Goal: Information Seeking & Learning: Understand process/instructions

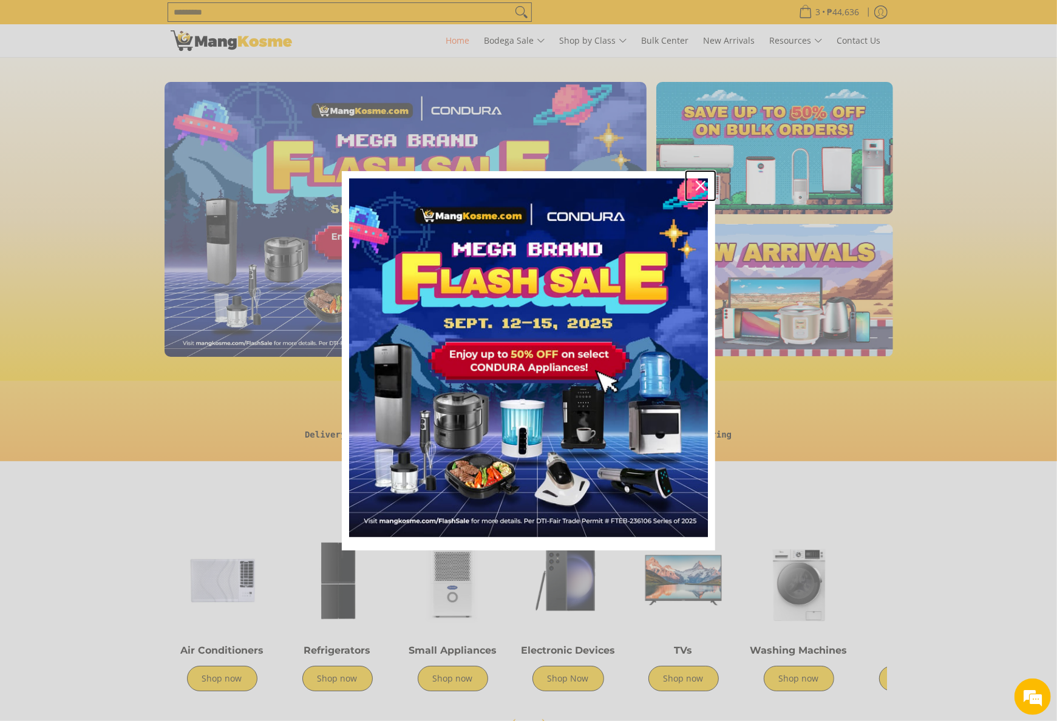
click at [698, 182] on icon "close icon" at bounding box center [701, 186] width 10 height 10
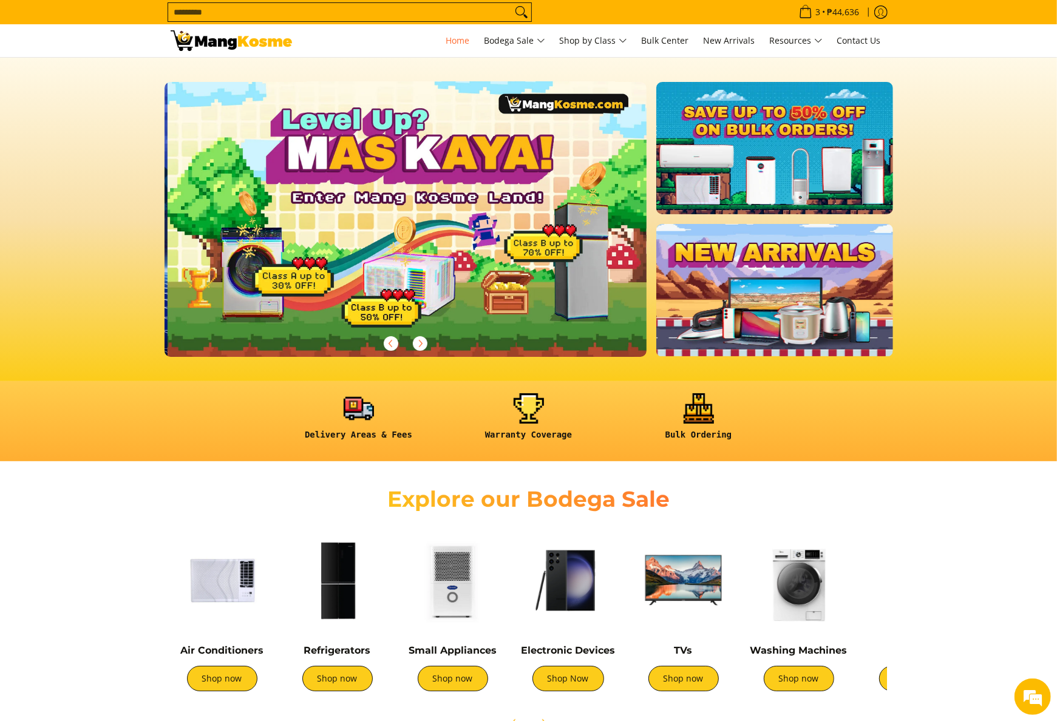
scroll to position [0, 482]
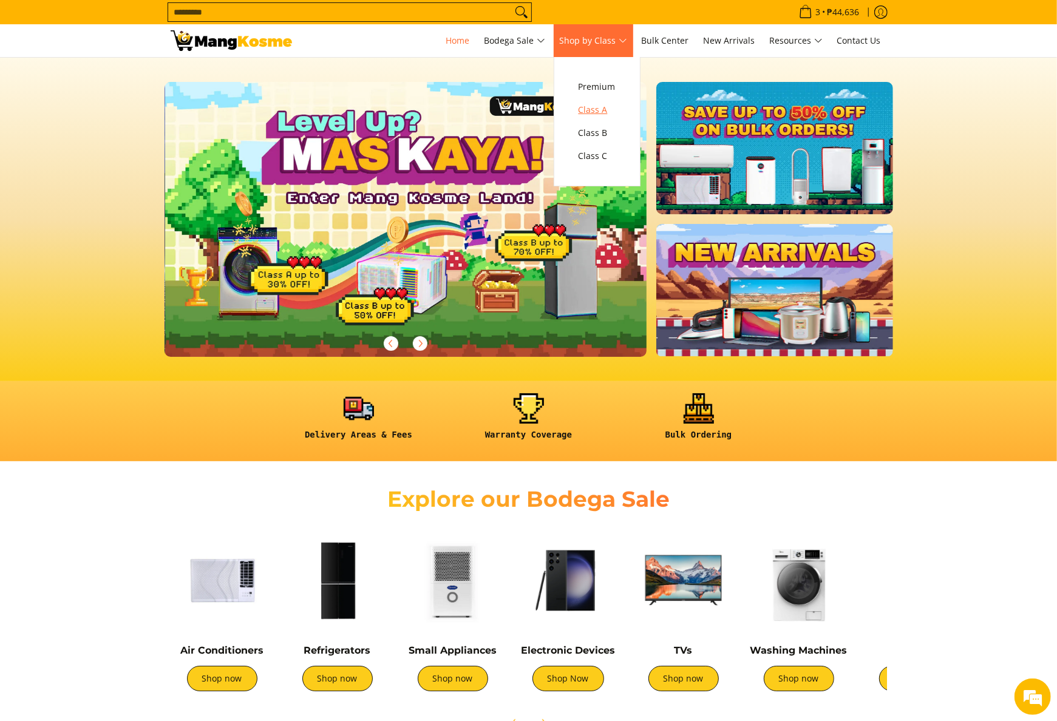
click at [603, 108] on span "Class A" at bounding box center [597, 110] width 37 height 15
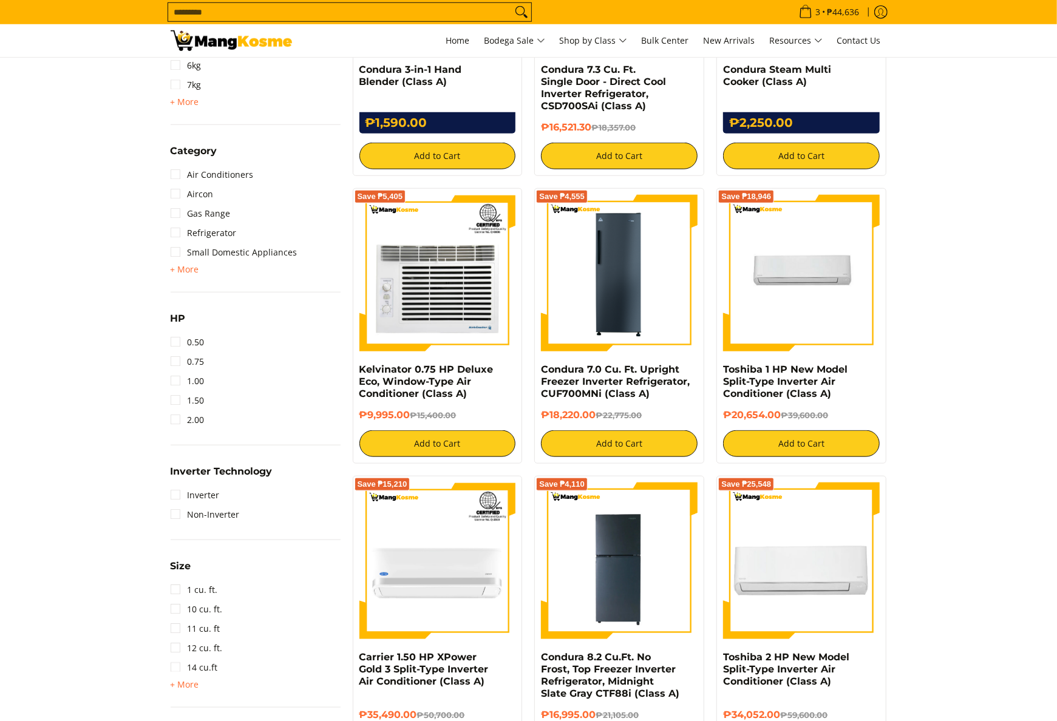
scroll to position [728, 0]
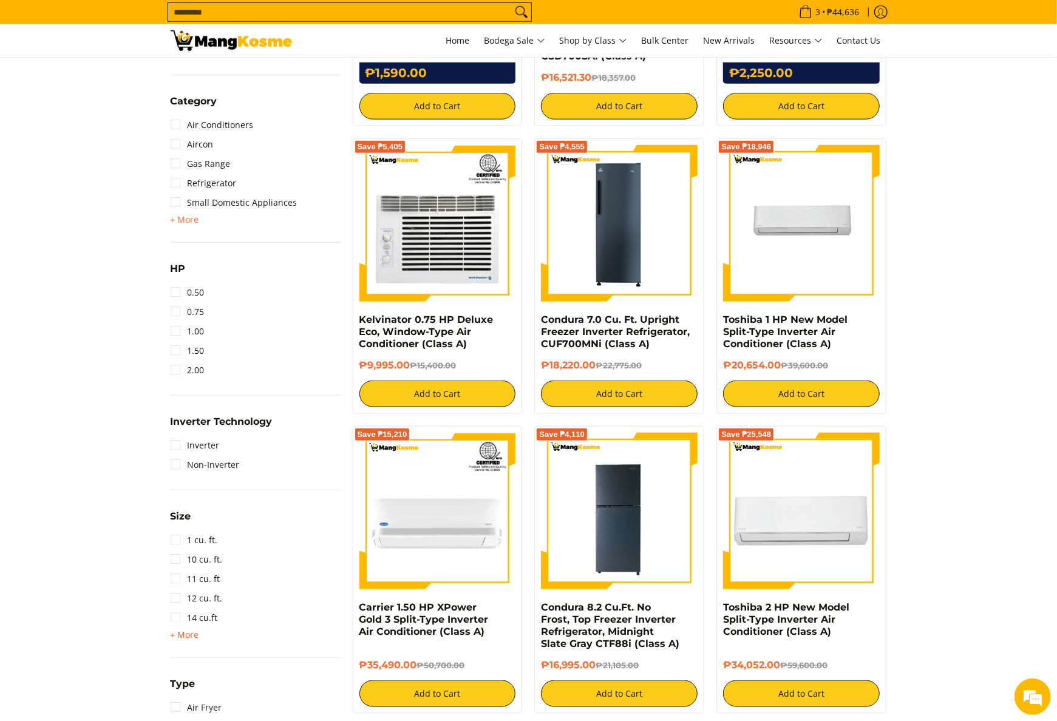
click at [192, 637] on span "+ More" at bounding box center [185, 635] width 29 height 10
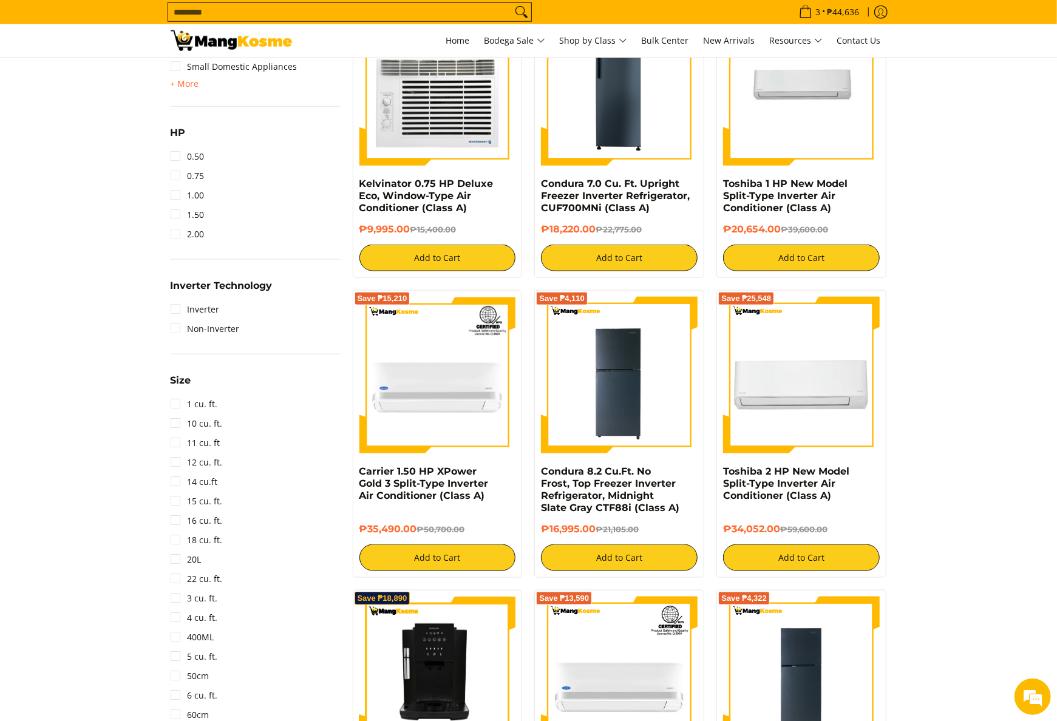
scroll to position [971, 0]
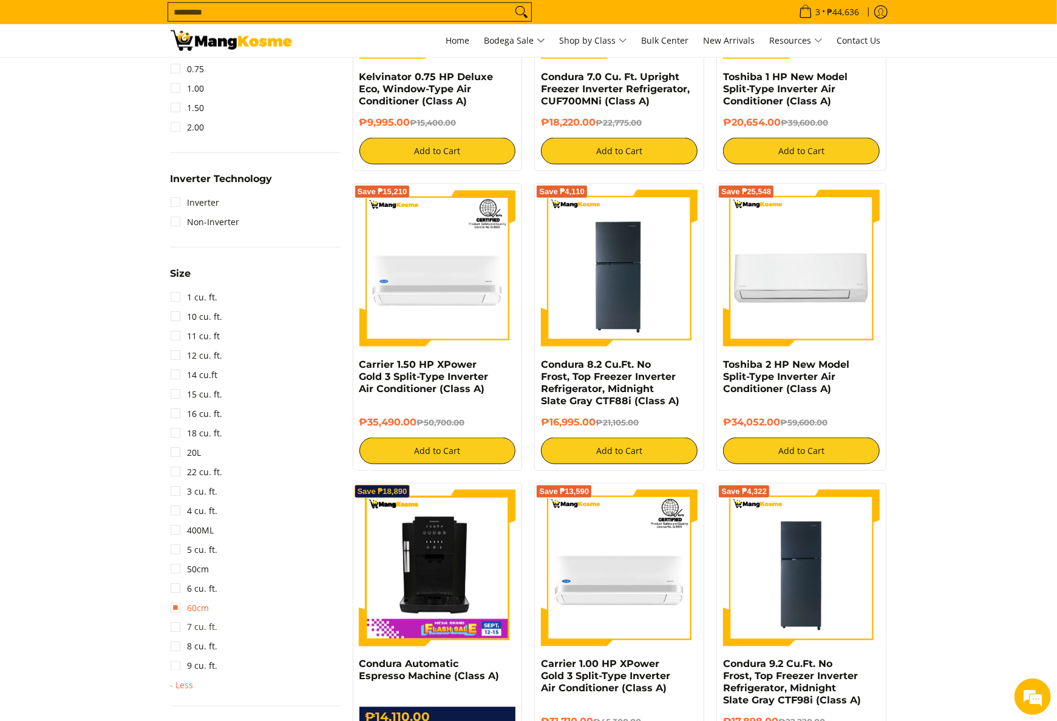
click at [202, 627] on link "7 cu. ft." at bounding box center [194, 627] width 47 height 19
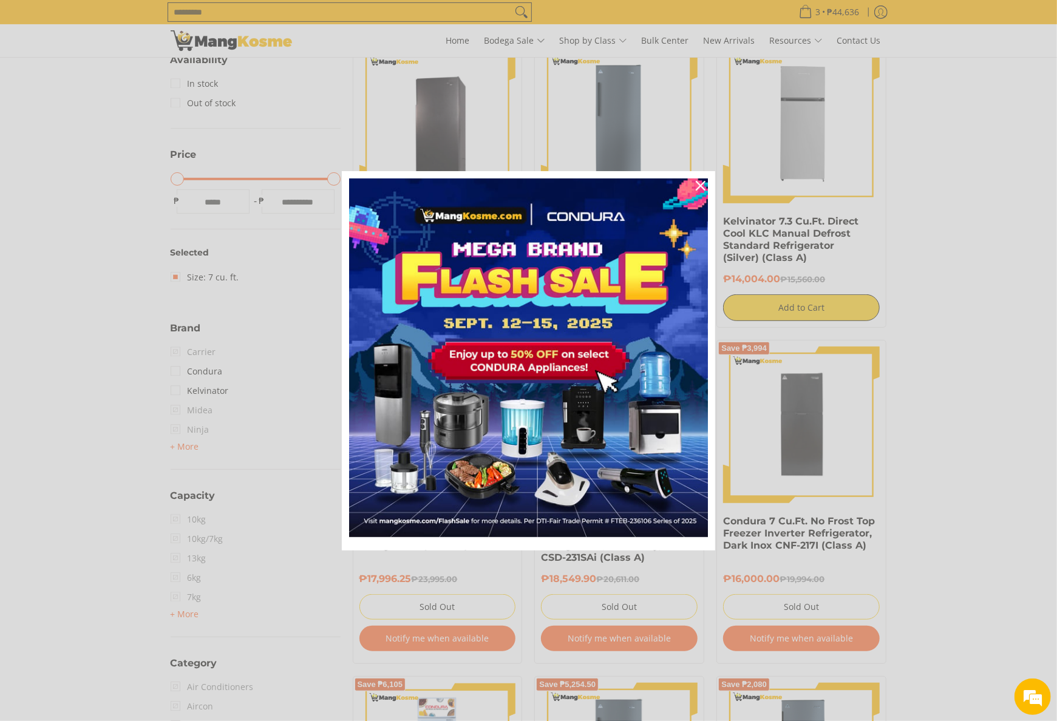
scroll to position [171, 0]
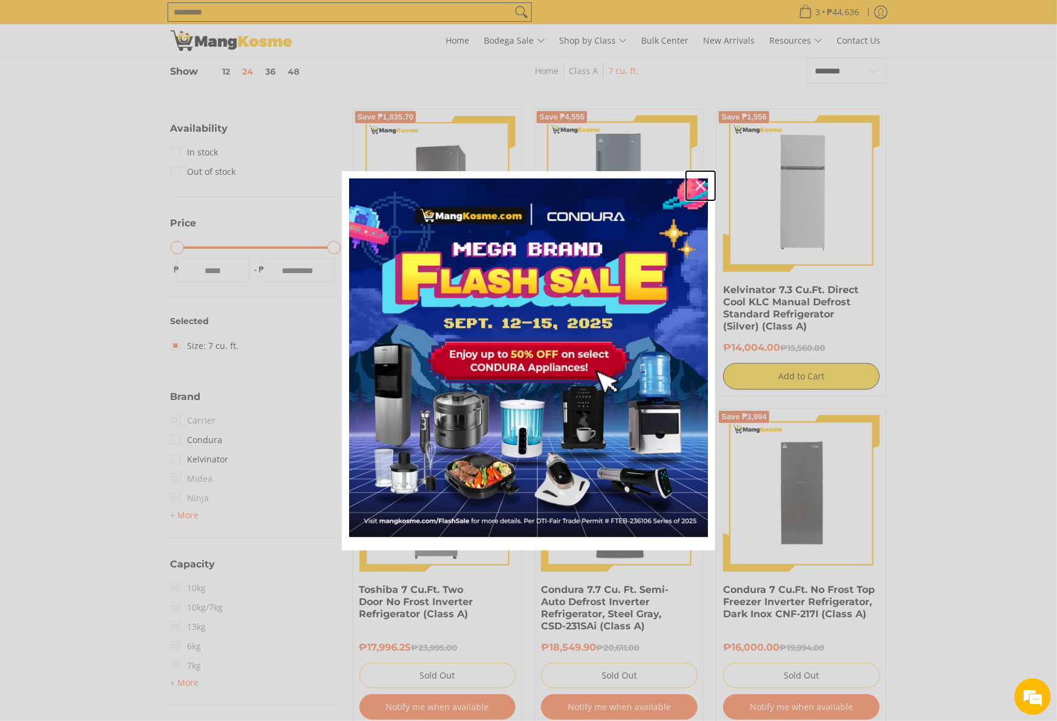
click at [702, 187] on icon "close icon" at bounding box center [701, 186] width 10 height 10
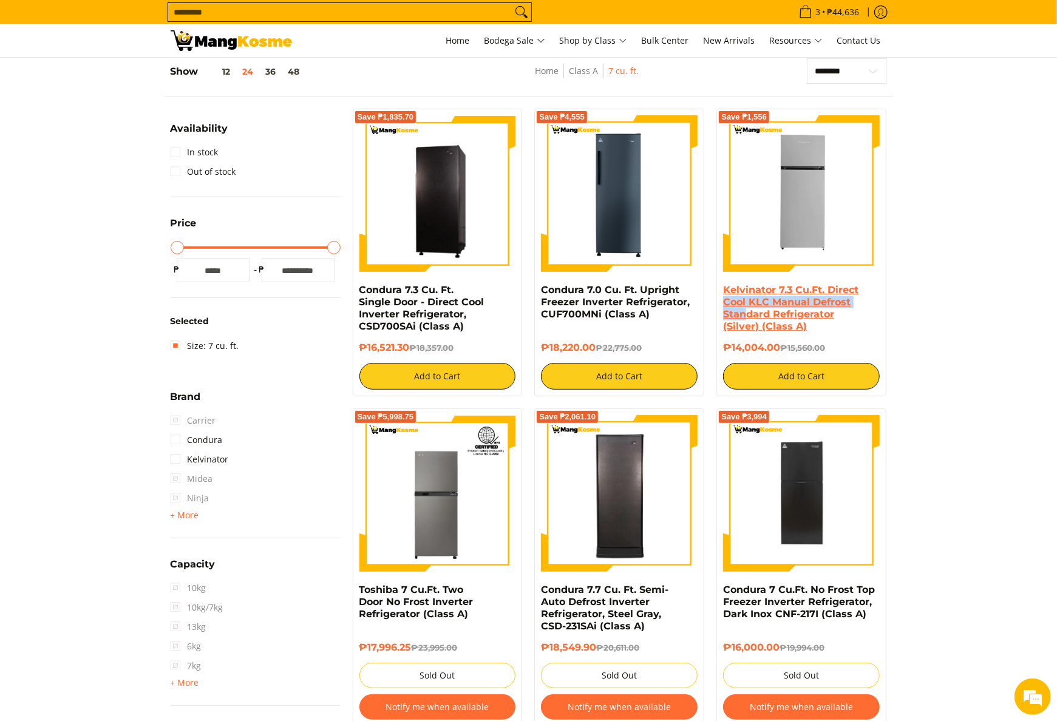
scroll to position [0, 0]
drag, startPoint x: 717, startPoint y: 300, endPoint x: 776, endPoint y: 345, distance: 74.4
click at [776, 345] on div "Save ₱1,556 Kelvinator 7.3 Cu.Ft. Direct Cool KLC Manual Defrost Standard Refri…" at bounding box center [801, 253] width 170 height 288
copy div "Cool KLC Manual Defrost Standard Refrigerator (Silver) (Class A) ₱14,004.0"
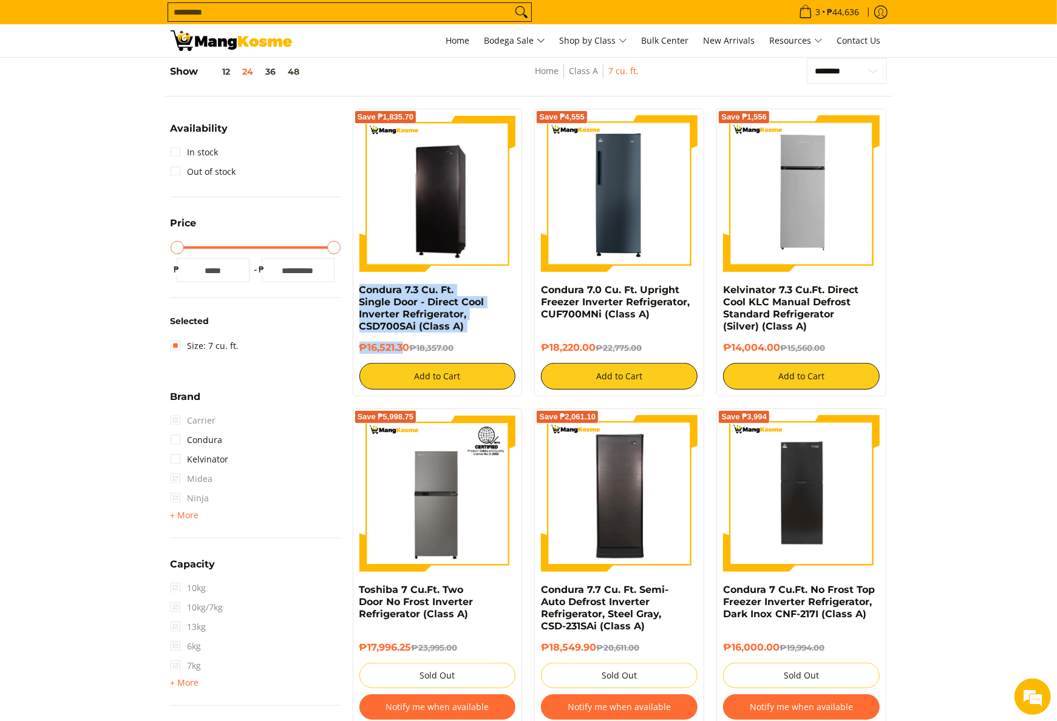
drag, startPoint x: 355, startPoint y: 289, endPoint x: 406, endPoint y: 350, distance: 79.7
click at [406, 350] on div "Save ₱1,835.70 Condura 7.3 Cu. Ft. Single Door - Direct Cool Inverter Refrigera…" at bounding box center [438, 253] width 170 height 288
copy div "Condura 7.3 Cu. Ft. Single Door - Direct Cool Inverter Refrigerator, CSD700SAi …"
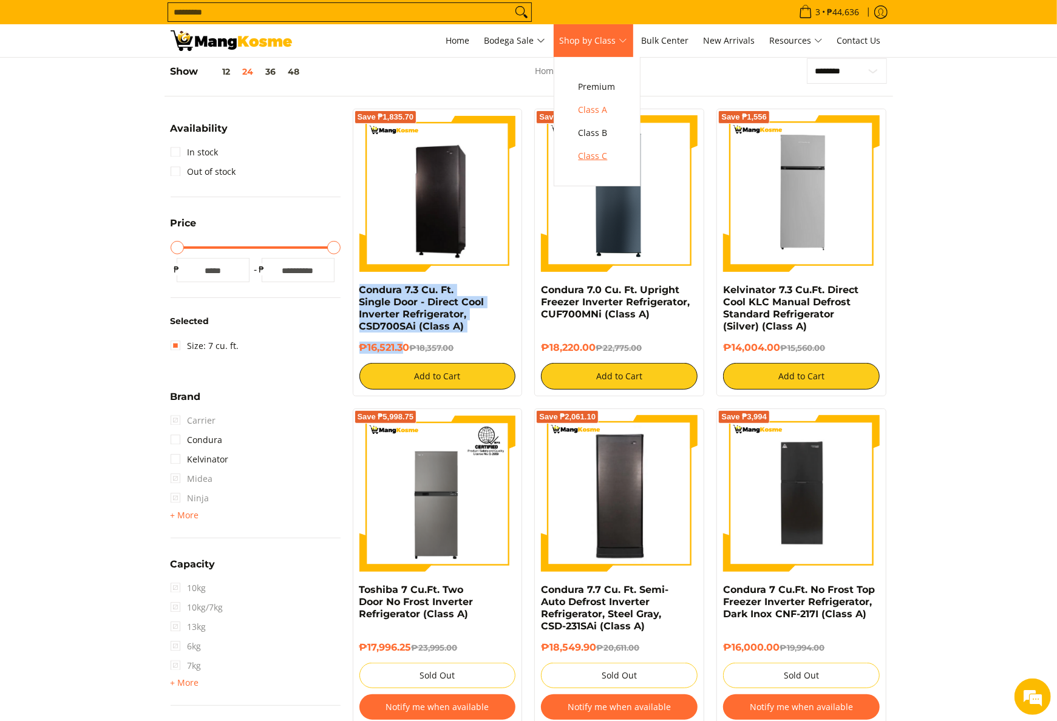
click at [588, 160] on span "Class C" at bounding box center [597, 156] width 37 height 15
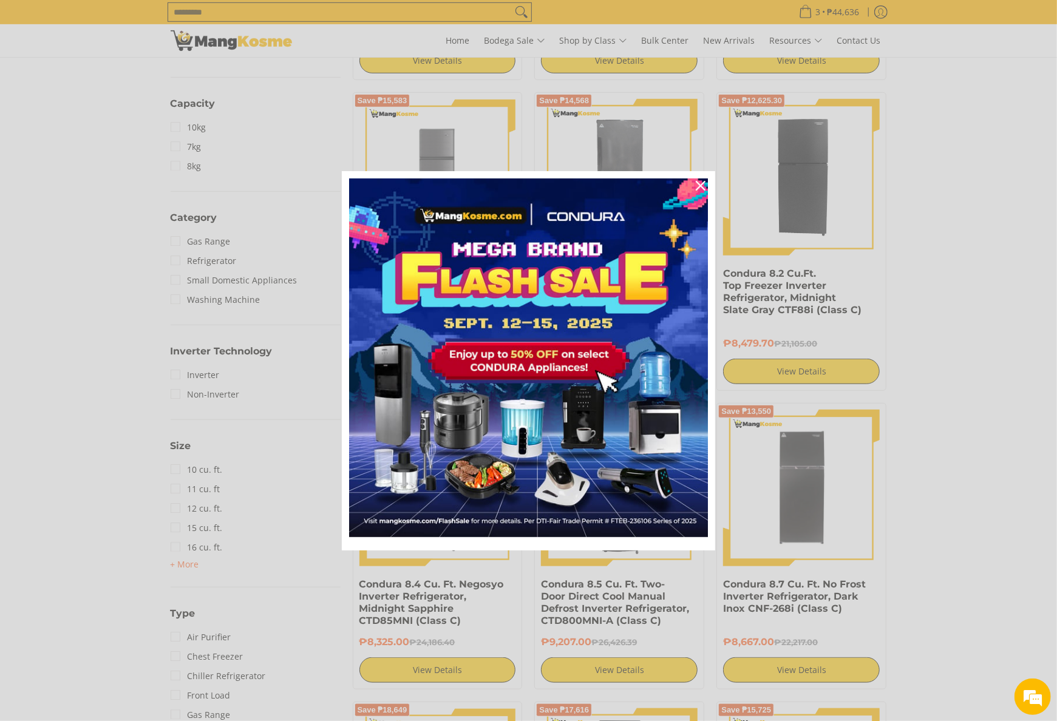
drag, startPoint x: 554, startPoint y: 52, endPoint x: 562, endPoint y: 55, distance: 8.8
click at [555, 52] on div "Marketing offer form" at bounding box center [528, 360] width 1057 height 721
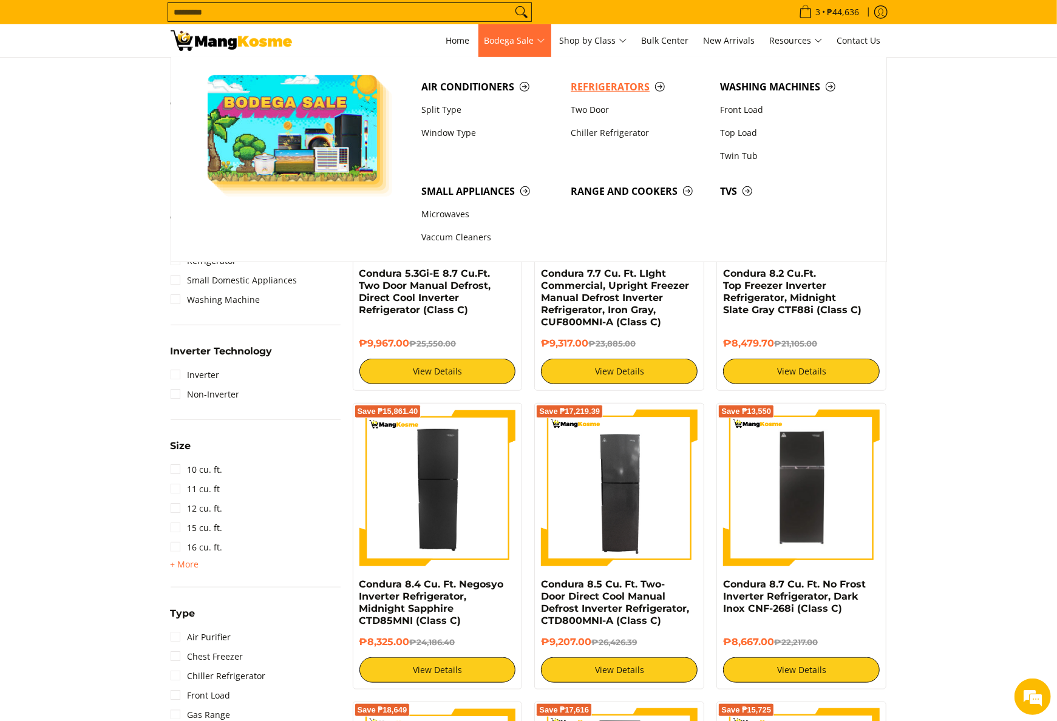
click at [602, 87] on span "Refrigerators" at bounding box center [639, 87] width 137 height 15
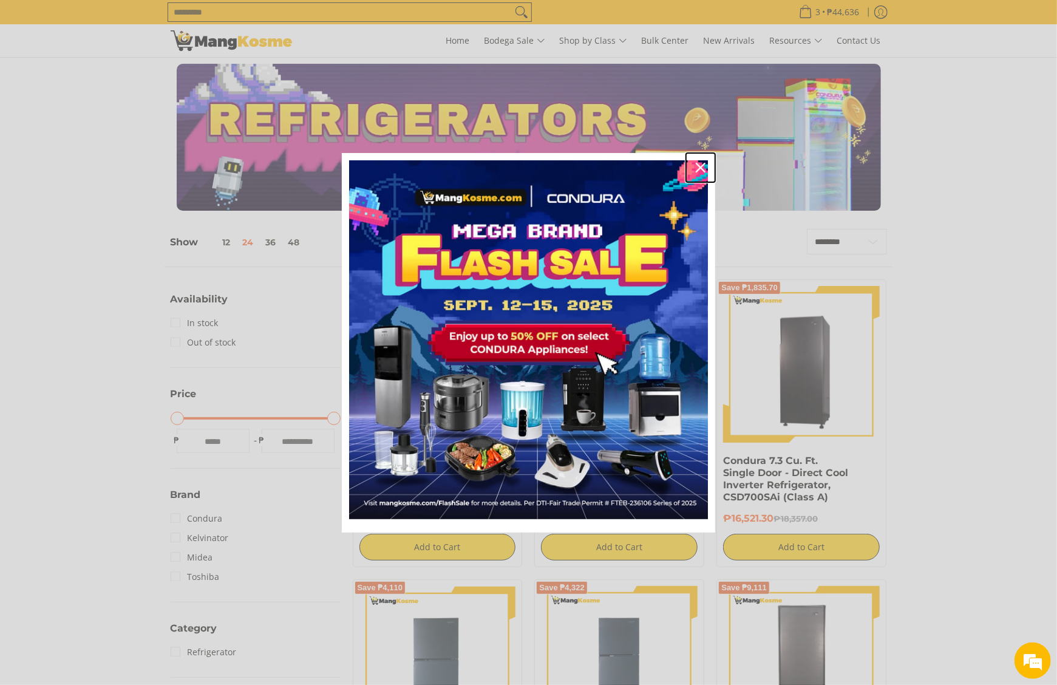
click at [694, 166] on div "Close" at bounding box center [700, 167] width 19 height 19
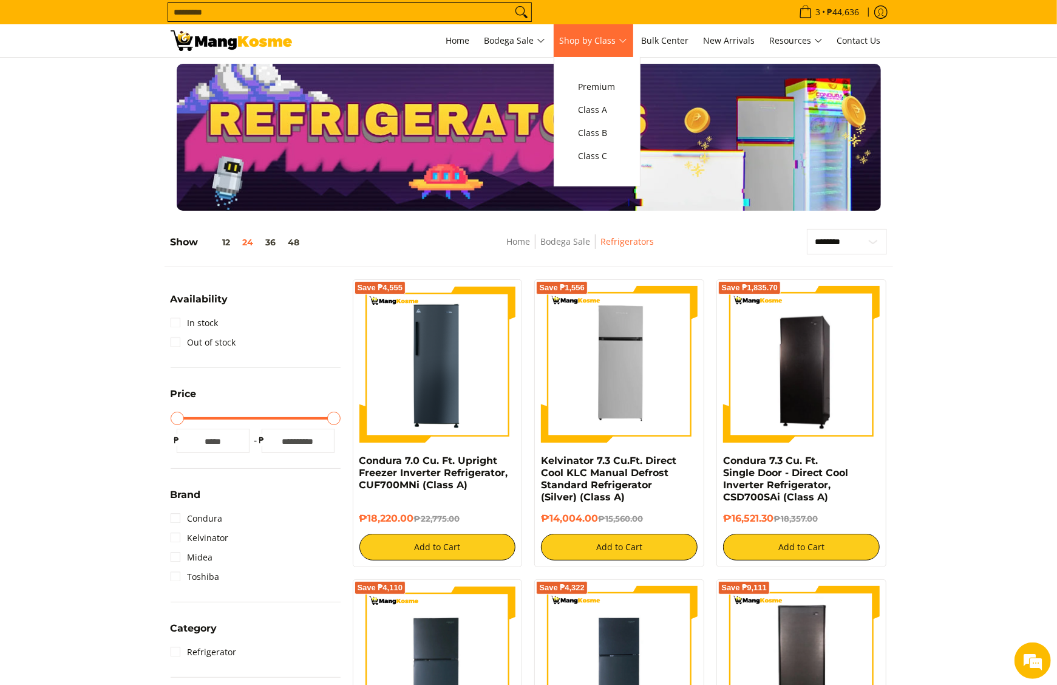
click at [596, 172] on span "Premium Class A Class B Class C" at bounding box center [596, 121] width 49 height 129
click at [598, 164] on link "Class C" at bounding box center [596, 155] width 49 height 23
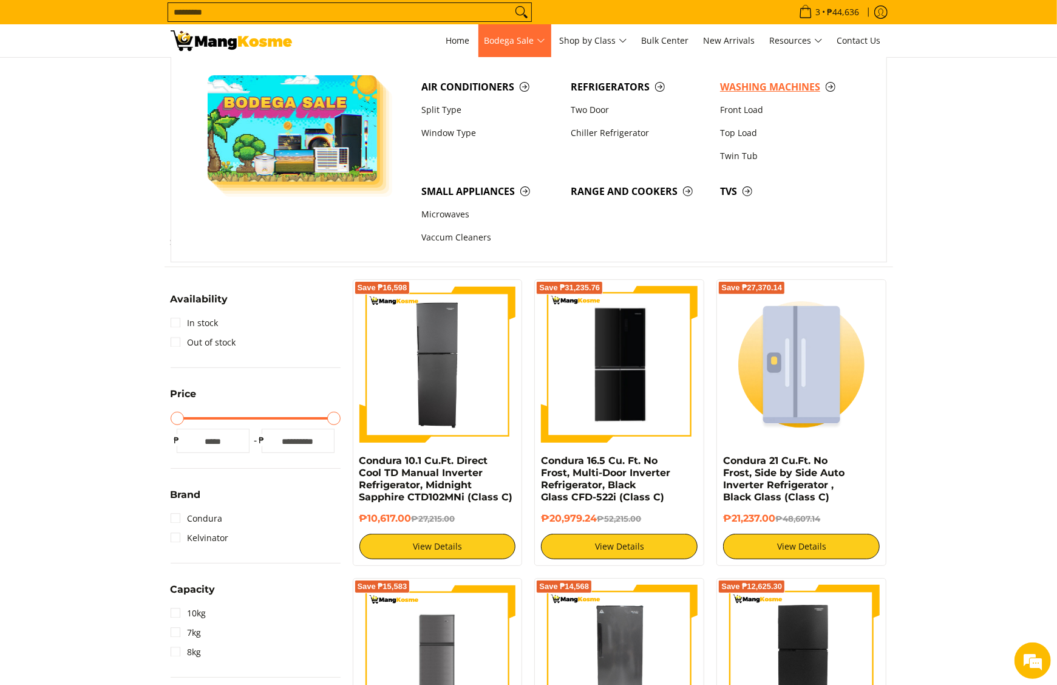
click at [720, 83] on span "Washing Machines" at bounding box center [788, 87] width 137 height 15
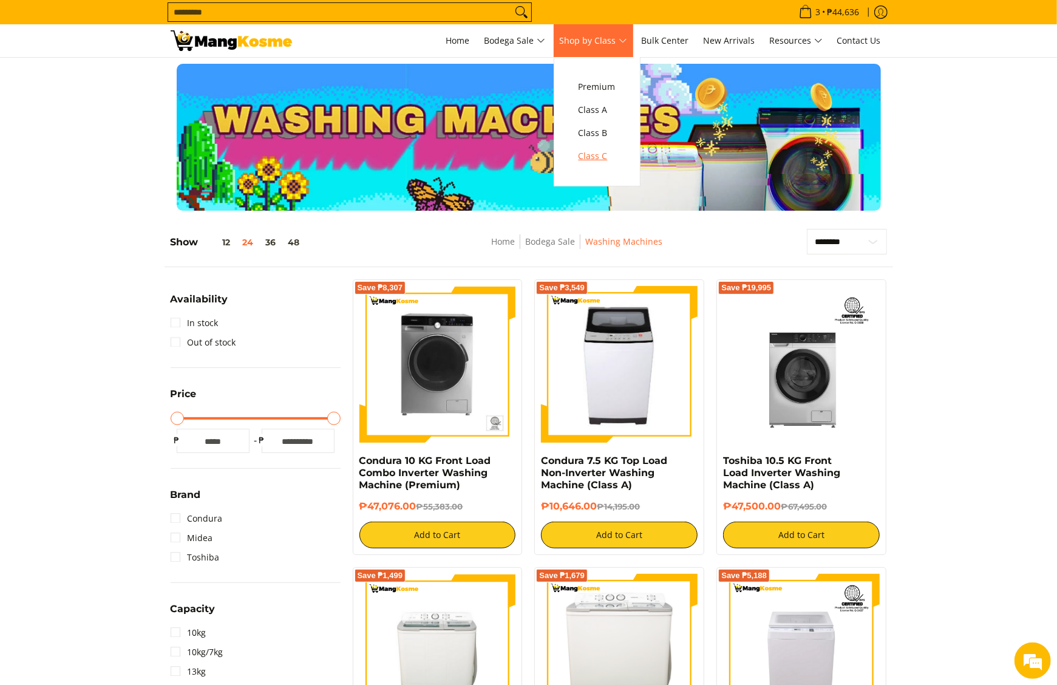
click at [600, 156] on span "Class C" at bounding box center [597, 156] width 37 height 15
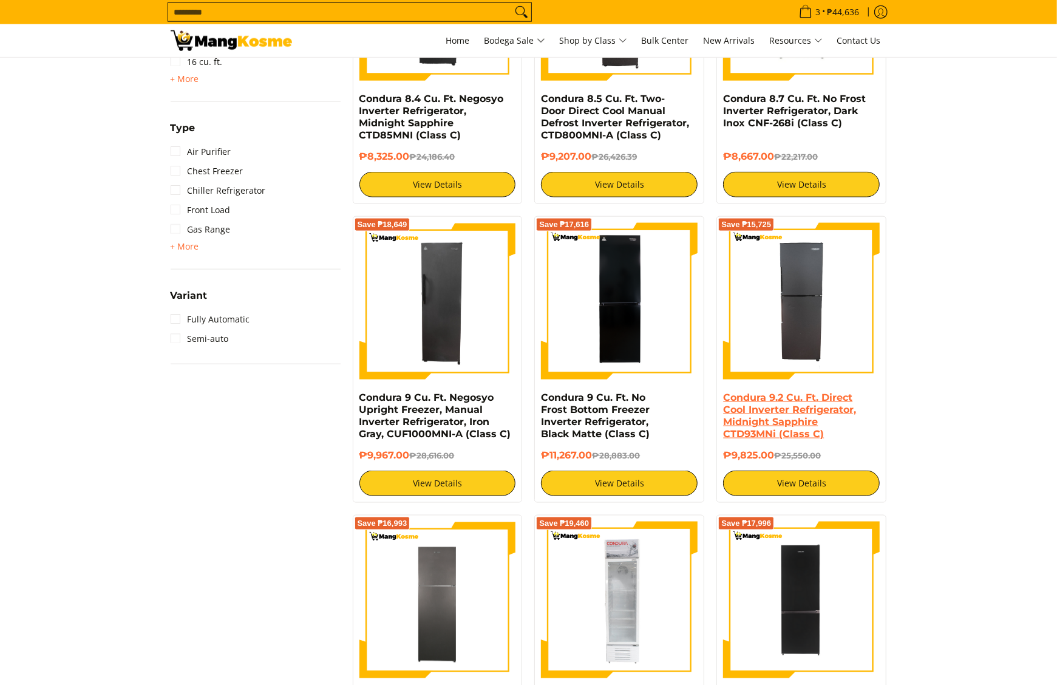
click at [804, 426] on link "Condura 9.2 Cu. Ft. Direct Cool Inverter Refrigerator, Midnight Sapphire CTD93M…" at bounding box center [789, 416] width 133 height 48
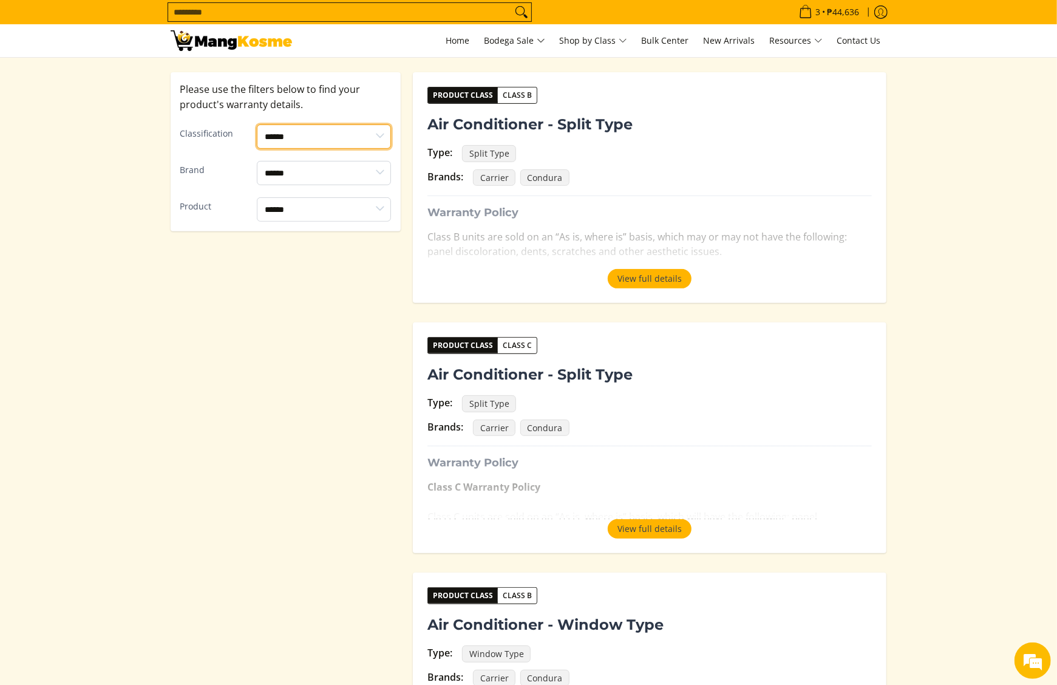
click at [299, 141] on select "****** ******* *******" at bounding box center [324, 136] width 134 height 24
select select "*******"
click at [257, 124] on select "****** ******* *******" at bounding box center [324, 136] width 134 height 24
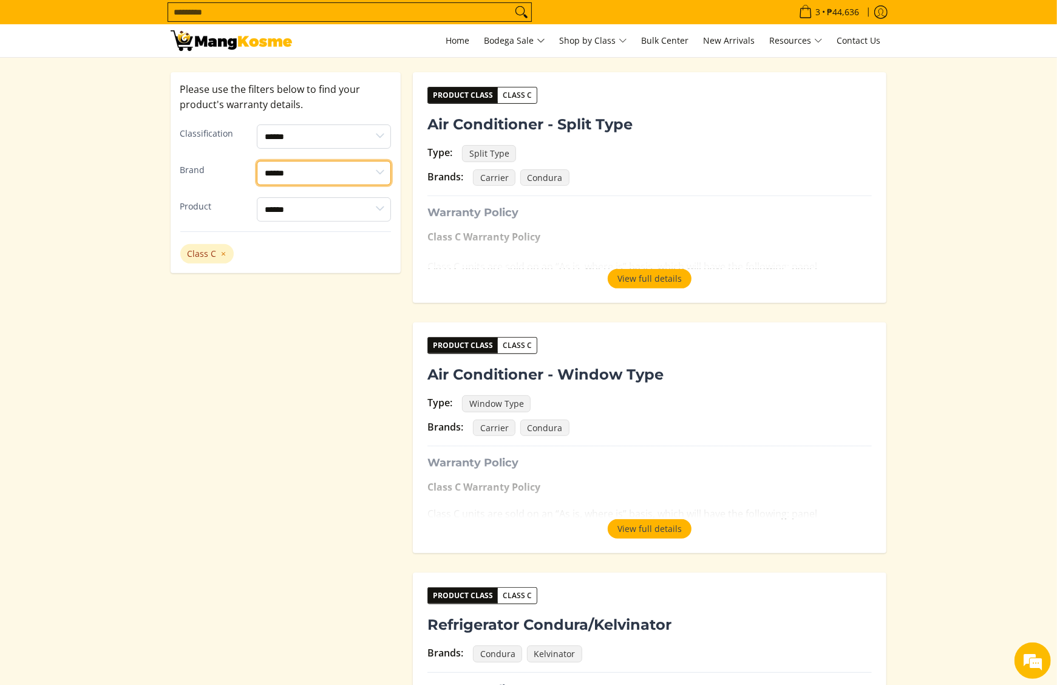
click at [313, 178] on select "**********" at bounding box center [324, 173] width 134 height 24
click at [307, 209] on select "**********" at bounding box center [324, 209] width 134 height 24
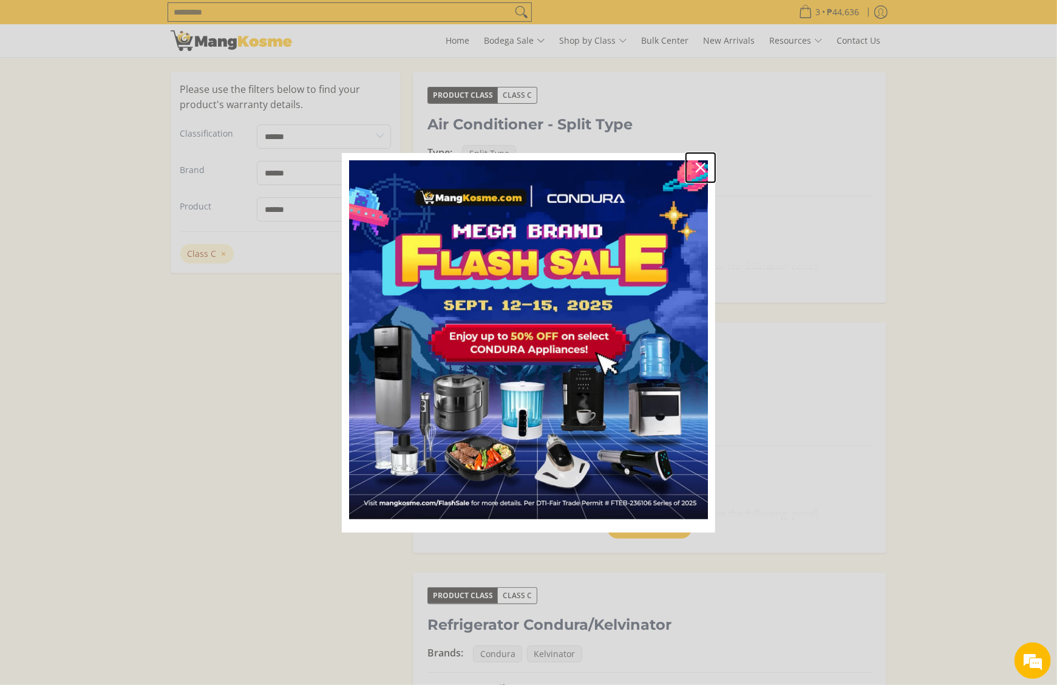
click at [702, 171] on icon "close icon" at bounding box center [701, 168] width 10 height 10
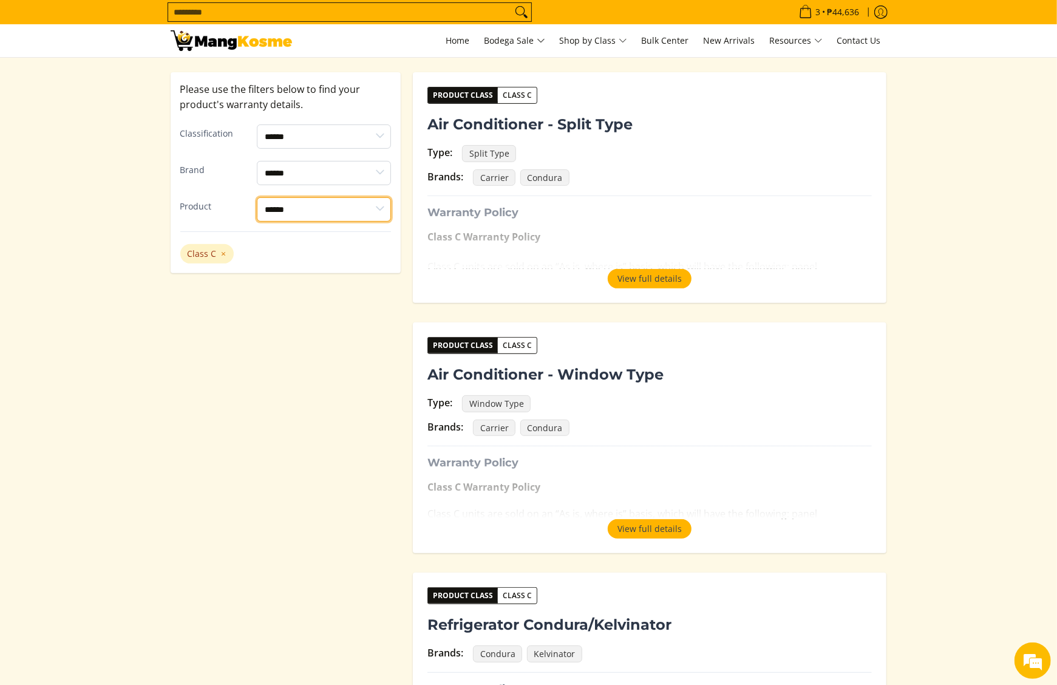
click at [328, 205] on select "**********" at bounding box center [324, 209] width 134 height 24
select select "**********"
click at [257, 197] on select "**********" at bounding box center [324, 209] width 134 height 24
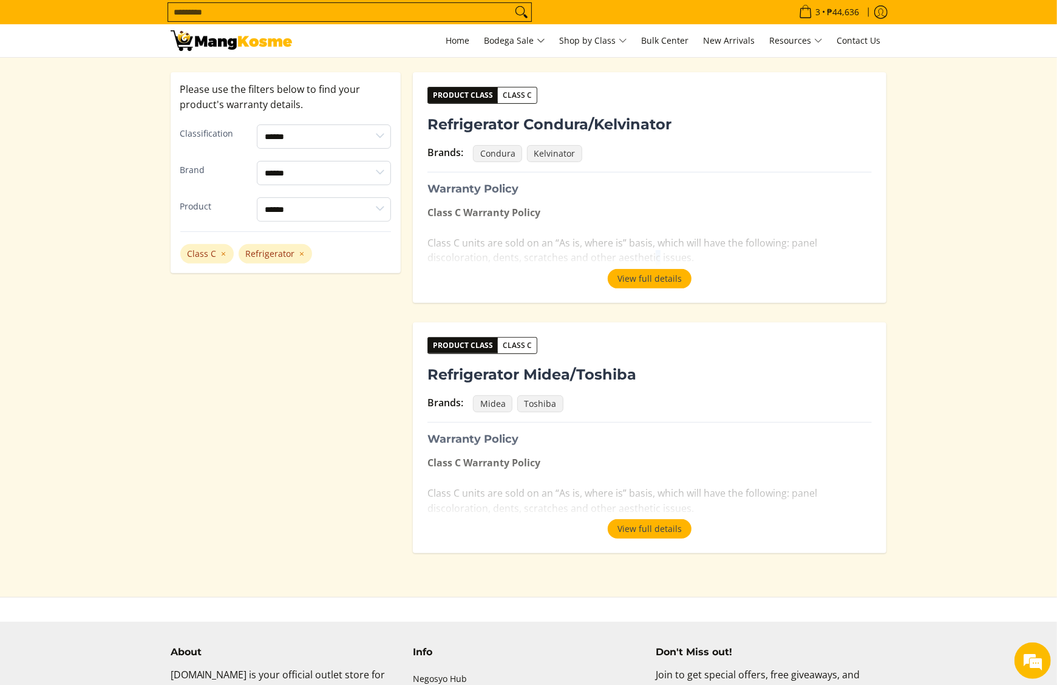
click at [650, 268] on p "Class C Warranty Policy Class C units are sold on an “As is, where is” basis, w…" at bounding box center [649, 241] width 444 height 72
drag, startPoint x: 650, startPoint y: 268, endPoint x: 656, endPoint y: 279, distance: 12.5
click at [656, 279] on button "View full details" at bounding box center [650, 278] width 84 height 19
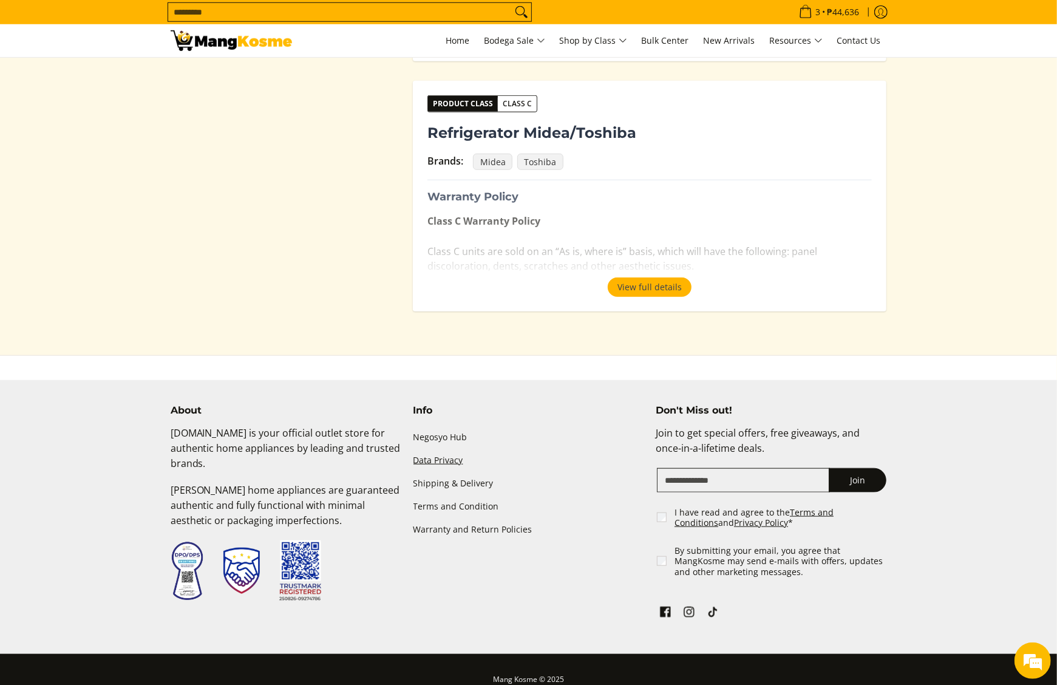
scroll to position [726, 0]
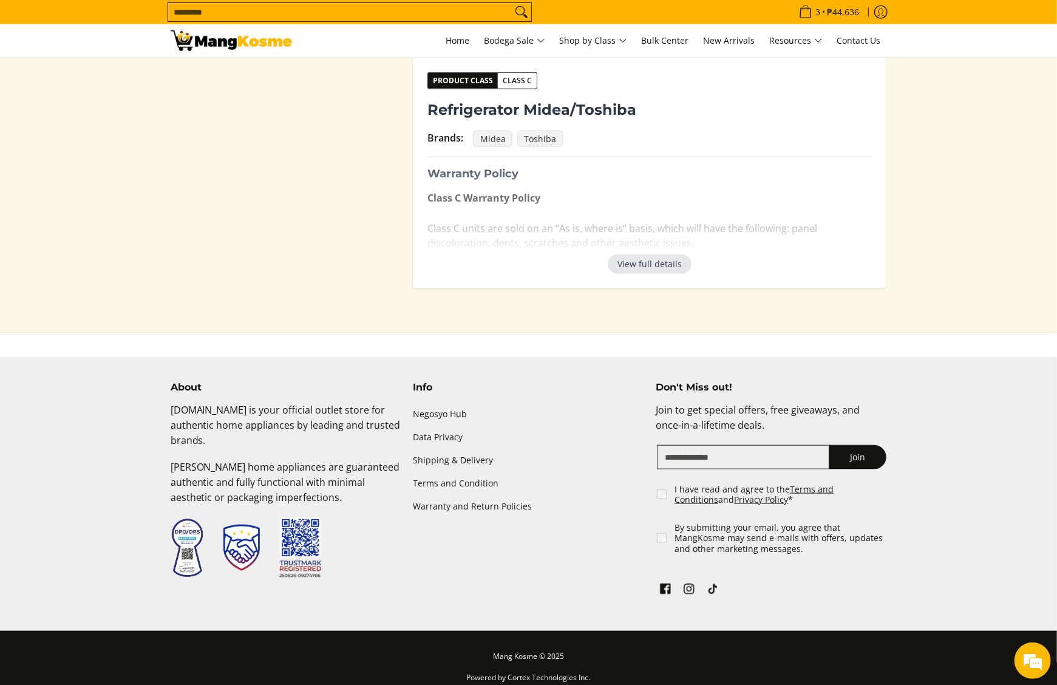
click at [627, 254] on button "View full details" at bounding box center [650, 263] width 84 height 19
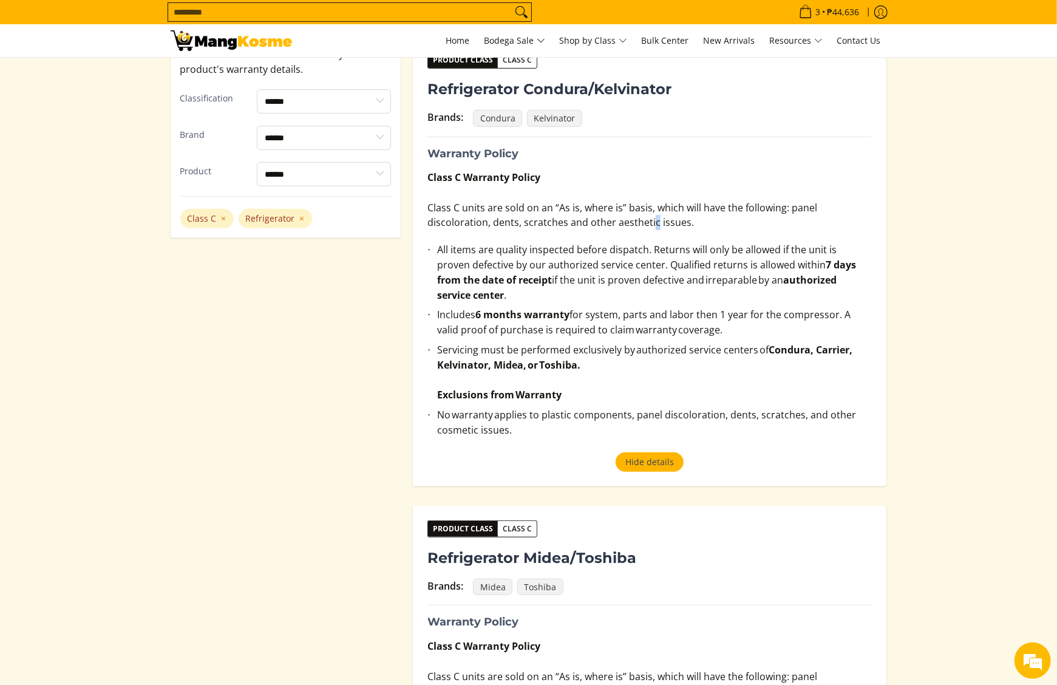
scroll to position [240, 0]
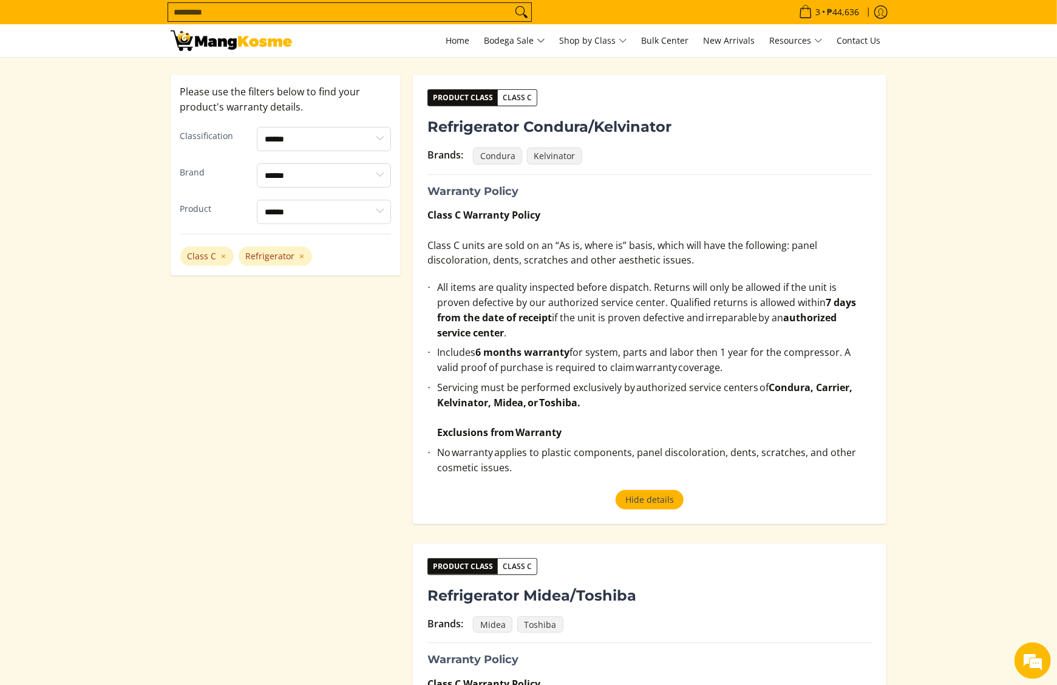
click at [429, 249] on div "Product Class Class C Refrigerator Condura/Kelvinator Brands: Condura Kelvinato…" at bounding box center [650, 299] width 474 height 449
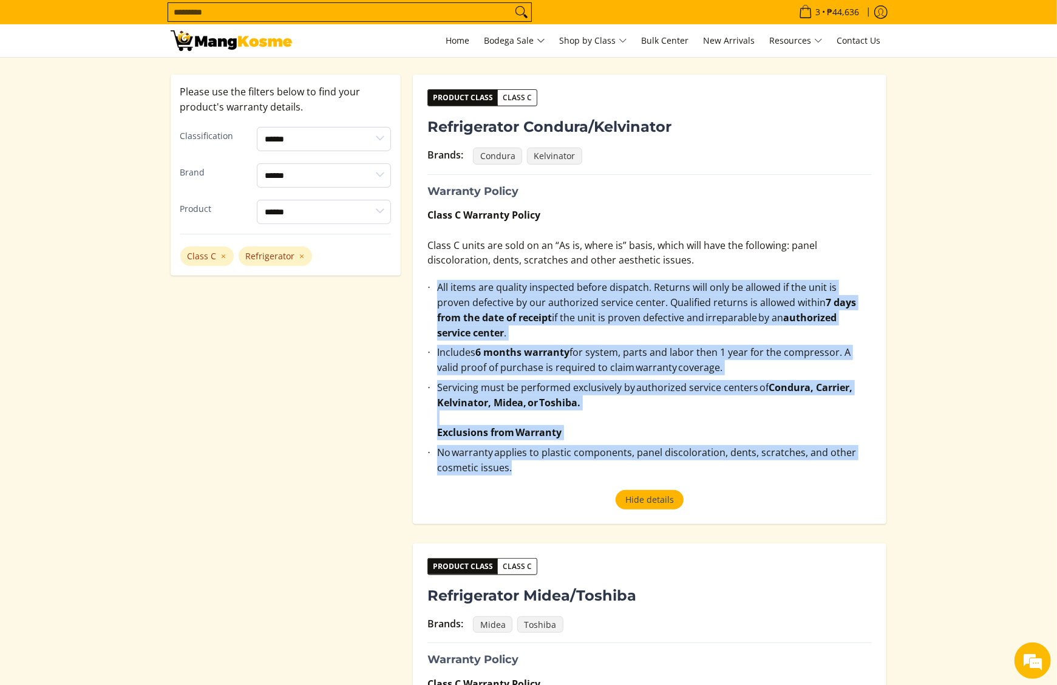
drag, startPoint x: 430, startPoint y: 287, endPoint x: 576, endPoint y: 460, distance: 226.6
click at [576, 460] on ul "All items are quality inspected before dispatch. Returns will only be allowed i…" at bounding box center [649, 385] width 444 height 210
copy ul "All items are quality inspected before dispatch. Returns will only be allowed i…"
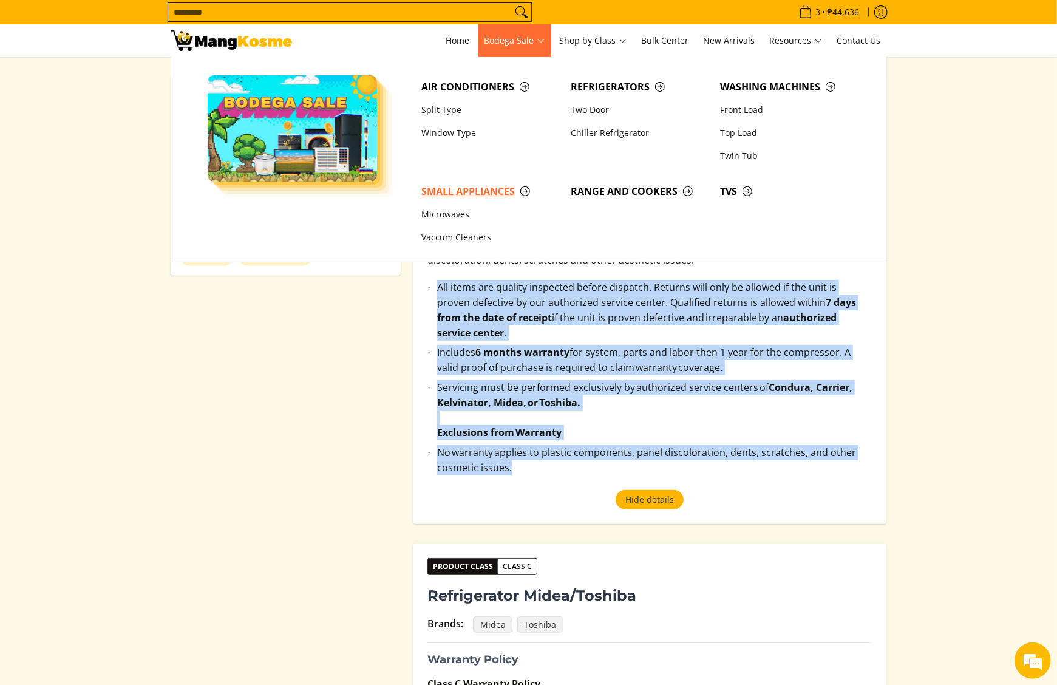
click at [472, 195] on span "Small Appliances" at bounding box center [489, 191] width 137 height 15
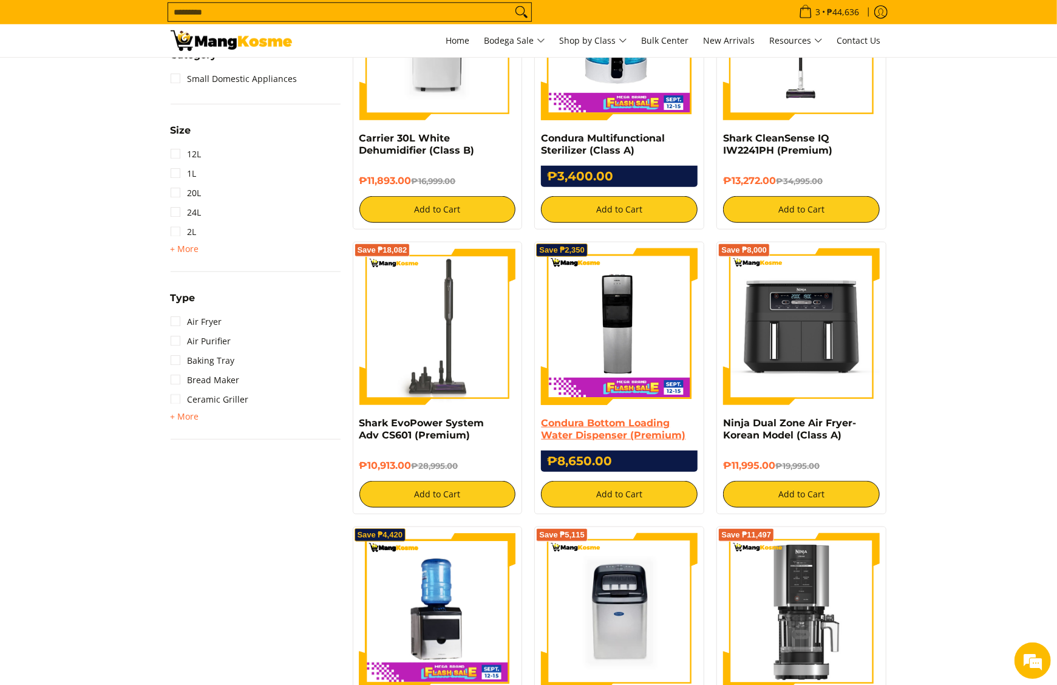
click at [617, 432] on link "Condura Bottom Loading Water Dispenser (Premium)" at bounding box center [613, 429] width 144 height 24
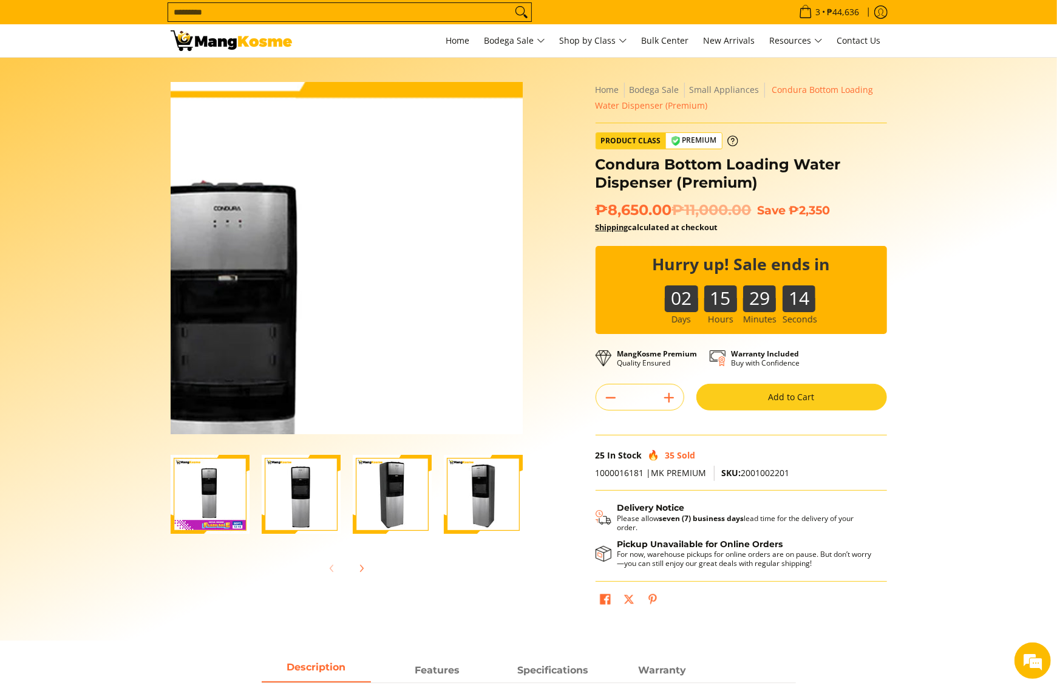
click at [401, 180] on img at bounding box center [347, 258] width 352 height 352
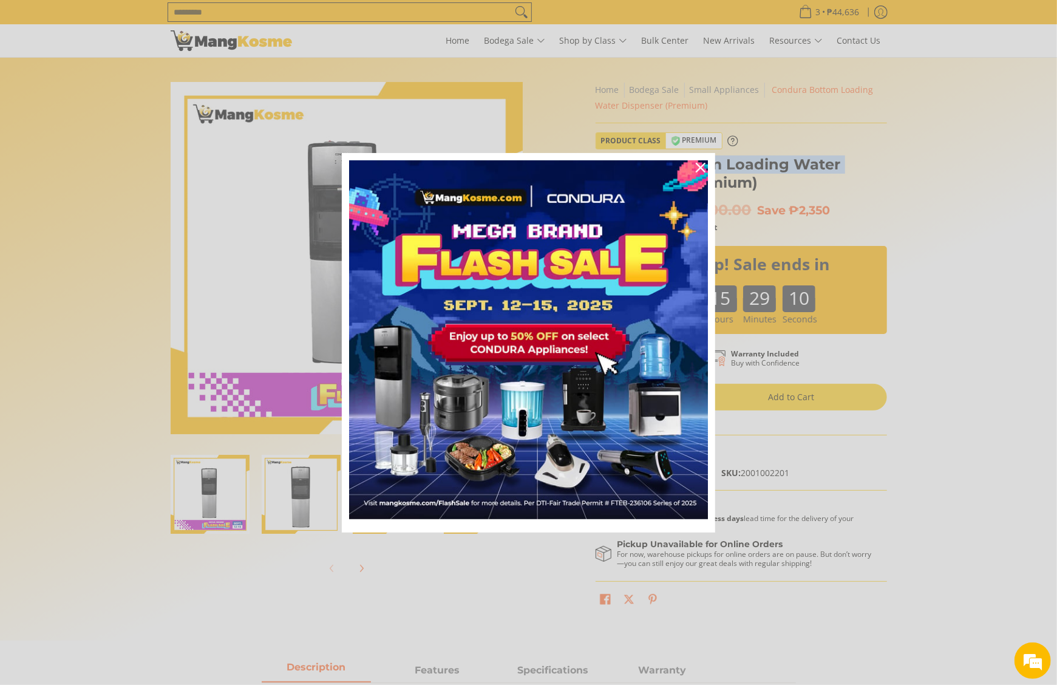
drag, startPoint x: 598, startPoint y: 163, endPoint x: 668, endPoint y: 205, distance: 81.9
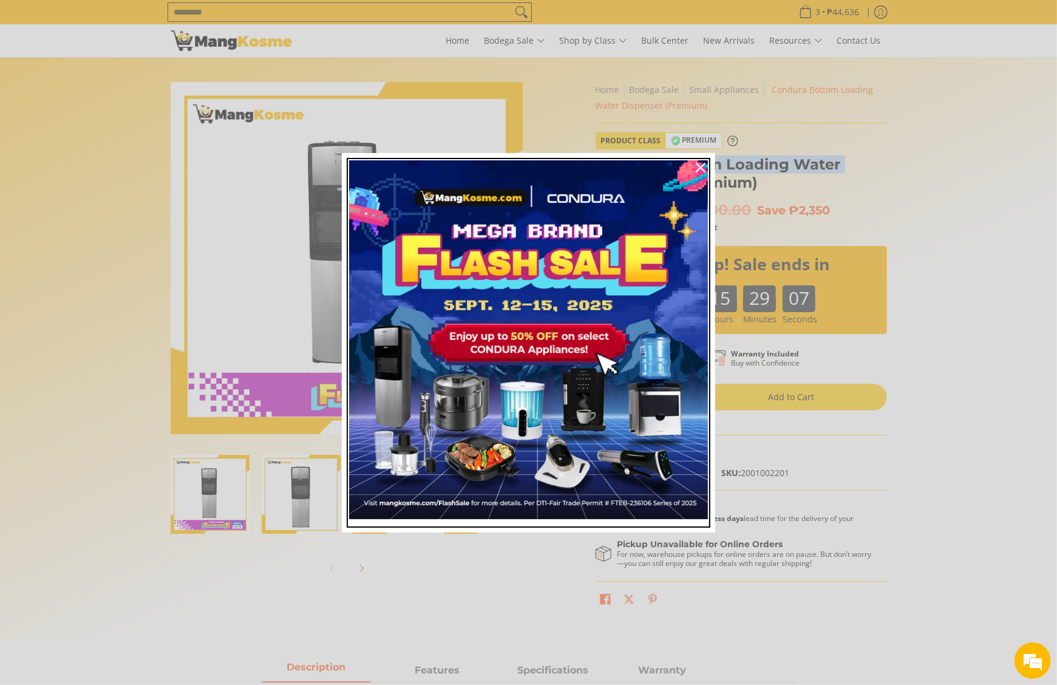
click at [594, 290] on img "Marketing offer form" at bounding box center [528, 339] width 359 height 359
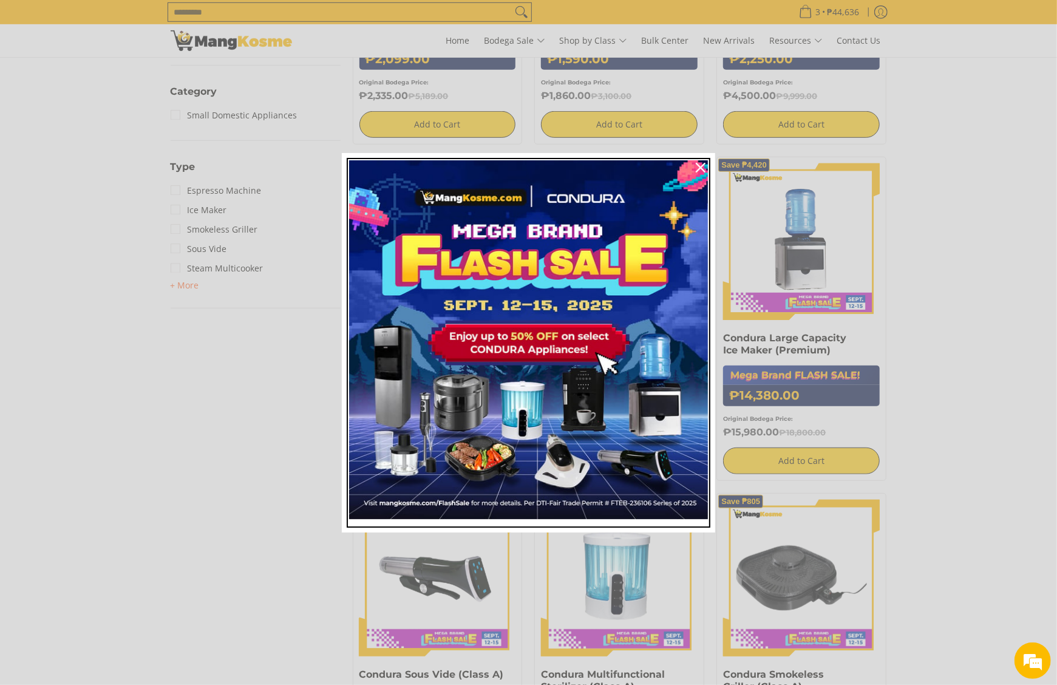
click at [528, 324] on img "Marketing offer form" at bounding box center [528, 339] width 359 height 359
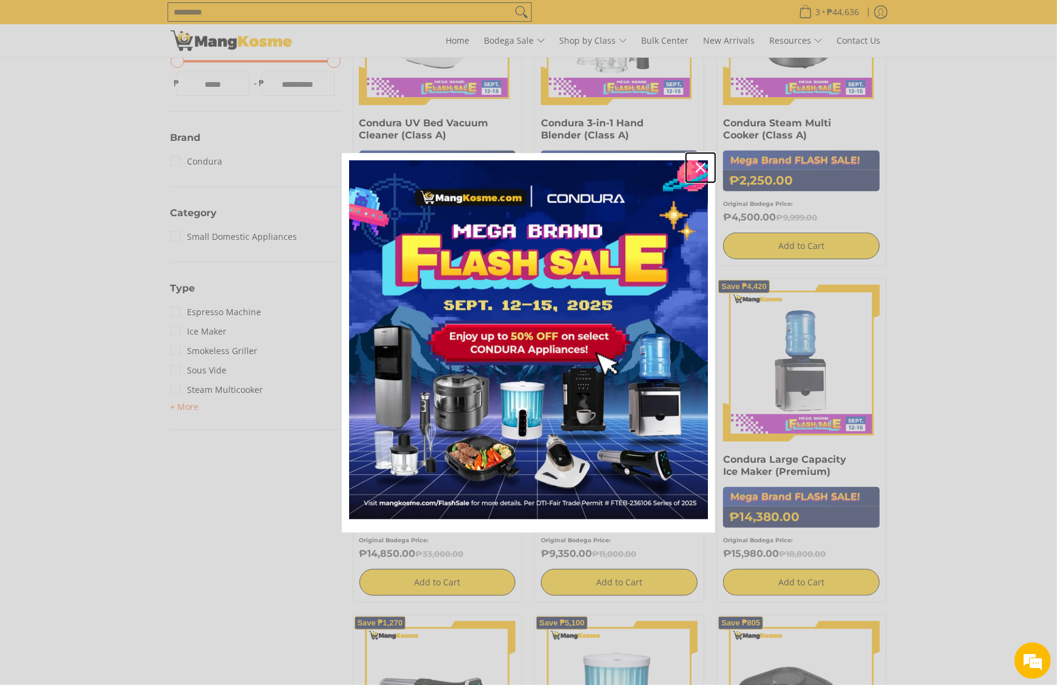
click at [707, 168] on div "Close" at bounding box center [700, 167] width 19 height 19
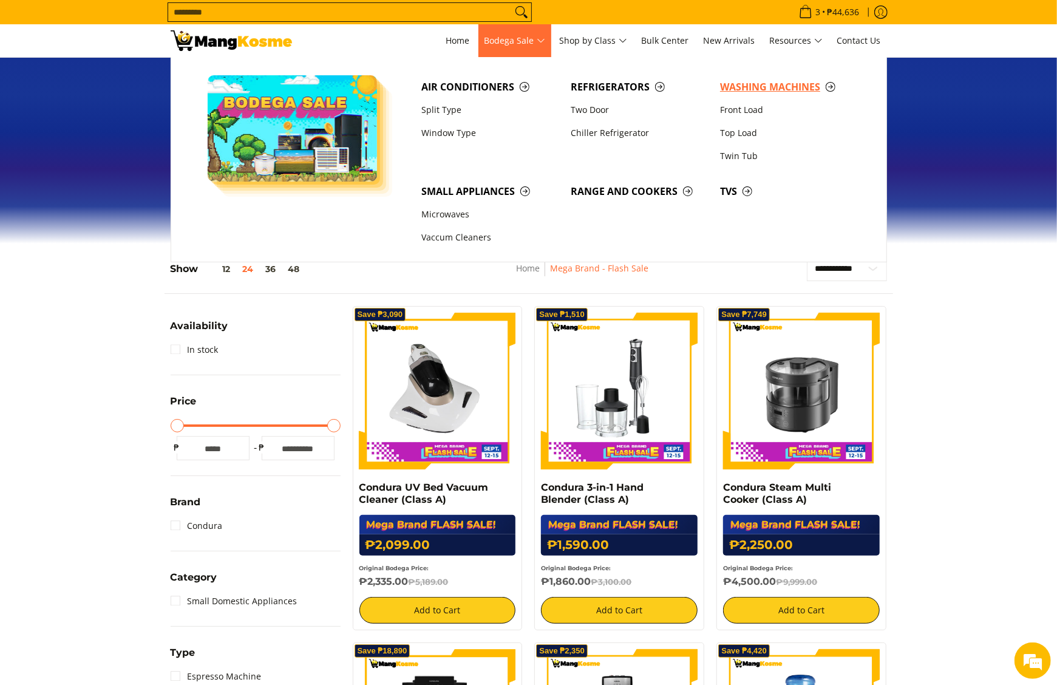
click at [753, 86] on span "Washing Machines" at bounding box center [788, 87] width 137 height 15
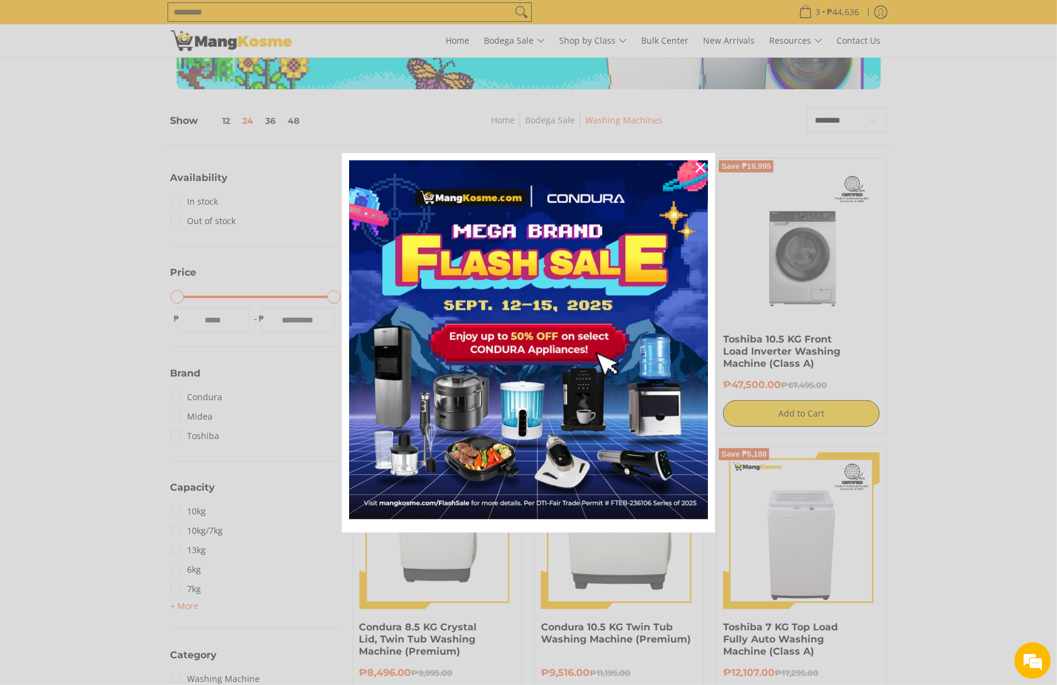
click at [938, 263] on div "Marketing offer form" at bounding box center [528, 342] width 1057 height 685
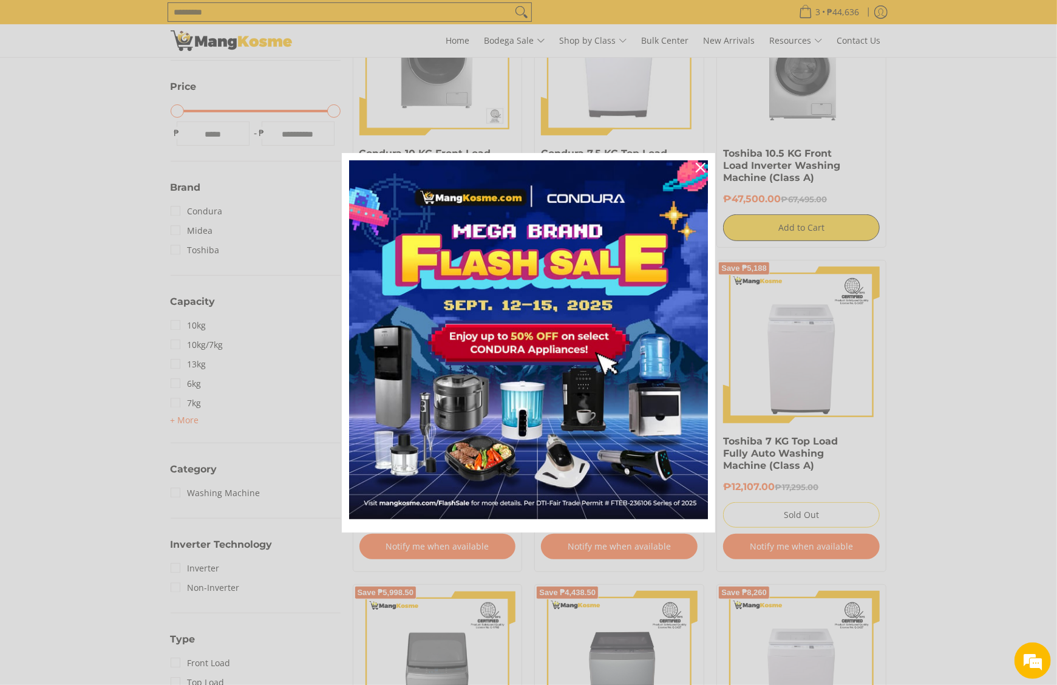
scroll to position [607, 0]
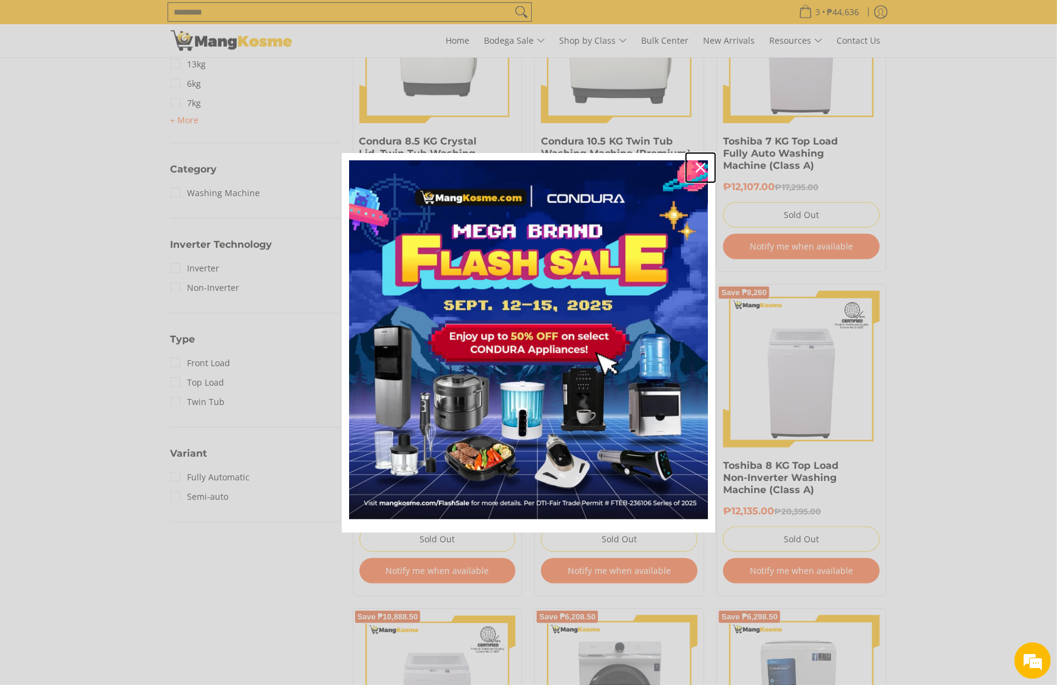
click at [701, 171] on icon "close icon" at bounding box center [701, 168] width 10 height 10
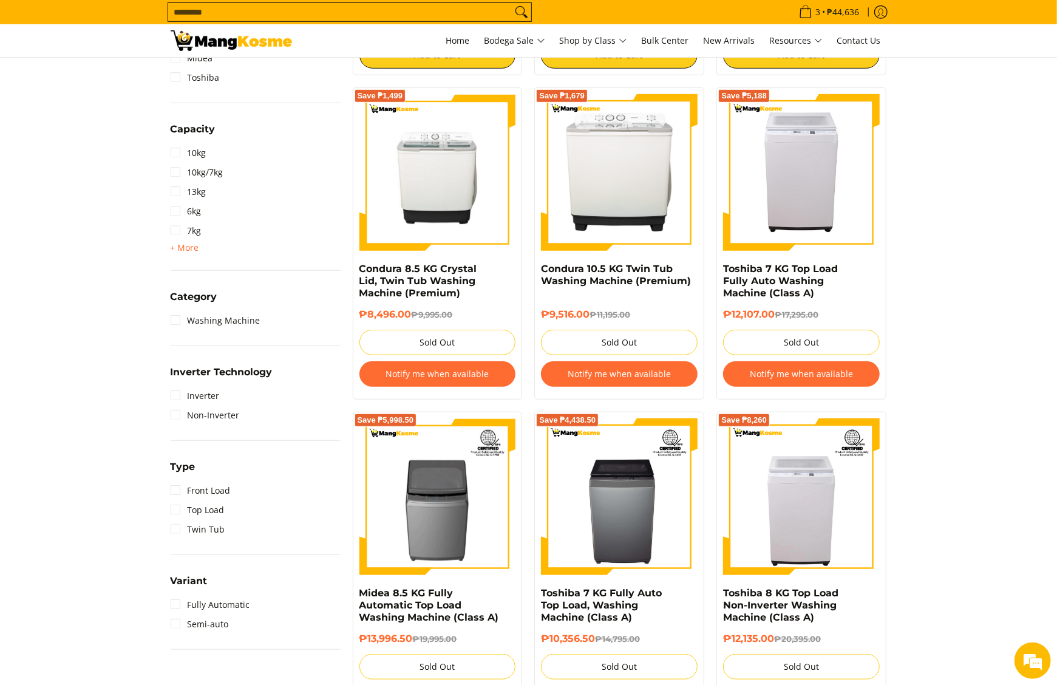
scroll to position [243, 0]
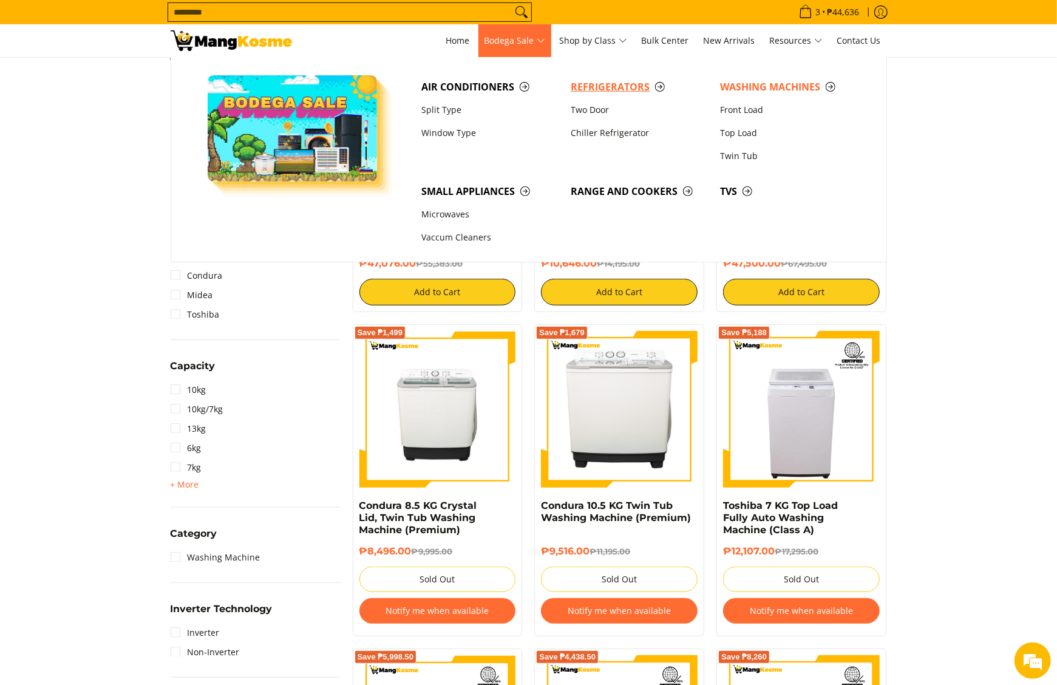
click at [622, 81] on span "Refrigerators" at bounding box center [639, 87] width 137 height 15
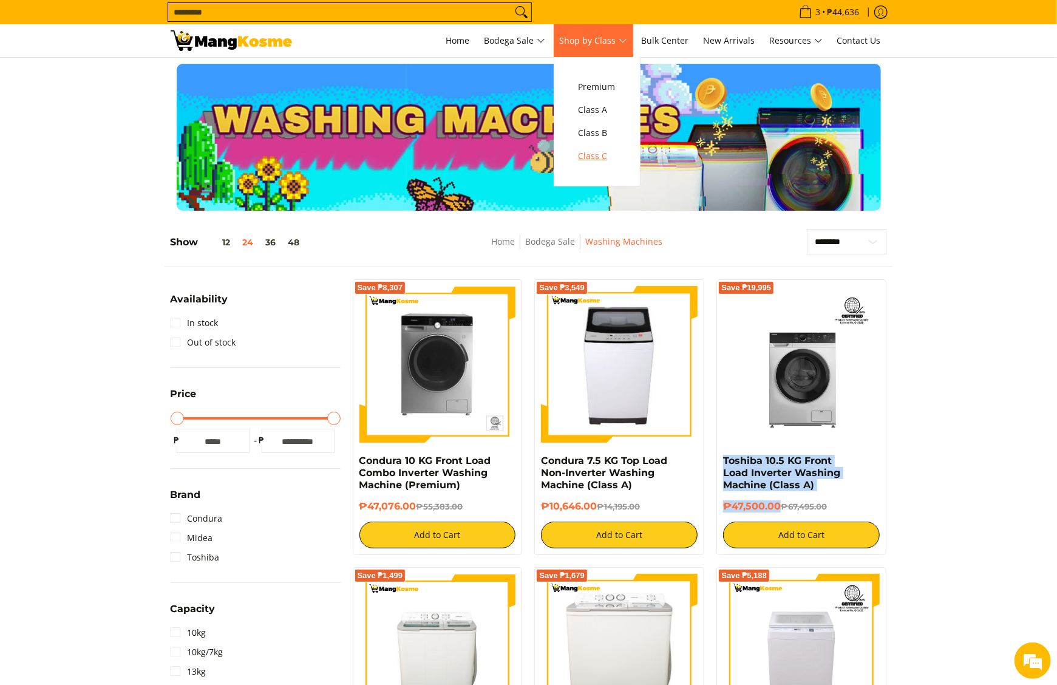
click at [614, 154] on span "Class C" at bounding box center [597, 156] width 37 height 15
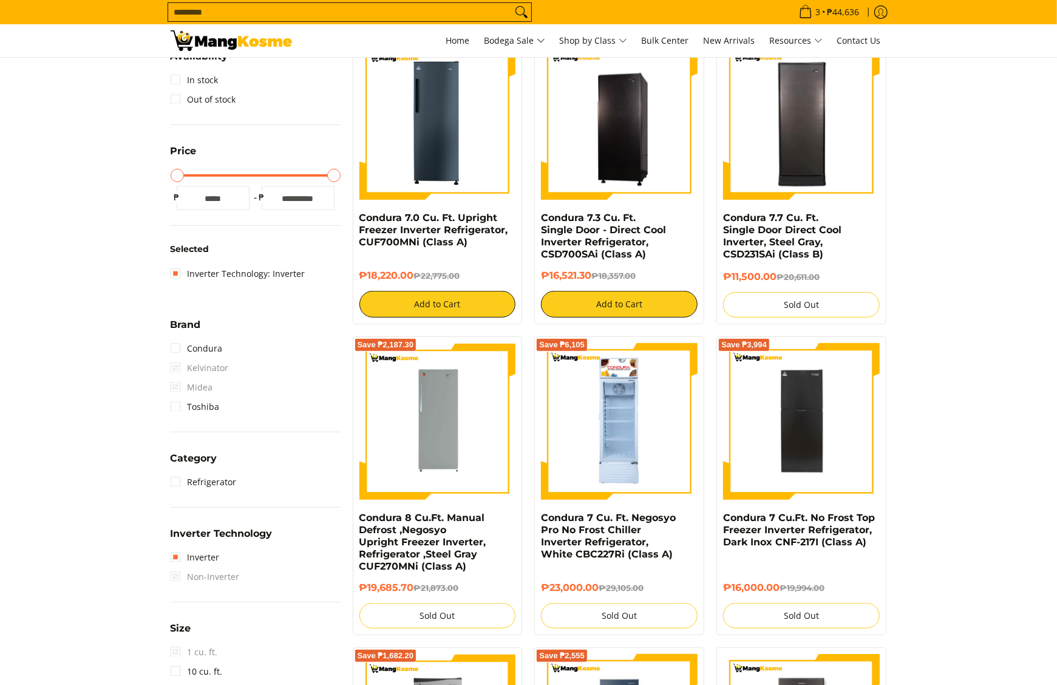
scroll to position [171, 0]
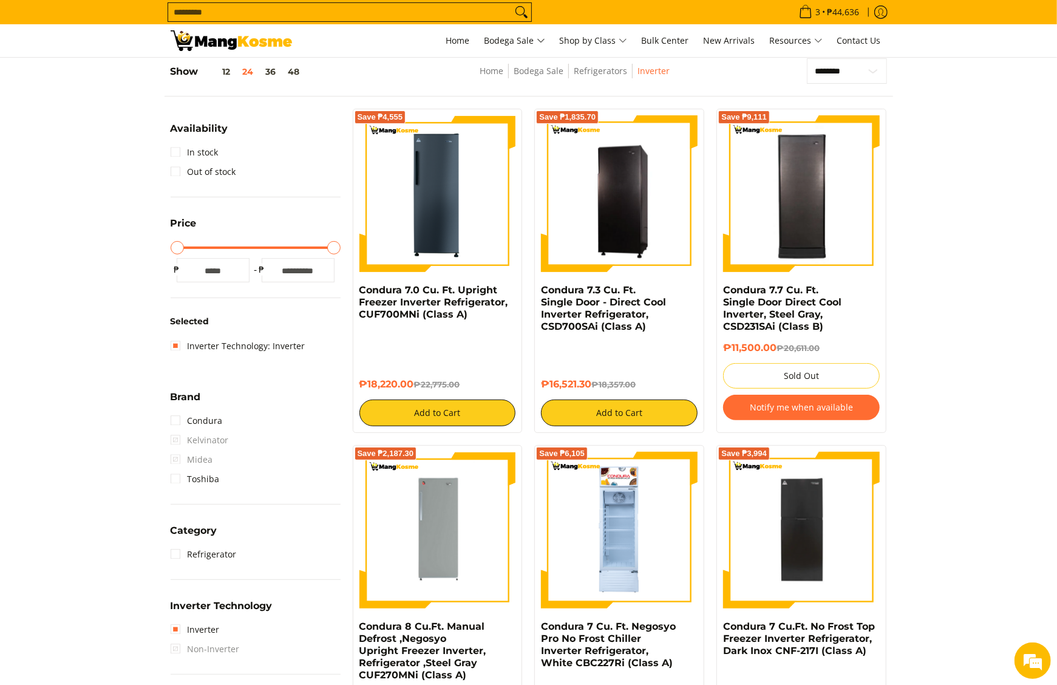
drag, startPoint x: 538, startPoint y: 291, endPoint x: 596, endPoint y: 370, distance: 97.7
click at [596, 370] on div "Save ₱1,835.70 Condura 7.3 Cu. Ft. Single Door - Direct Cool Inverter Refrigera…" at bounding box center [619, 271] width 170 height 324
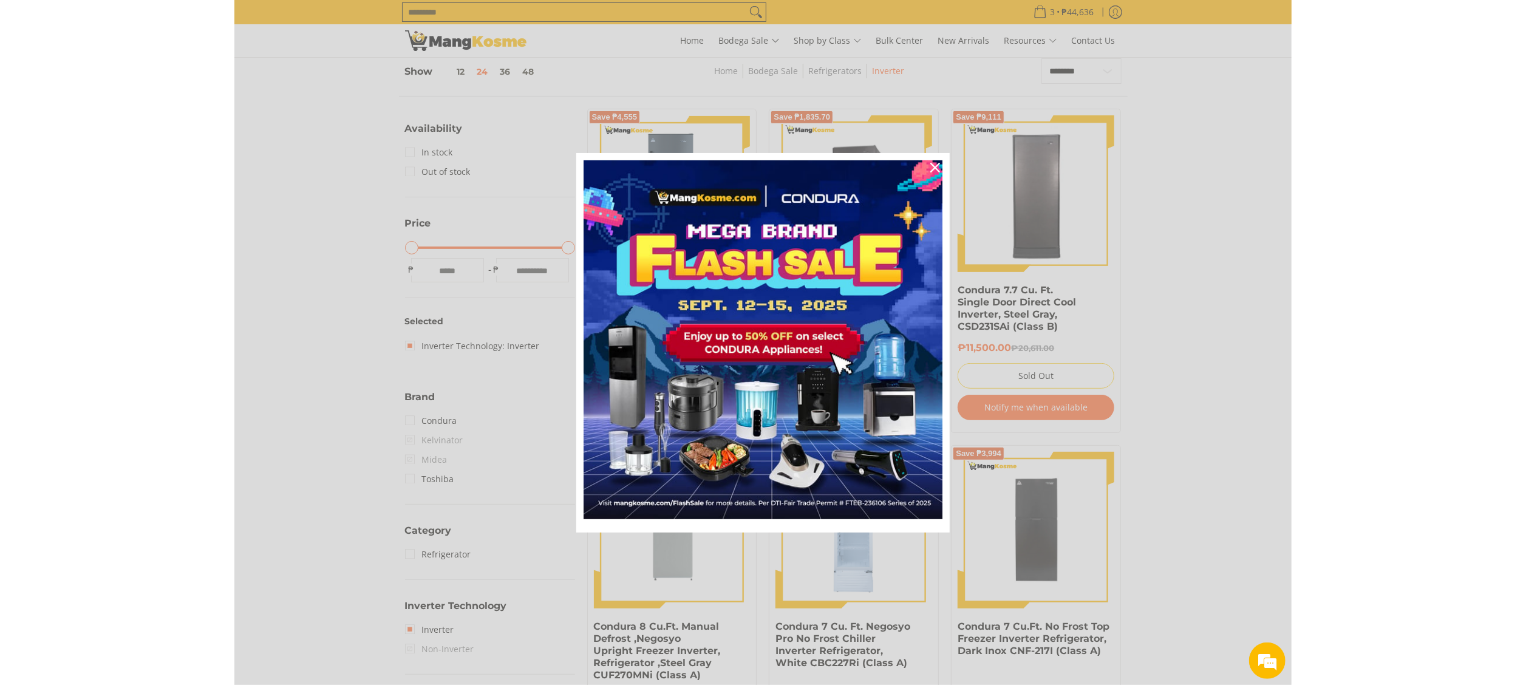
scroll to position [0, 0]
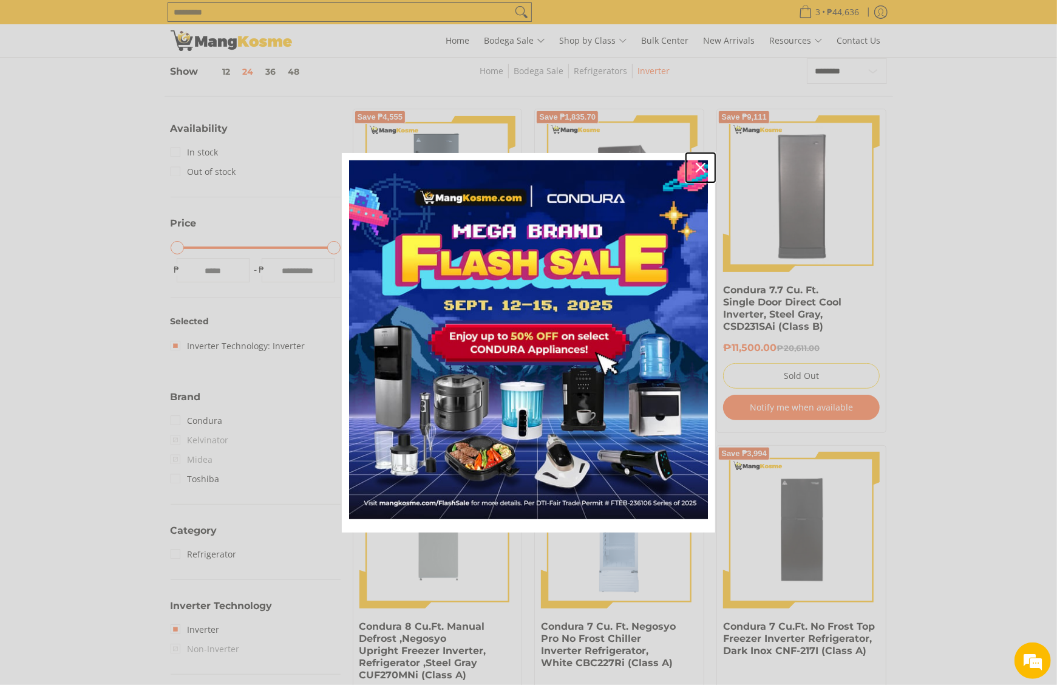
click at [704, 166] on icon "close icon" at bounding box center [701, 168] width 10 height 10
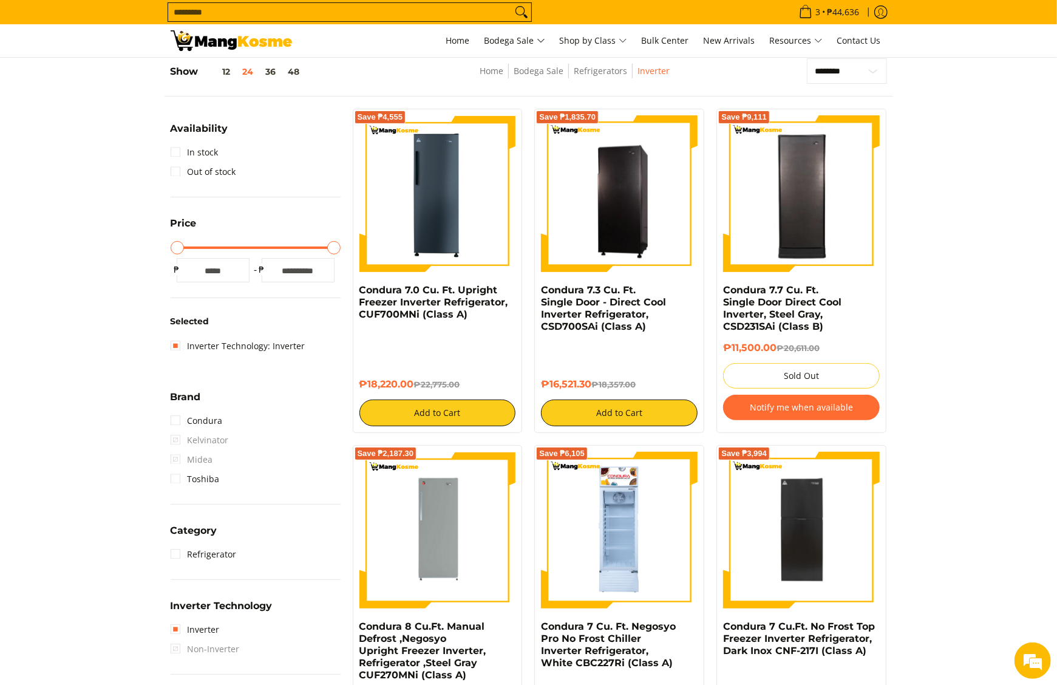
drag, startPoint x: 991, startPoint y: 389, endPoint x: 946, endPoint y: 364, distance: 51.9
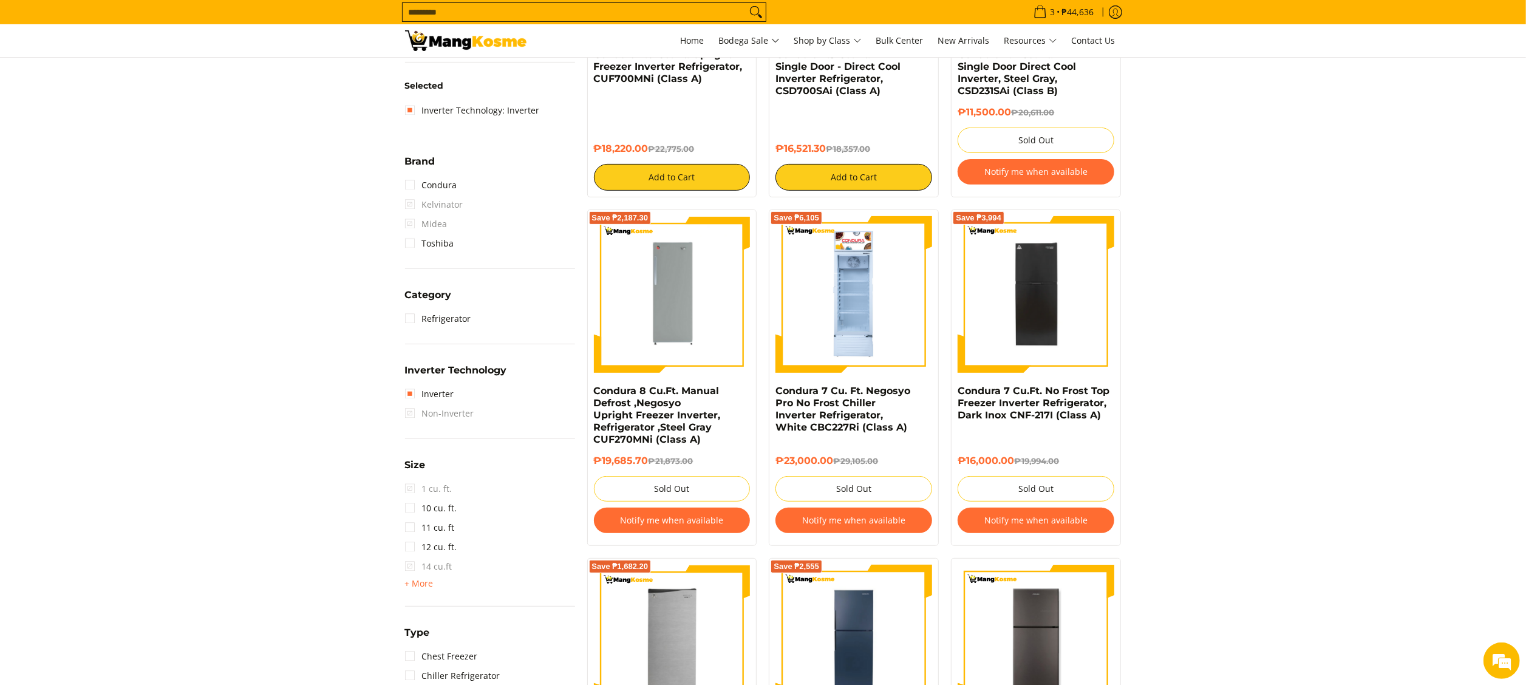
scroll to position [171, 0]
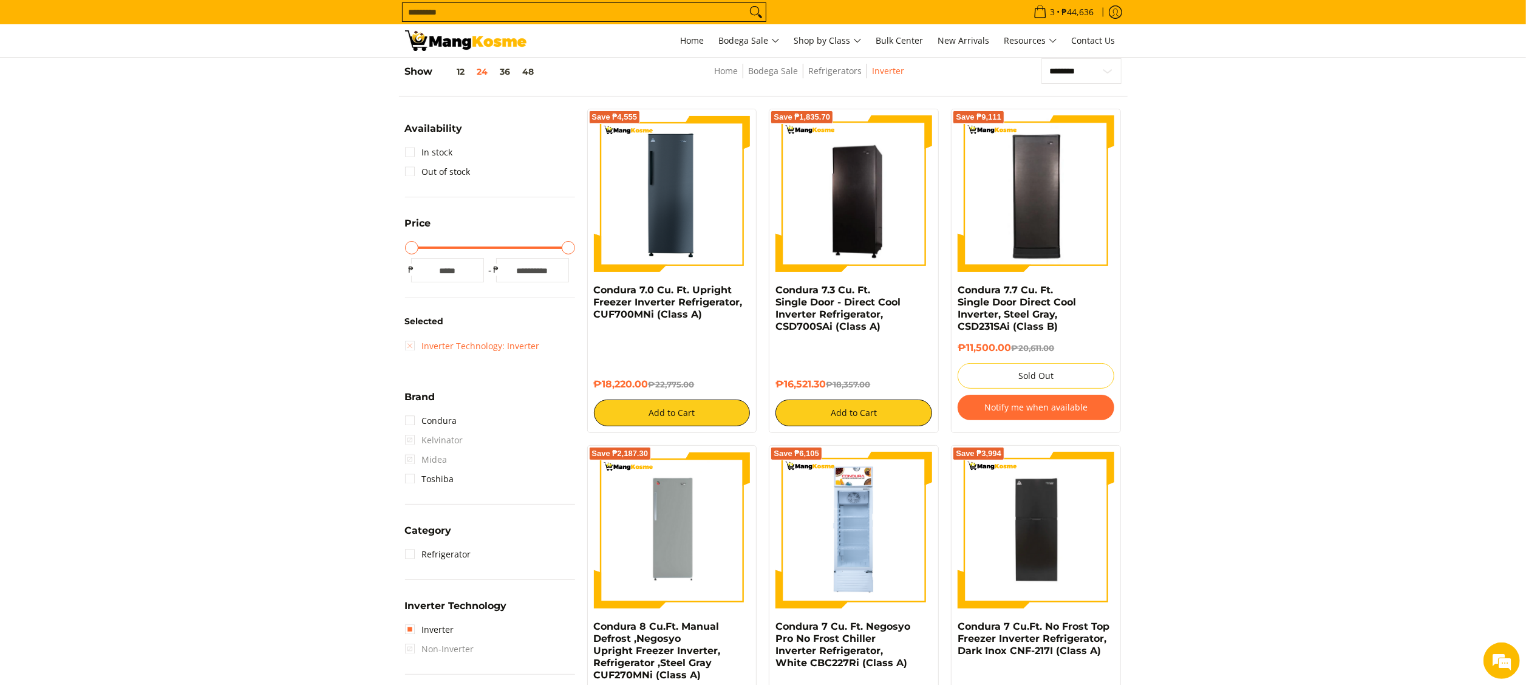
click at [440, 345] on link "Inverter Technology: Inverter" at bounding box center [472, 345] width 135 height 19
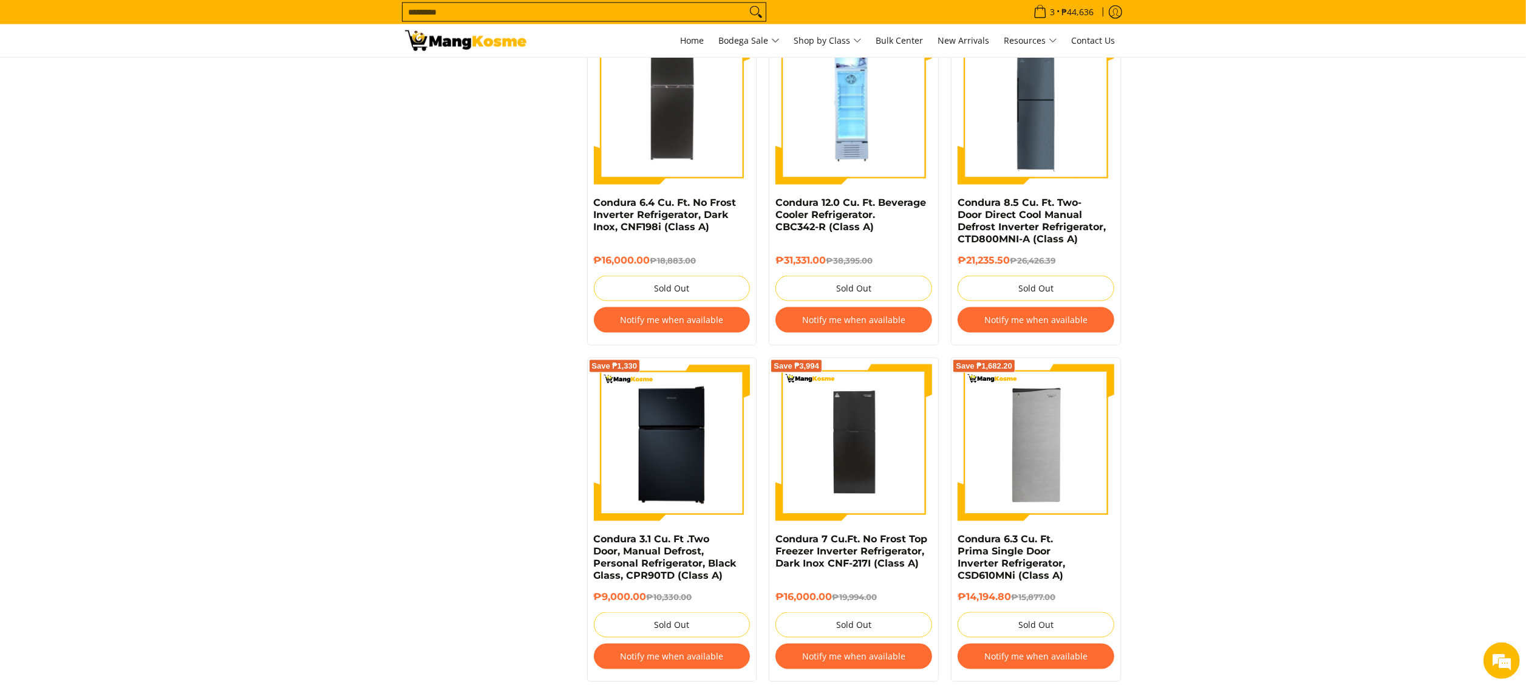
scroll to position [1749, 0]
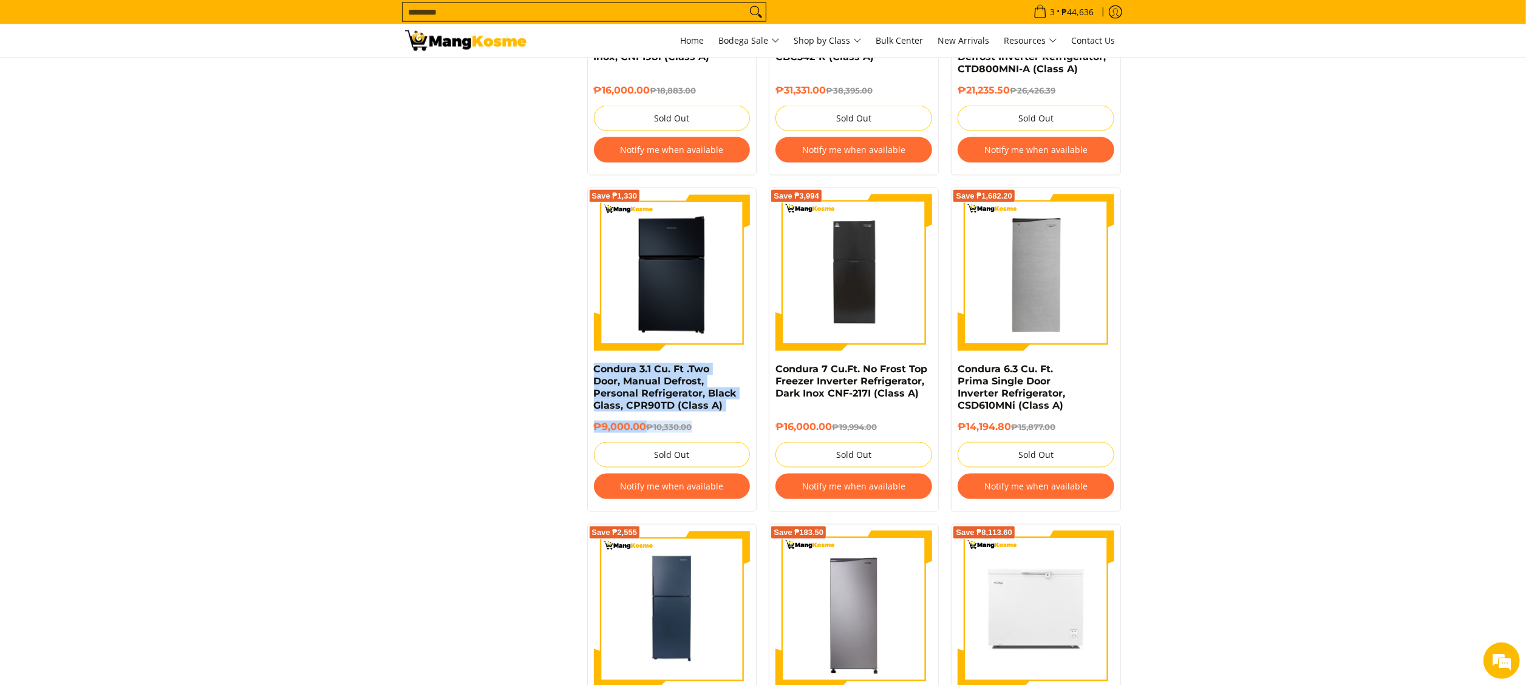
drag, startPoint x: 593, startPoint y: 365, endPoint x: 694, endPoint y: 420, distance: 116.0
click at [694, 420] on div "Save ₱1,330 Condura 3.1 Cu. Ft .Two Door, Manual Defrost, Personal Refrigerator…" at bounding box center [672, 350] width 170 height 324
copy div "Condura 3.1 Cu. Ft .Two Door, Manual Defrost, Personal Refrigerator, Black Glas…"
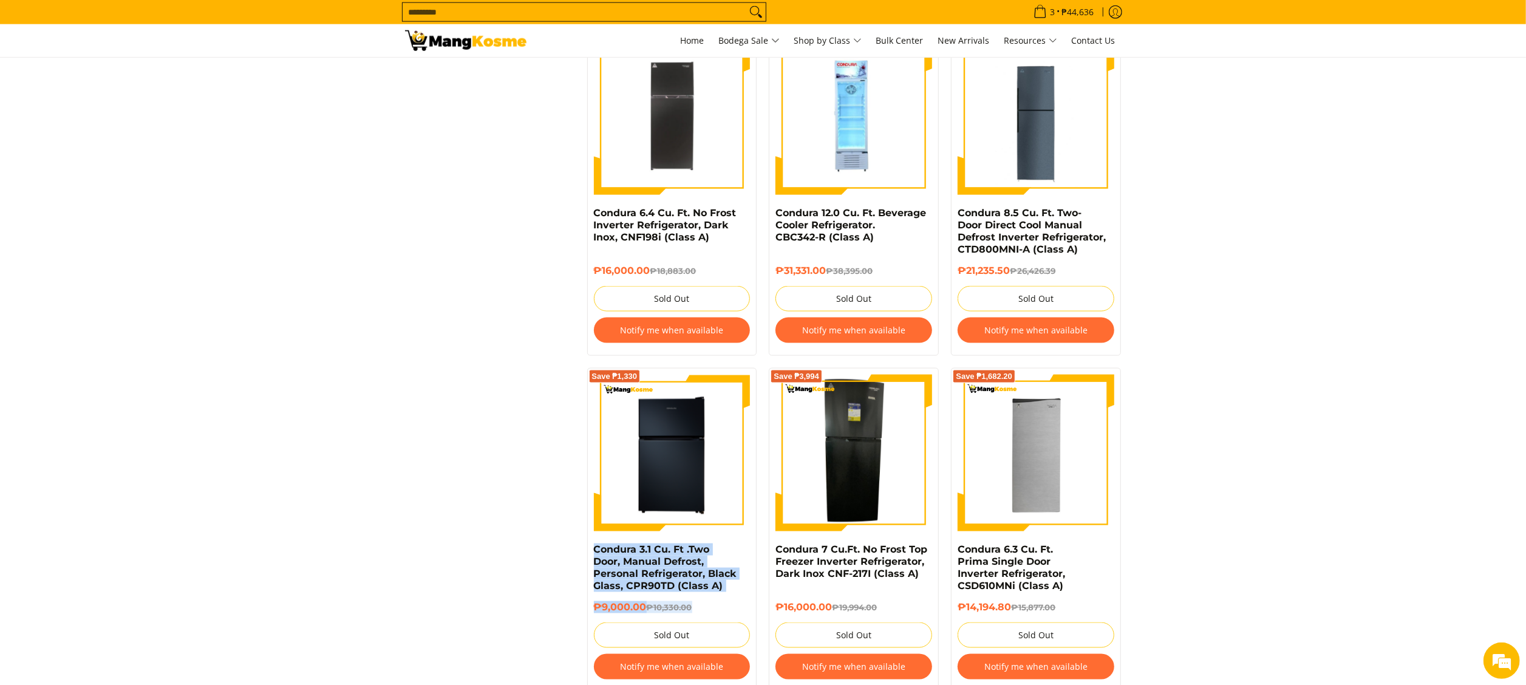
scroll to position [1263, 0]
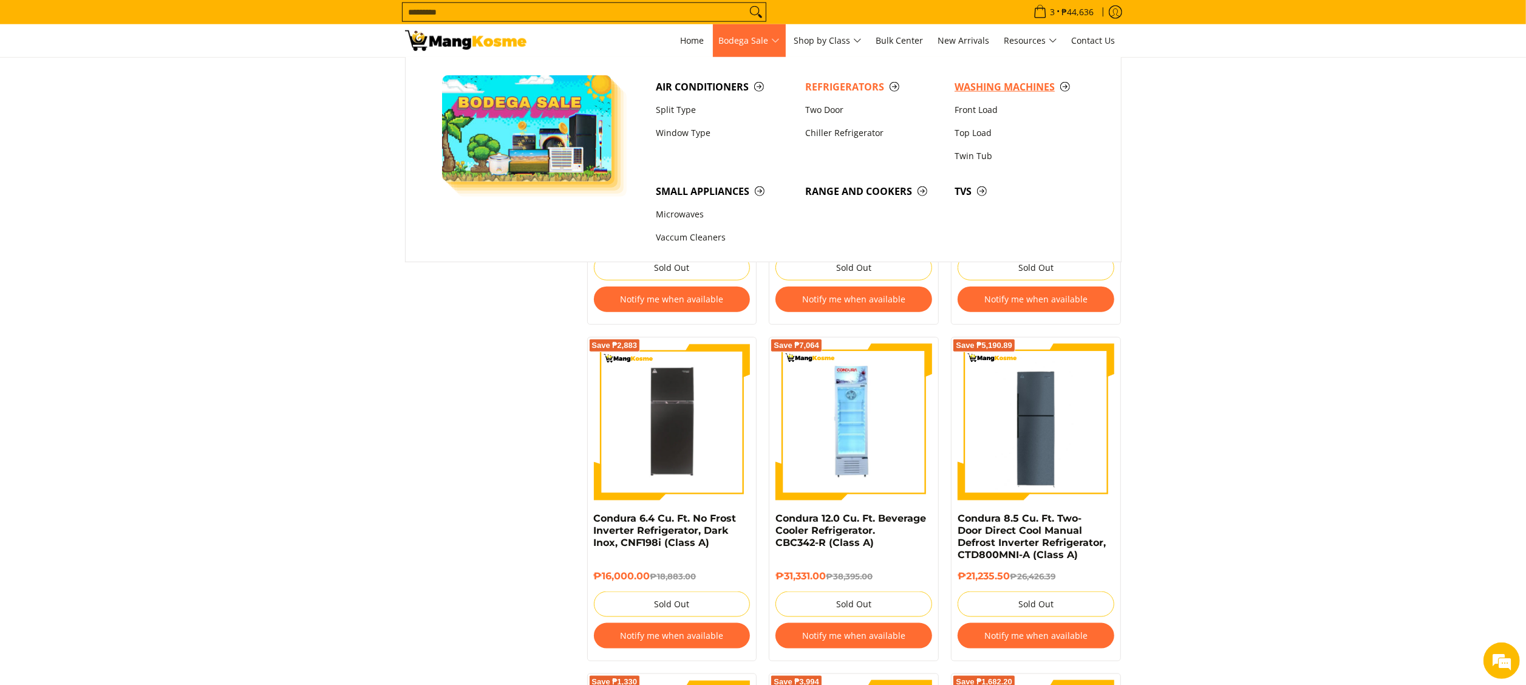
click at [996, 88] on span "Washing Machines" at bounding box center [1022, 87] width 137 height 15
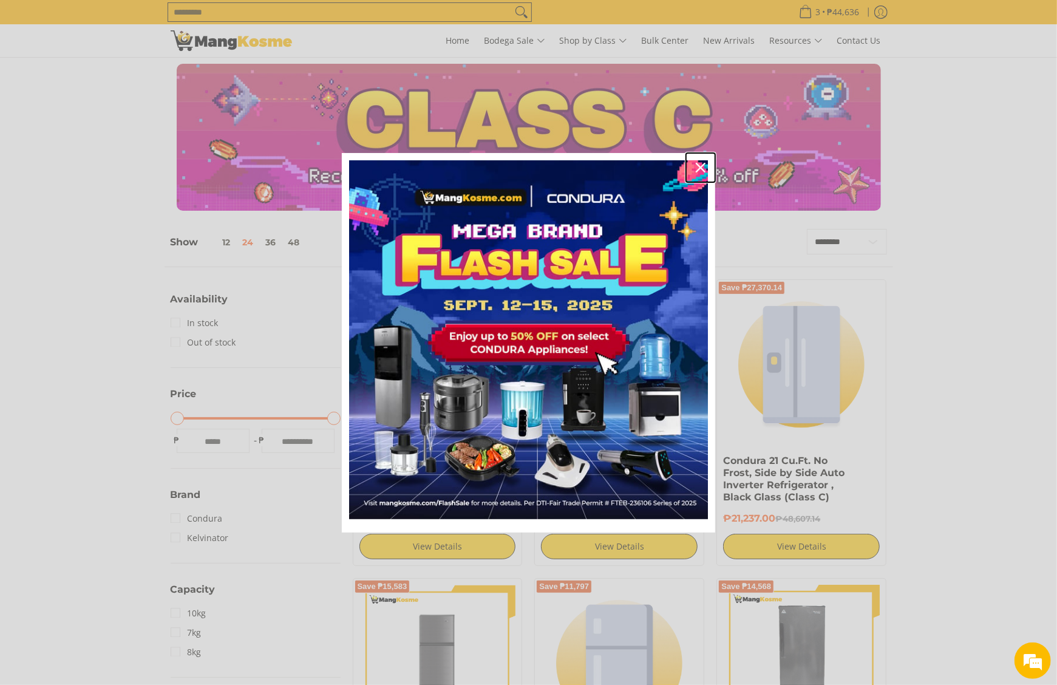
click at [702, 172] on button "Close" at bounding box center [700, 167] width 29 height 29
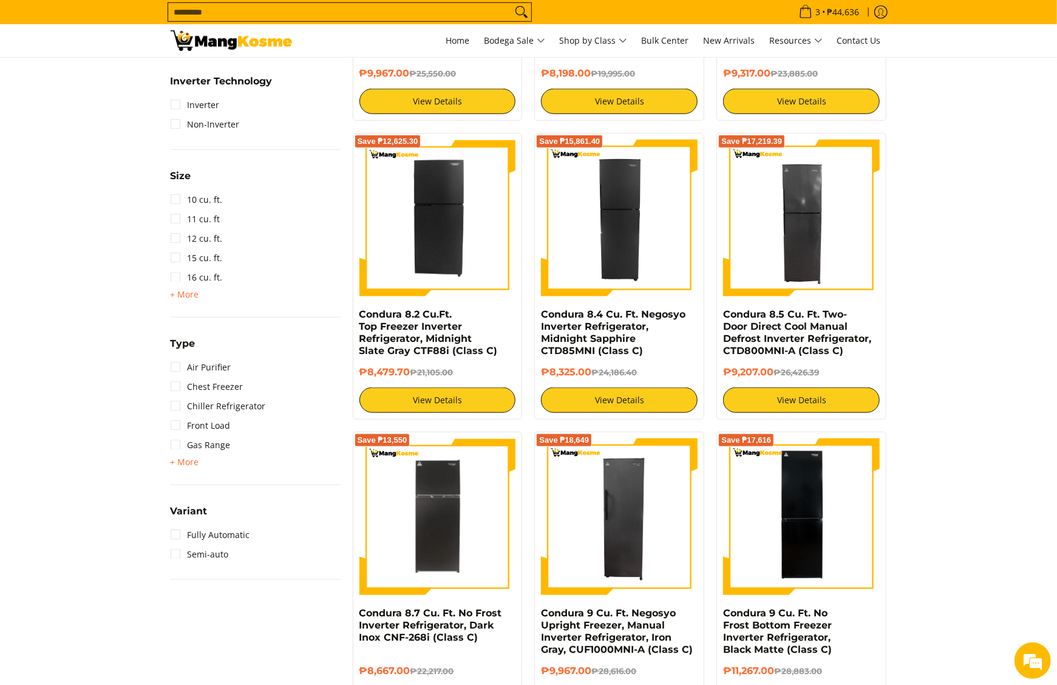
scroll to position [850, 0]
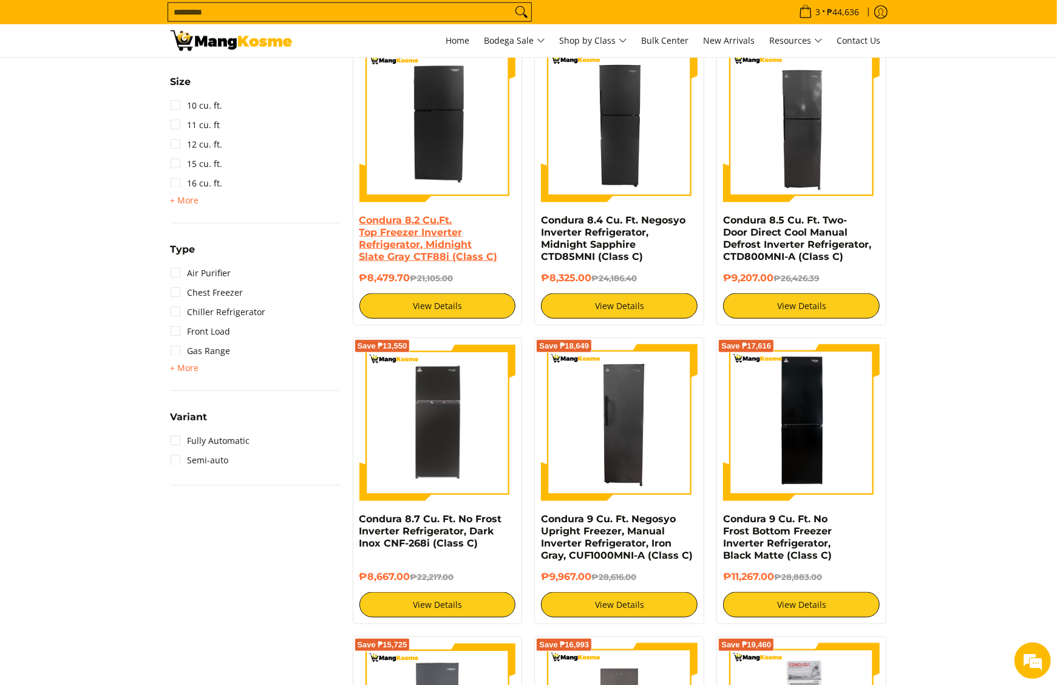
click at [486, 242] on link "Condura 8.2 Cu.Ft. Top Freezer Inverter Refrigerator, Midnight Slate Gray CTF88…" at bounding box center [428, 238] width 138 height 48
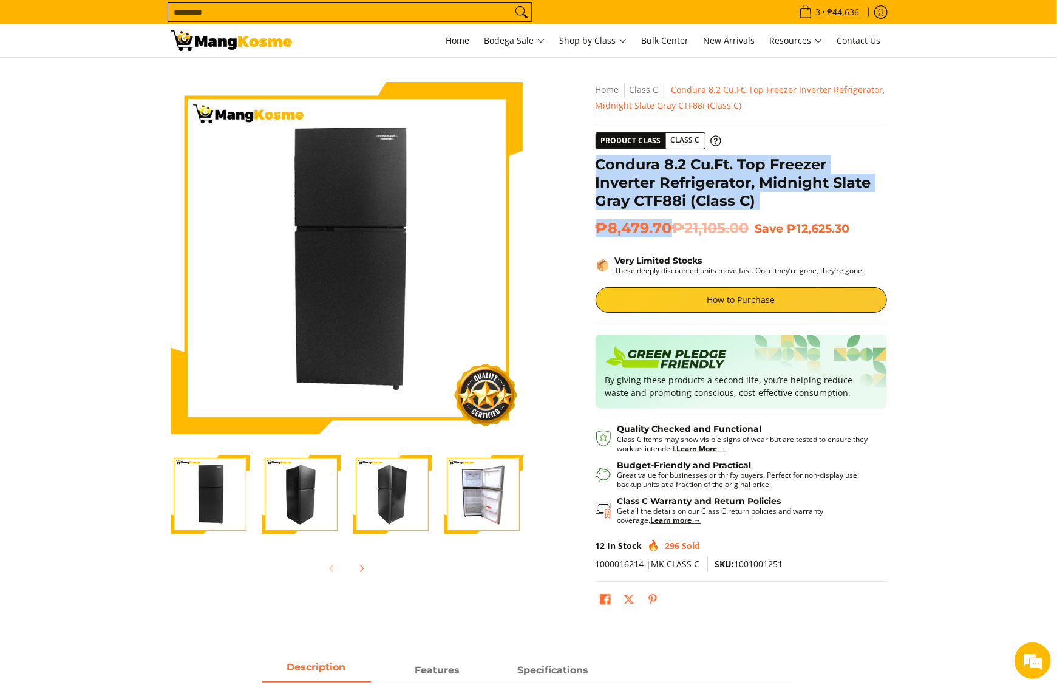
click at [668, 224] on div "**********" at bounding box center [741, 352] width 291 height 540
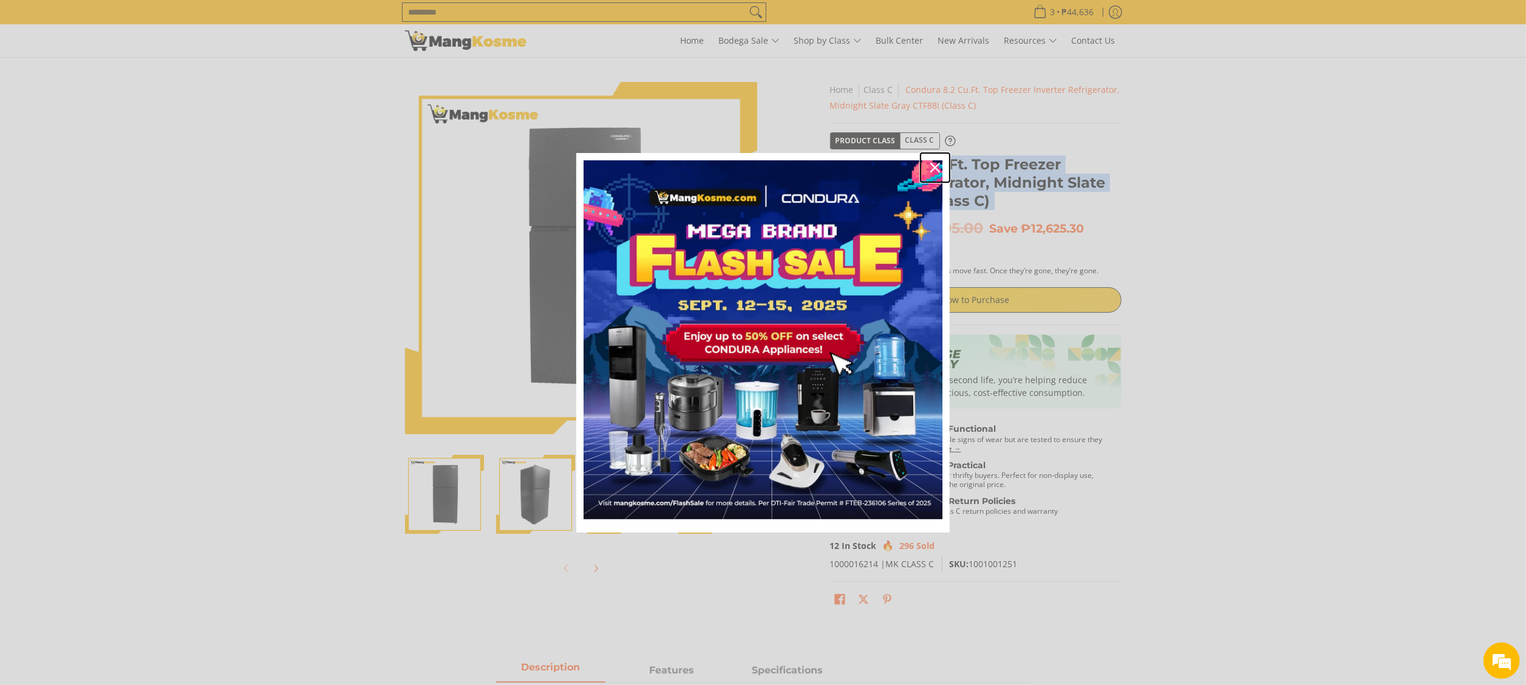
click at [936, 178] on button "Close" at bounding box center [934, 167] width 29 height 29
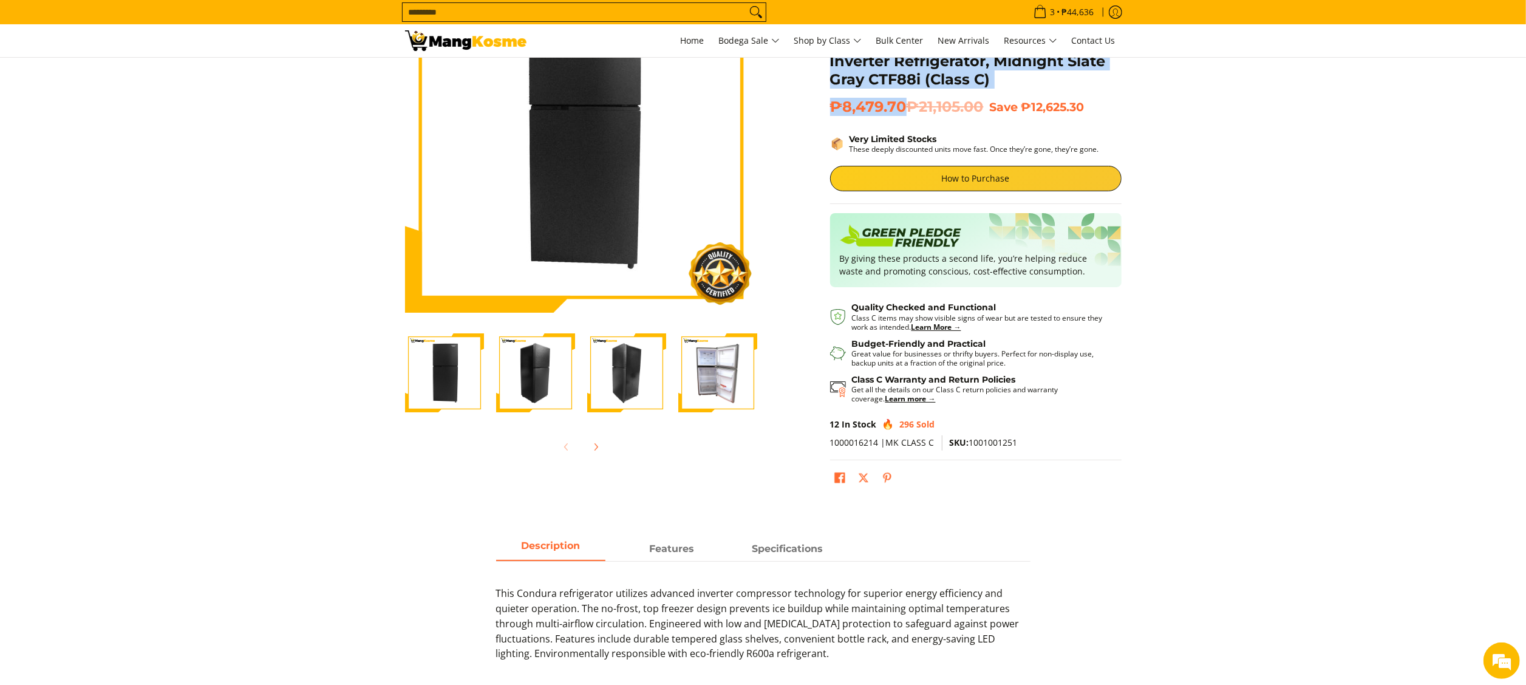
scroll to position [243, 0]
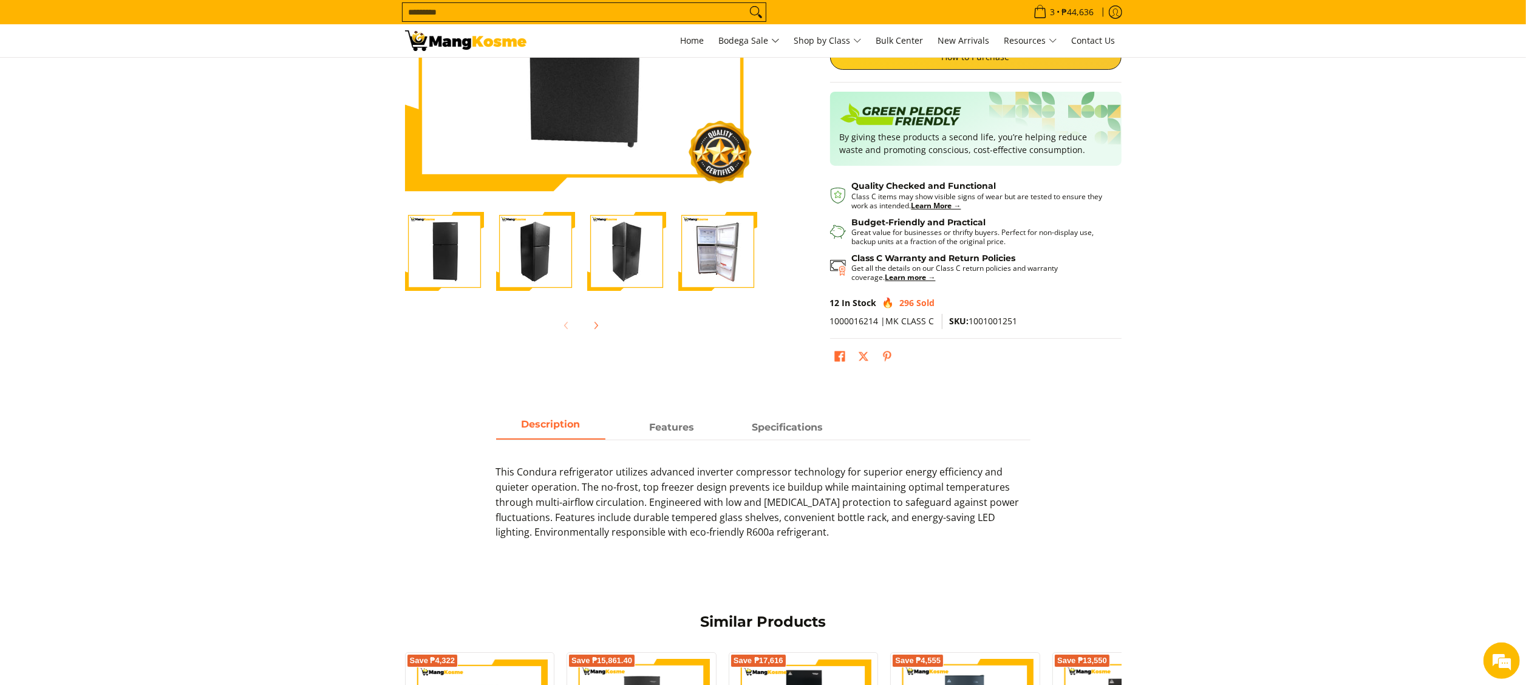
click at [430, 39] on img at bounding box center [465, 40] width 121 height 21
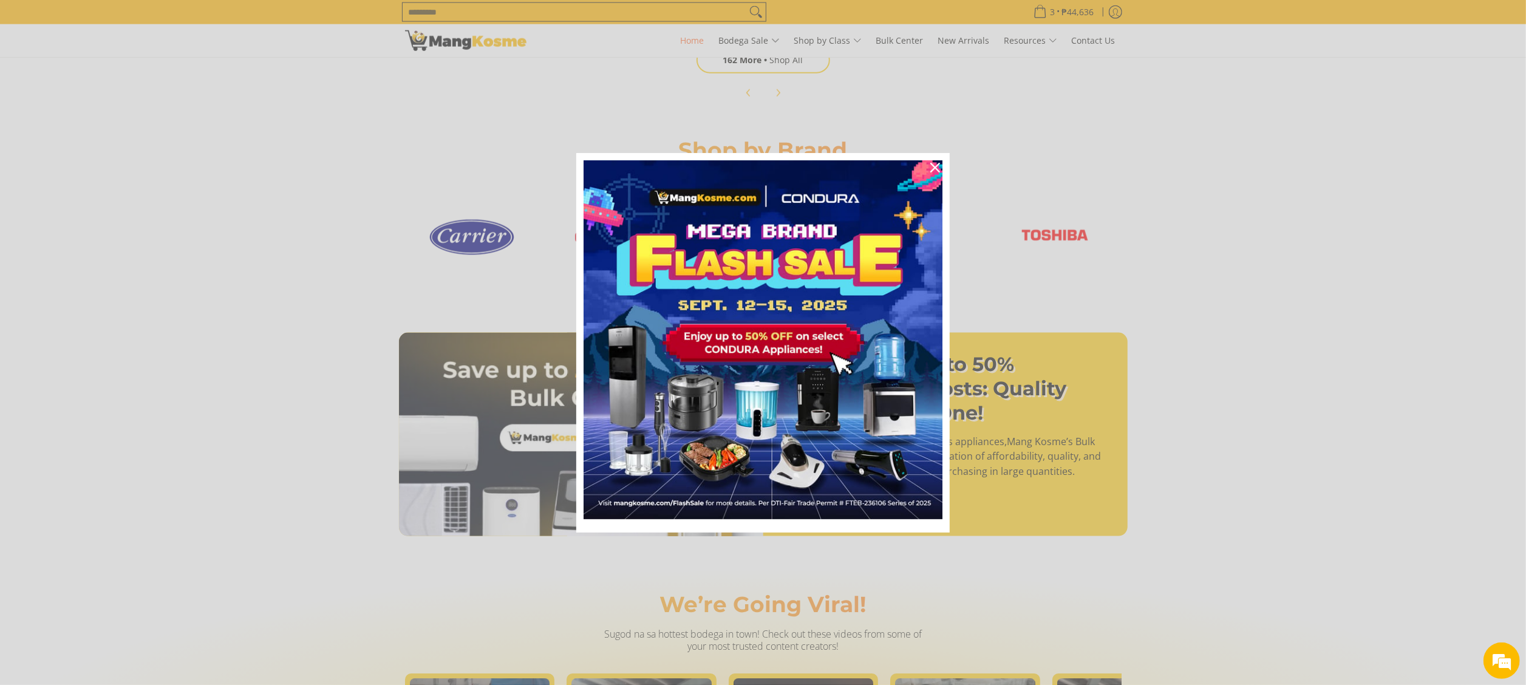
scroll to position [0, 1969]
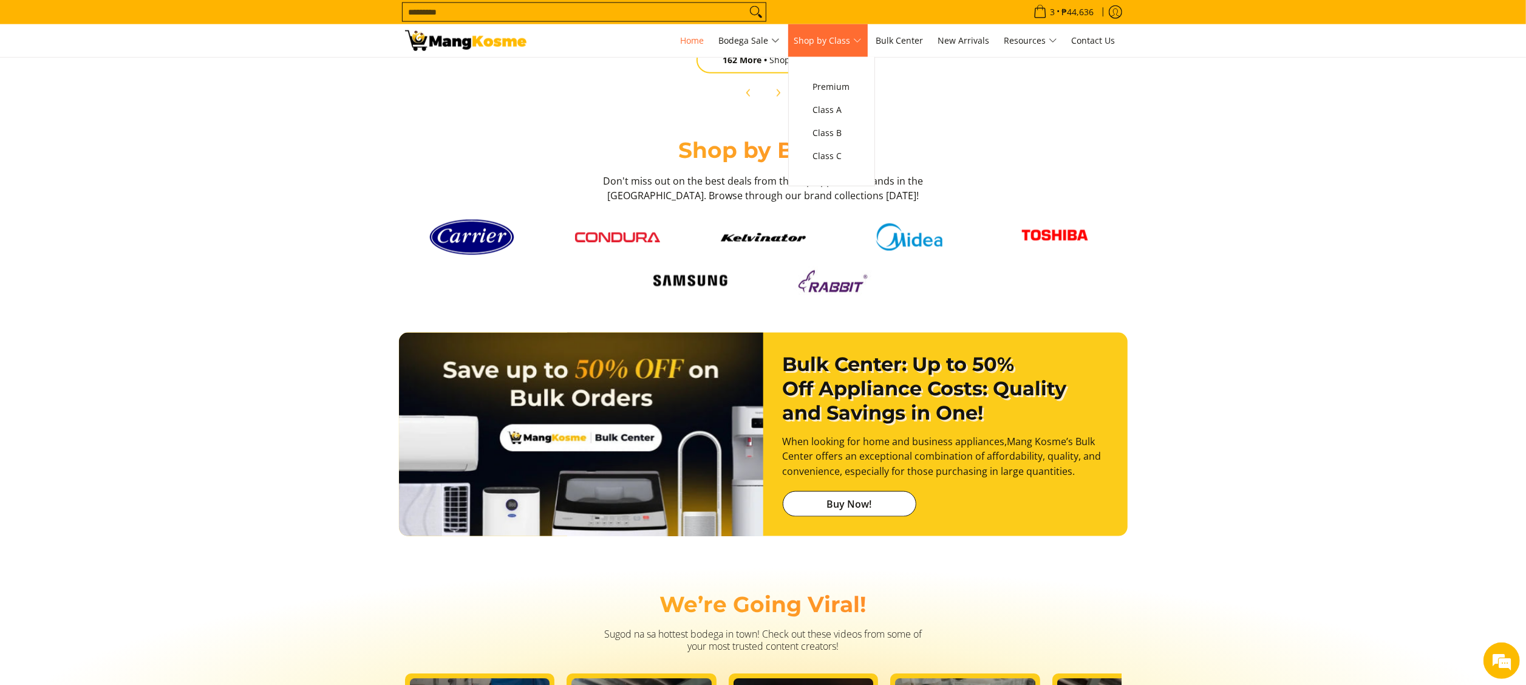
click at [834, 39] on span "Shop by Class" at bounding box center [827, 40] width 67 height 15
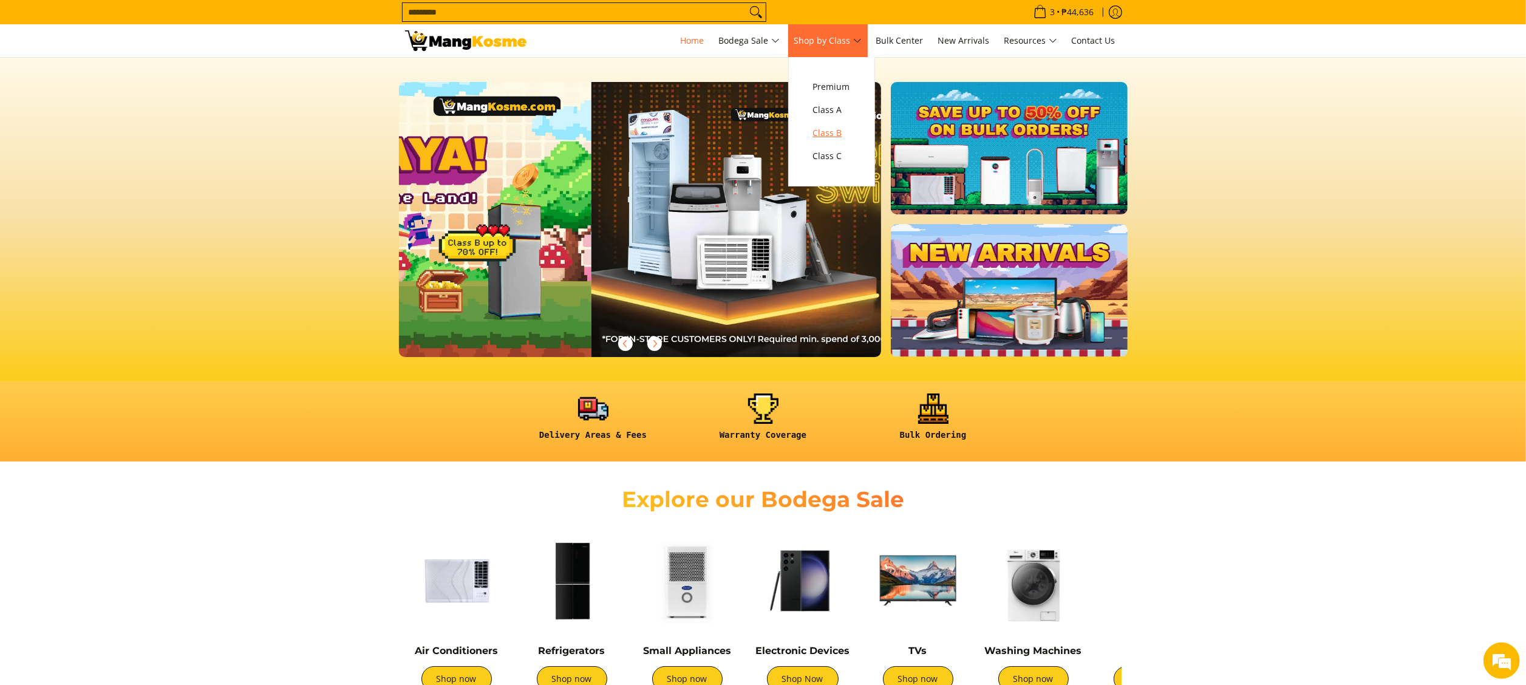
click at [845, 126] on span "Class B" at bounding box center [831, 133] width 37 height 15
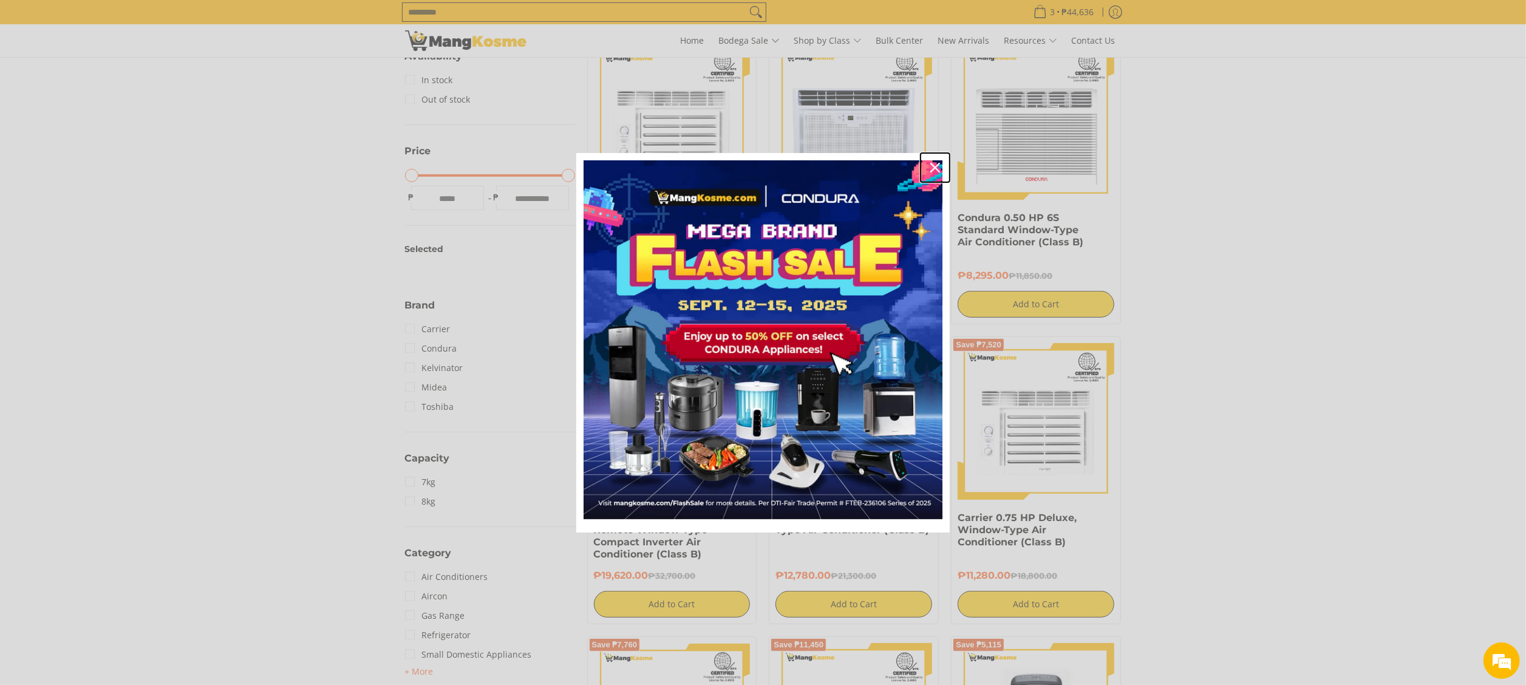
click at [934, 168] on icon "close icon" at bounding box center [935, 168] width 10 height 10
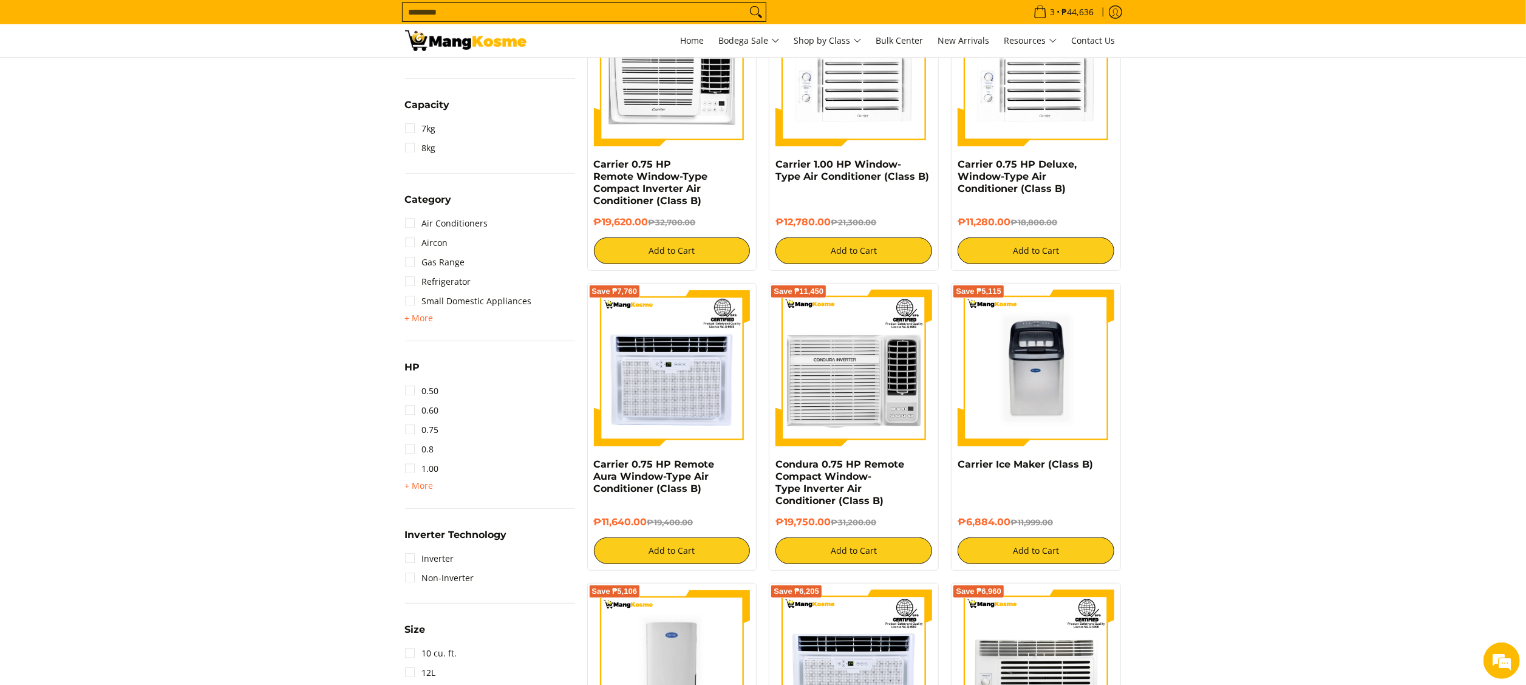
scroll to position [607, 0]
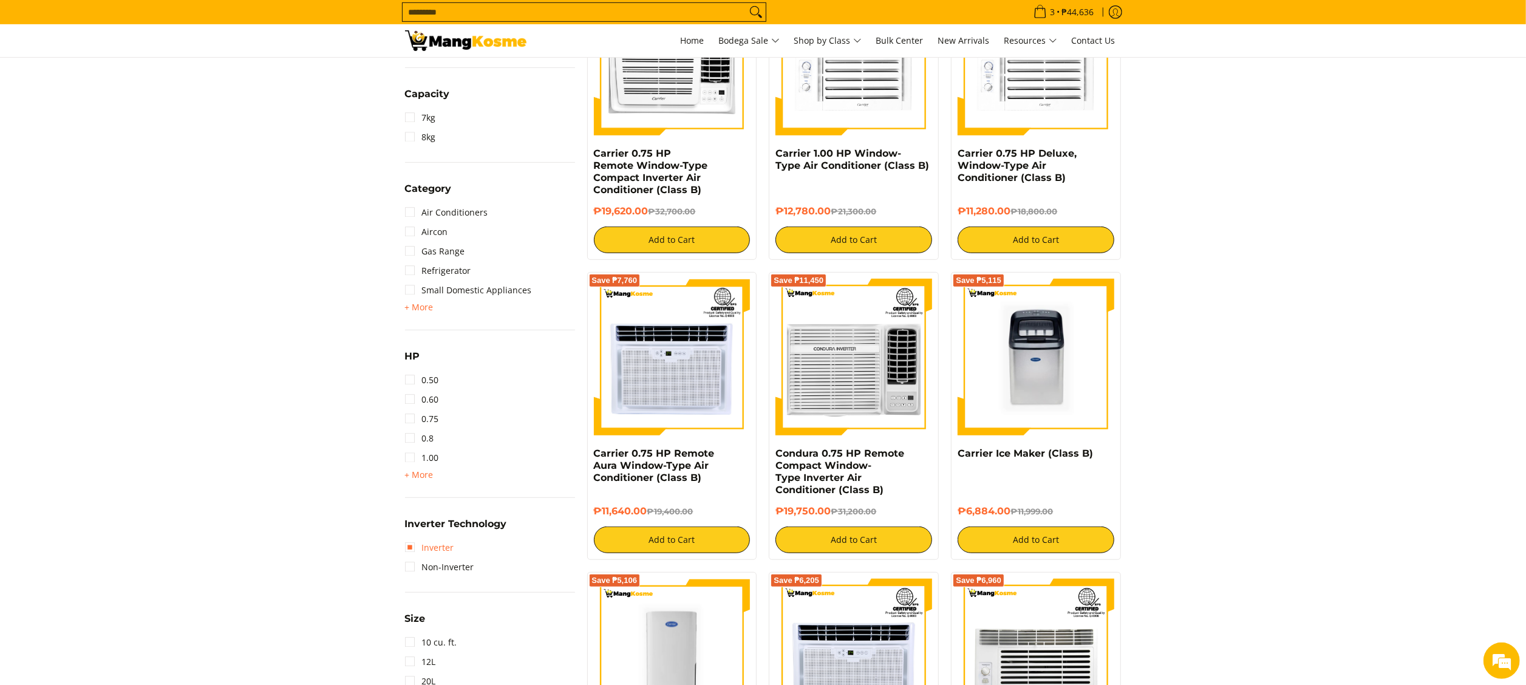
click at [440, 538] on link "Inverter" at bounding box center [429, 547] width 49 height 19
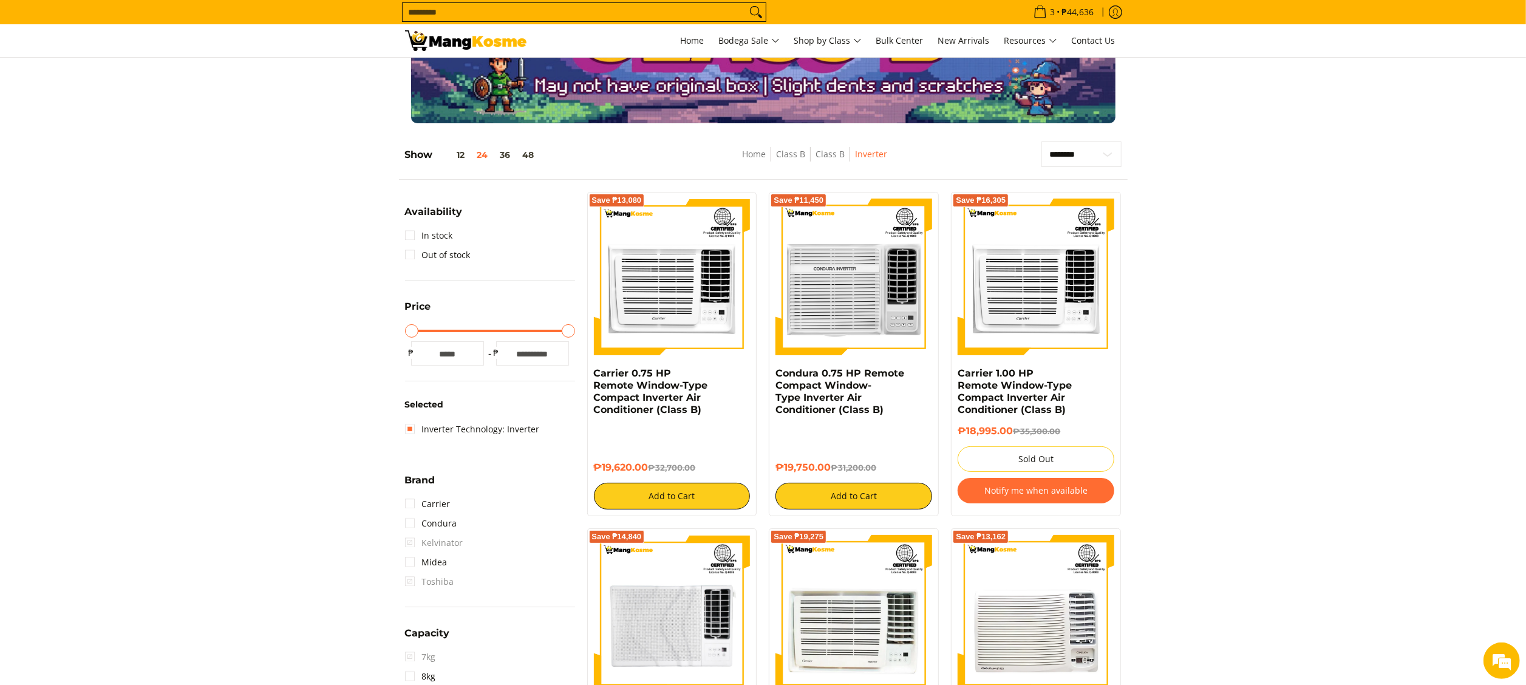
scroll to position [49, 0]
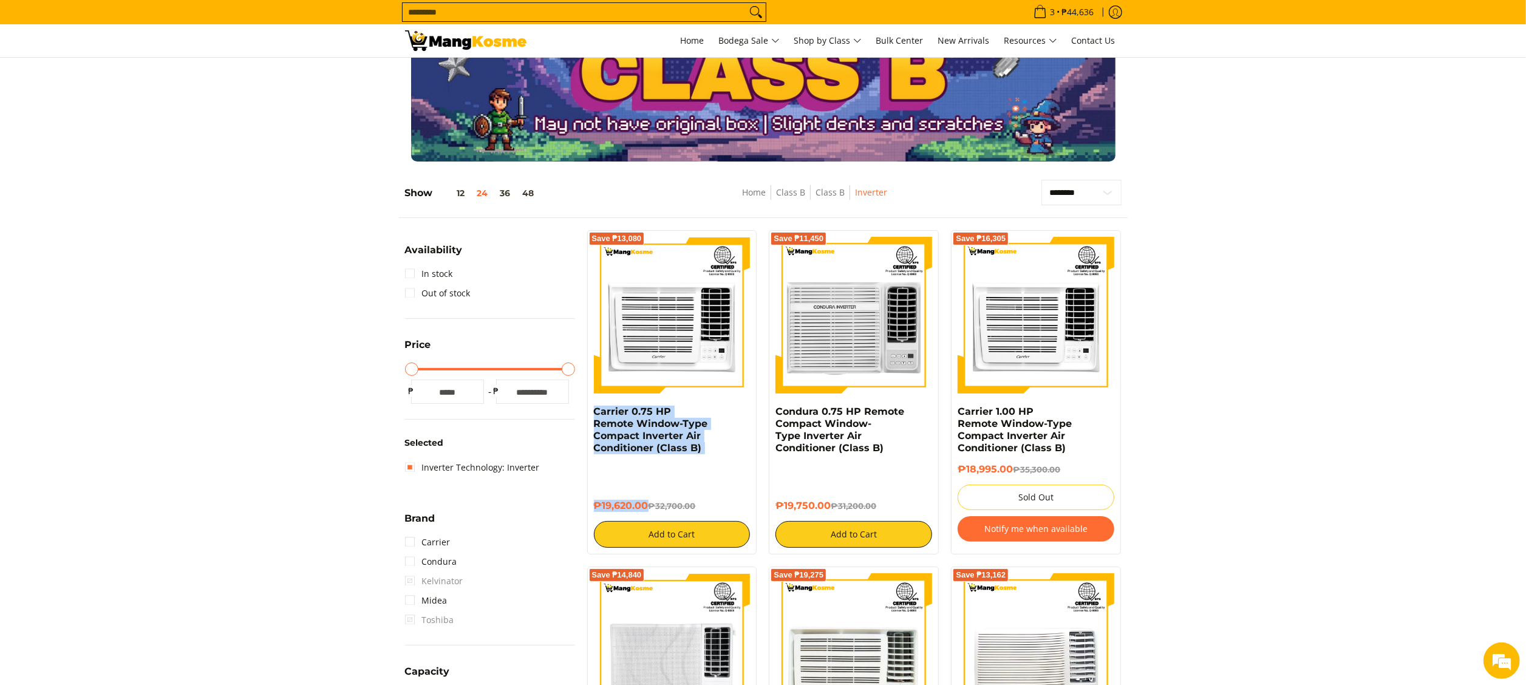
copy div "Carrier 0.75 HP Remote Window-Type Compact Inverter Air Conditioner (Class B) ₱…"
drag, startPoint x: 591, startPoint y: 411, endPoint x: 649, endPoint y: 513, distance: 117.5
click at [649, 513] on div "Save ₱13,080 Carrier 0.75 HP Remote Window-Type Compact Inverter Air Conditione…" at bounding box center [672, 392] width 170 height 324
copy div "Condura 0.75 HP Remote Compact Window-Type Inverter Air Conditioner (Class B) ₱…"
drag, startPoint x: 772, startPoint y: 413, endPoint x: 833, endPoint y: 514, distance: 117.1
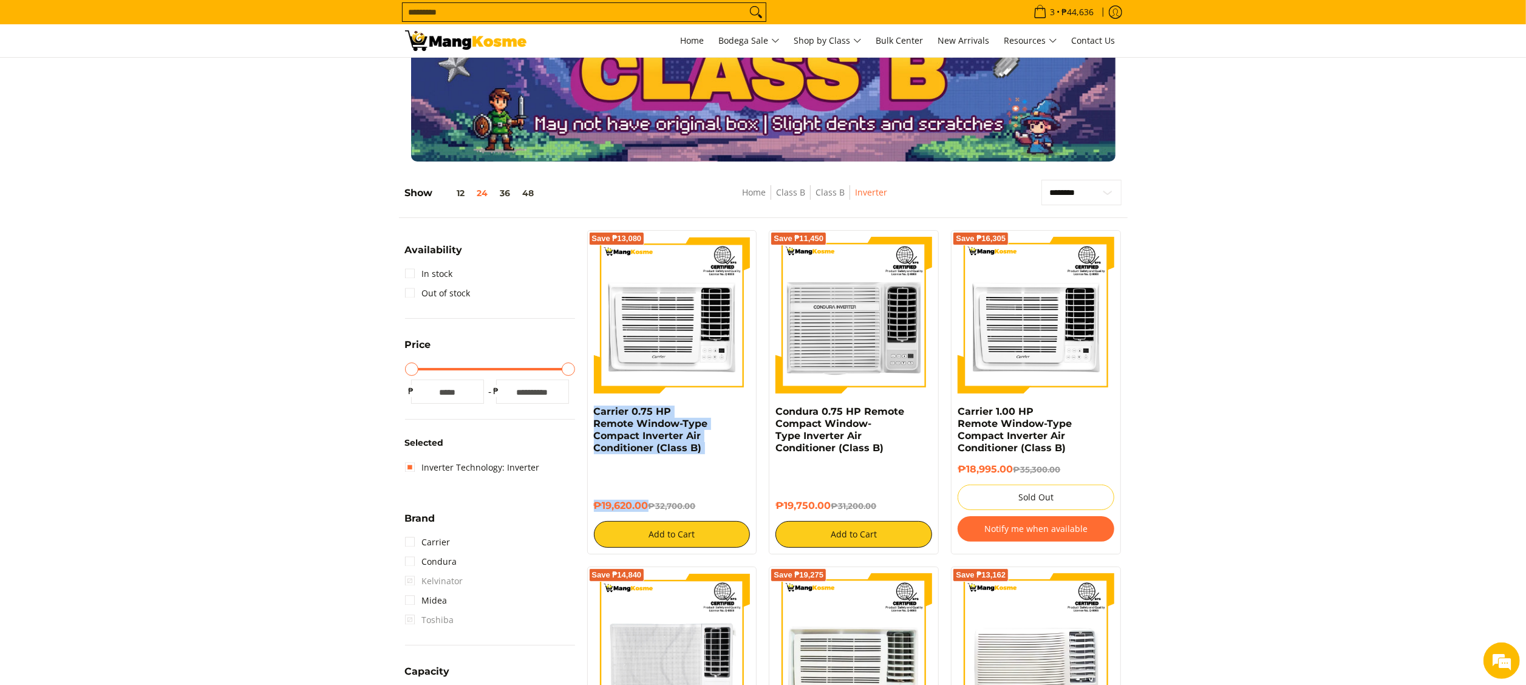
click at [833, 514] on div "Save ₱11,450 Condura 0.75 HP Remote Compact Window-Type Inverter Air Conditione…" at bounding box center [854, 392] width 170 height 324
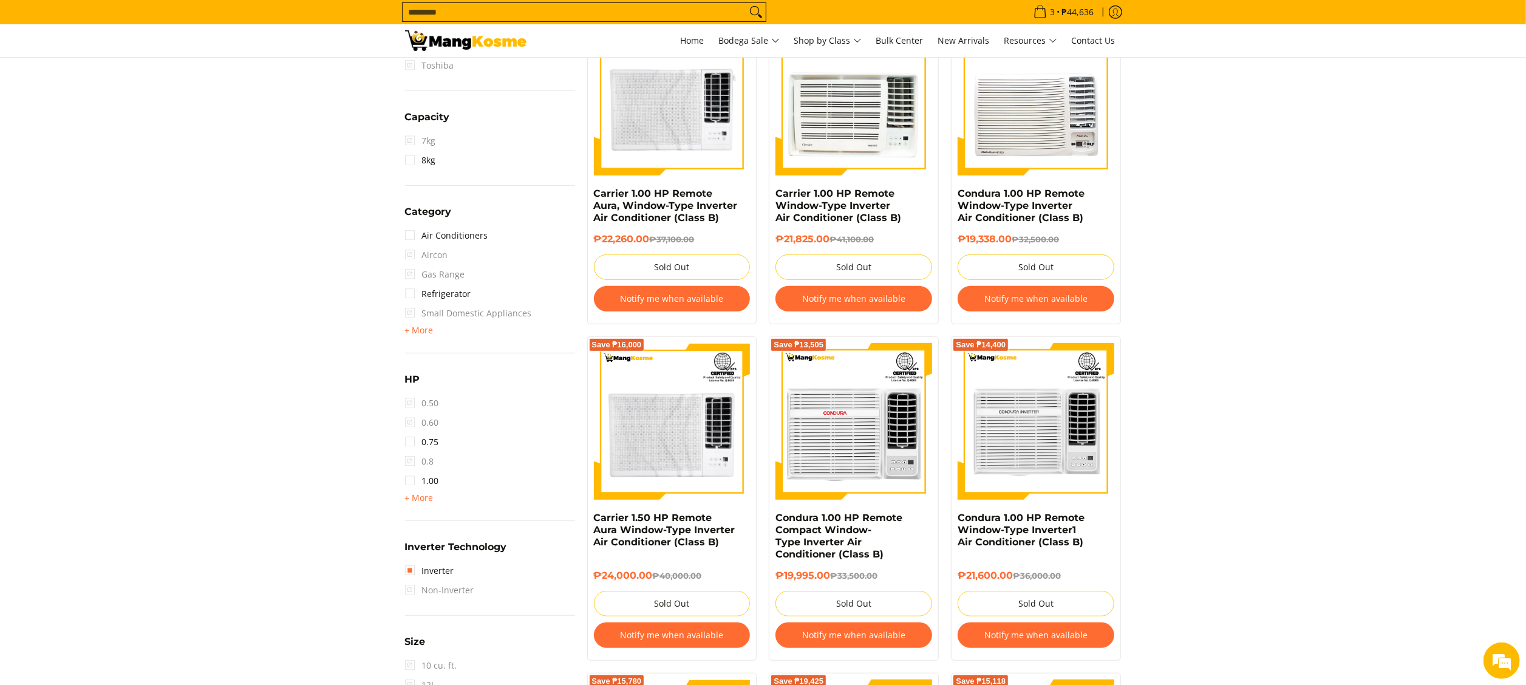
scroll to position [656, 0]
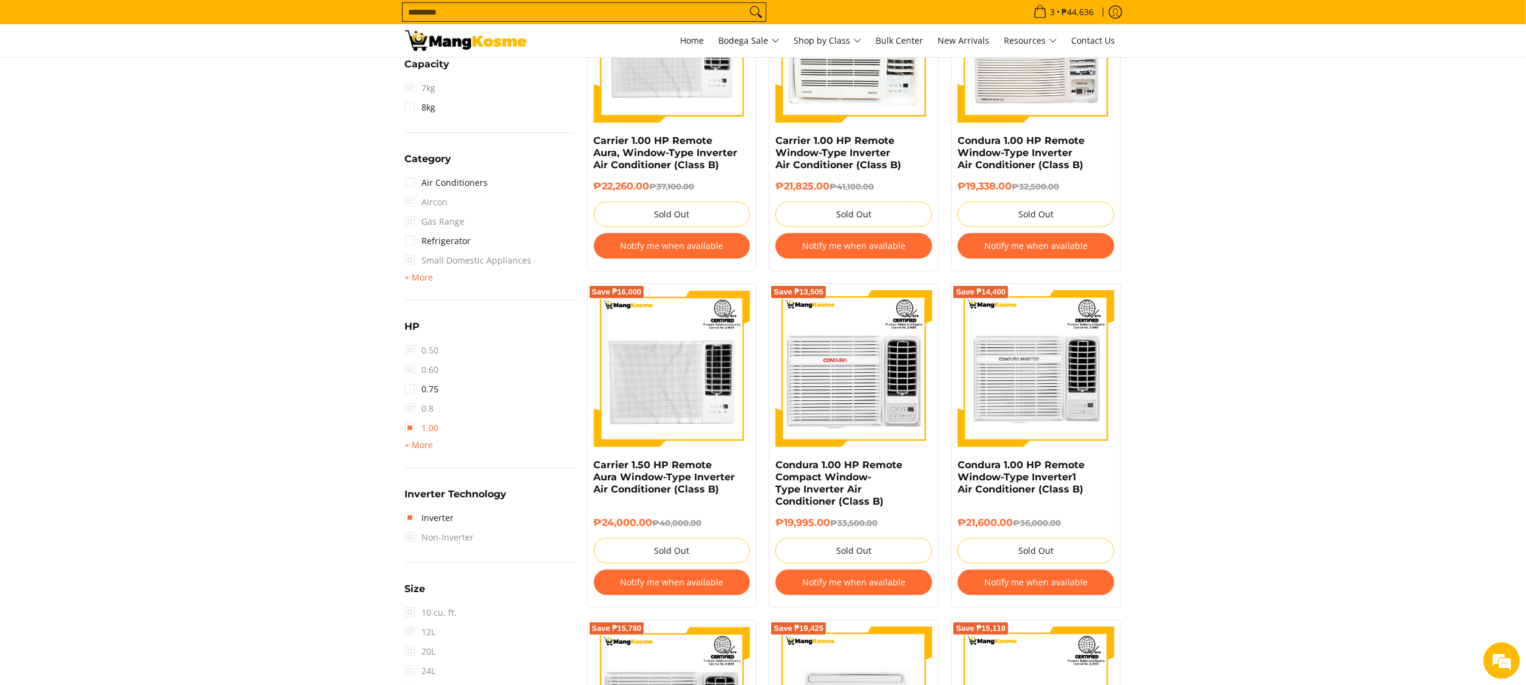
click at [426, 426] on link "1.00" at bounding box center [422, 427] width 34 height 19
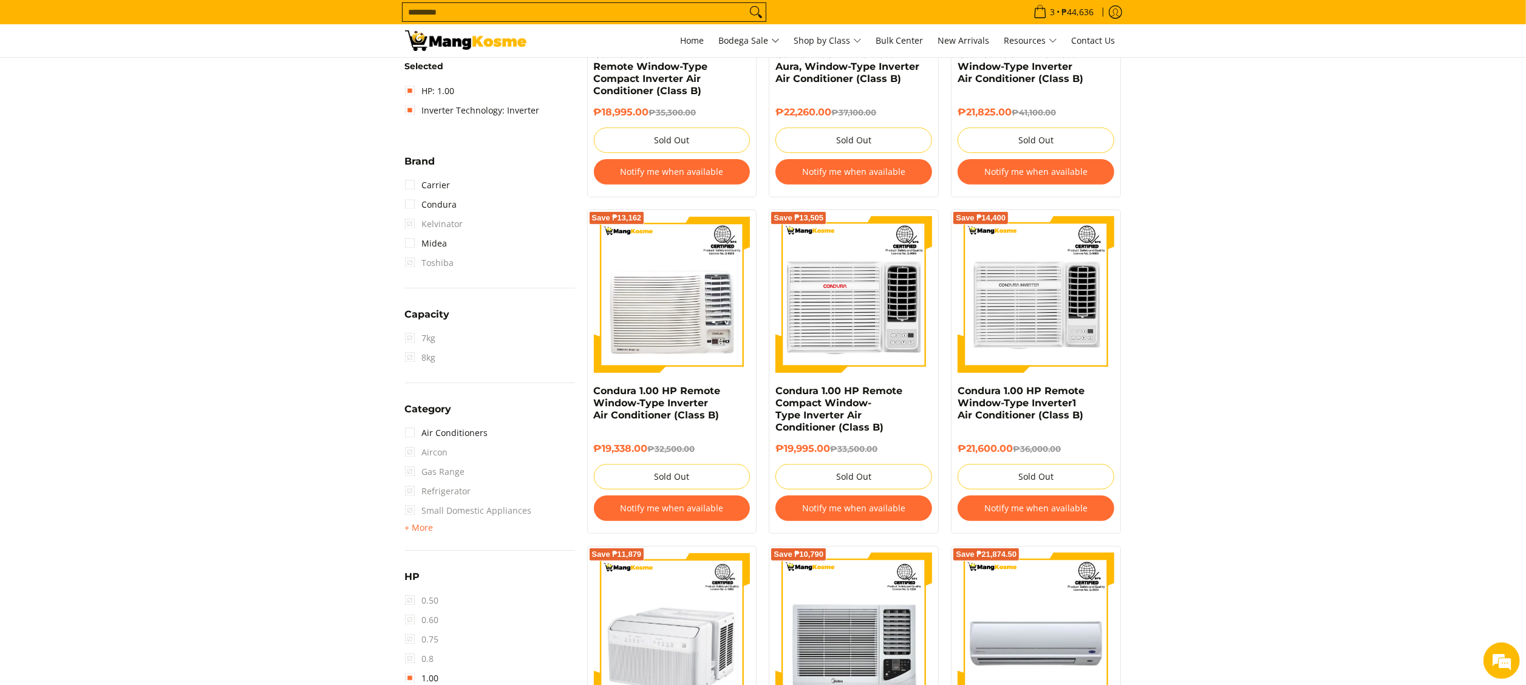
scroll to position [607, 0]
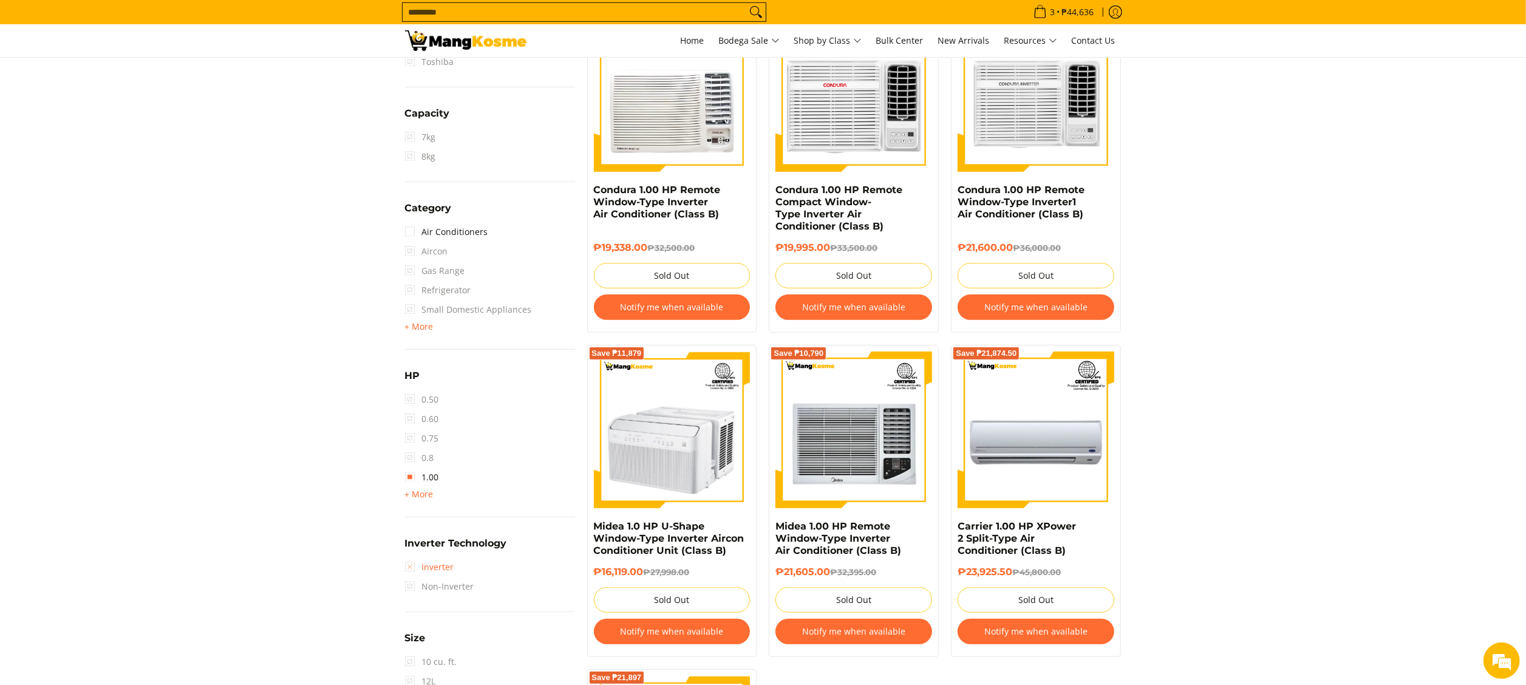
click at [437, 566] on link "Inverter" at bounding box center [429, 566] width 49 height 19
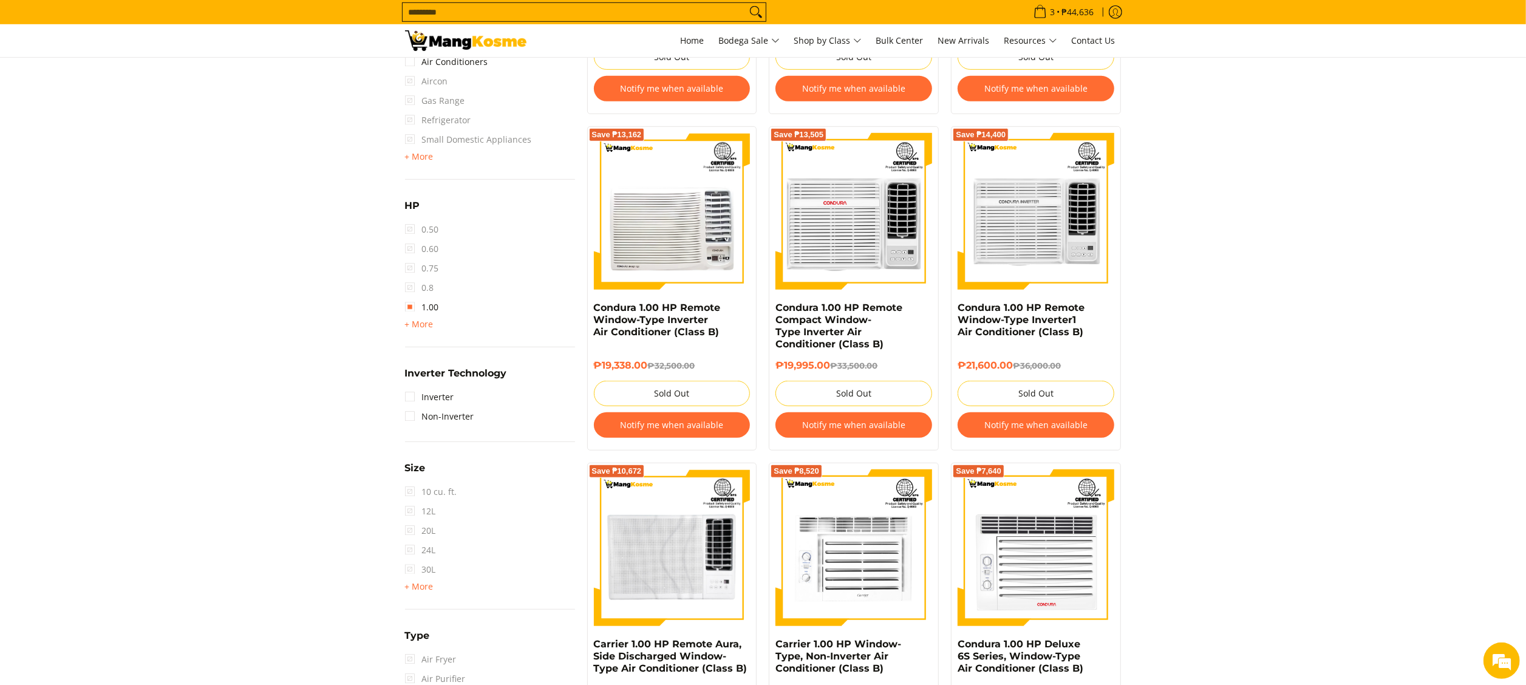
scroll to position [778, 0]
click at [452, 419] on link "Non-Inverter" at bounding box center [439, 415] width 69 height 19
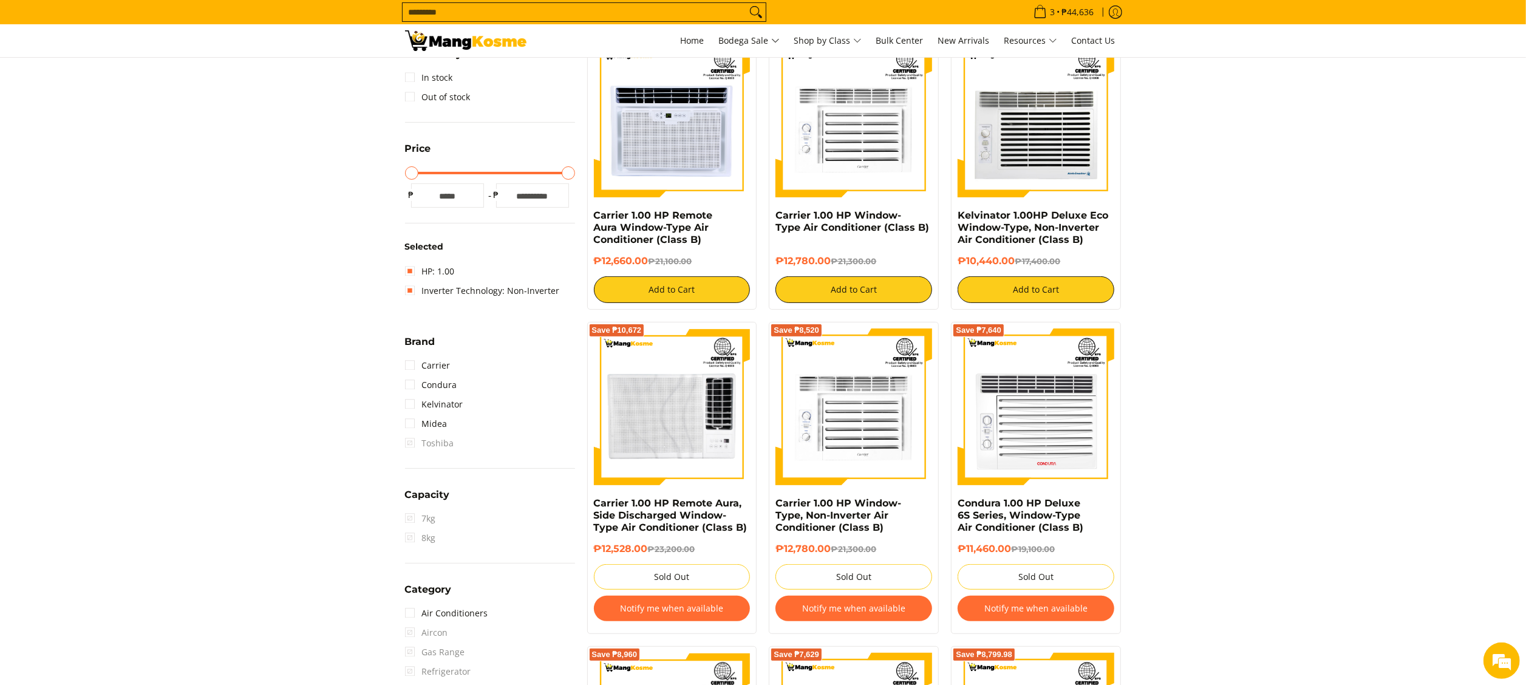
scroll to position [171, 0]
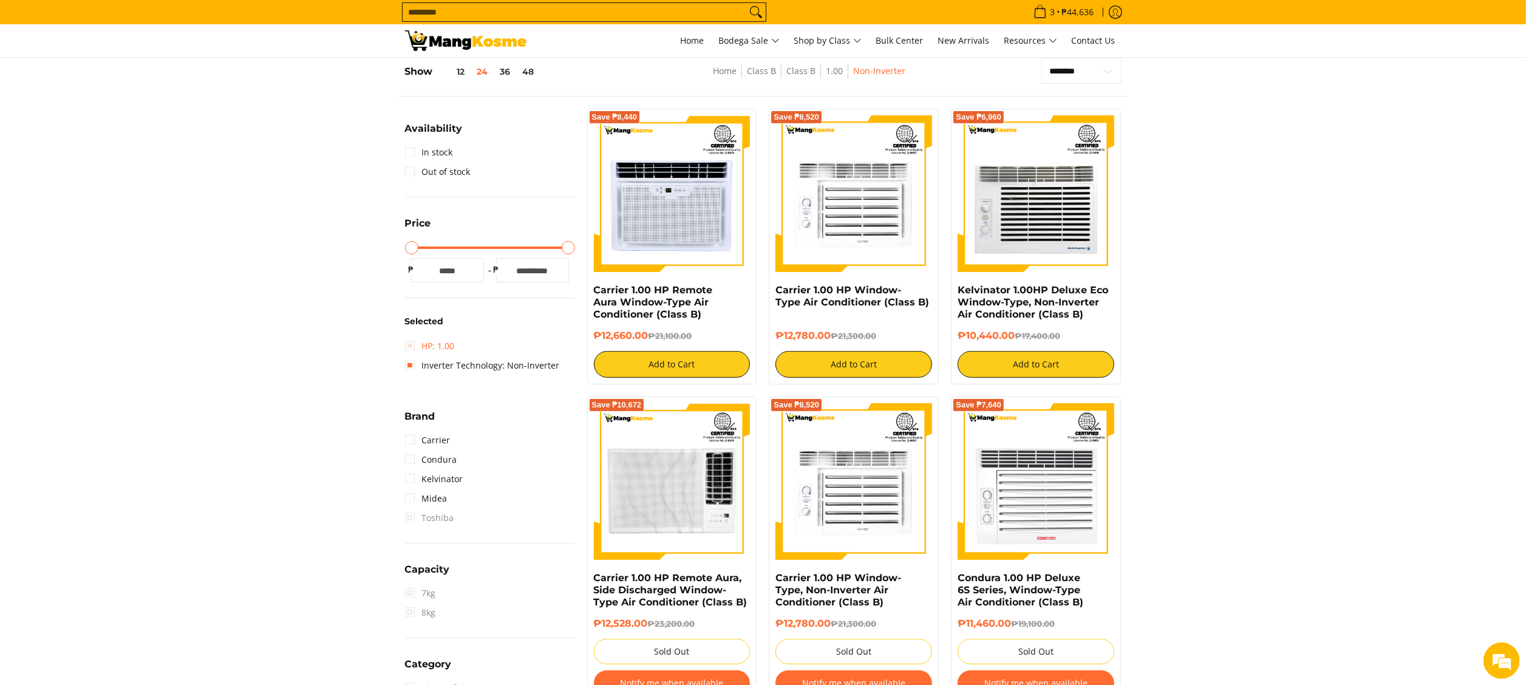
click at [435, 350] on link "HP: 1.00" at bounding box center [430, 345] width 50 height 19
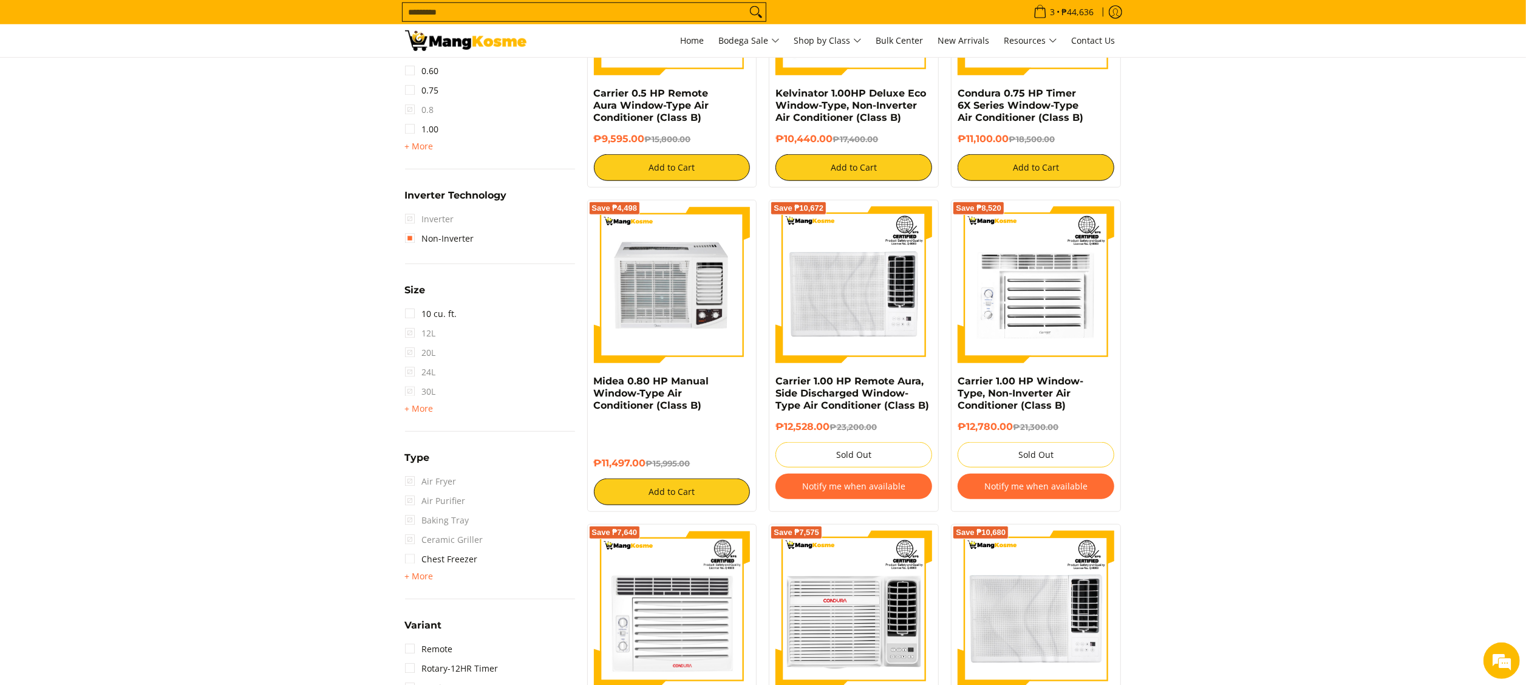
scroll to position [899, 0]
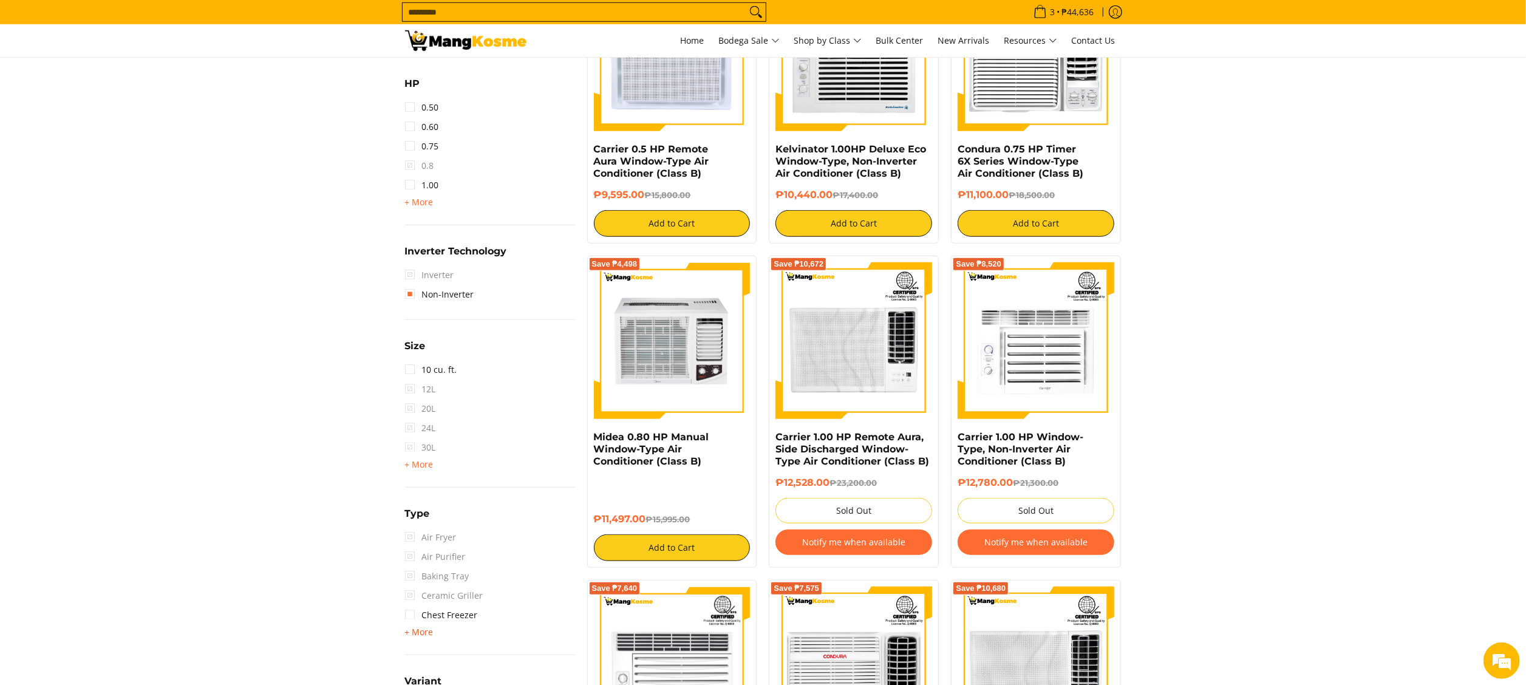
click at [415, 635] on span "+ More - Less" at bounding box center [419, 632] width 29 height 15
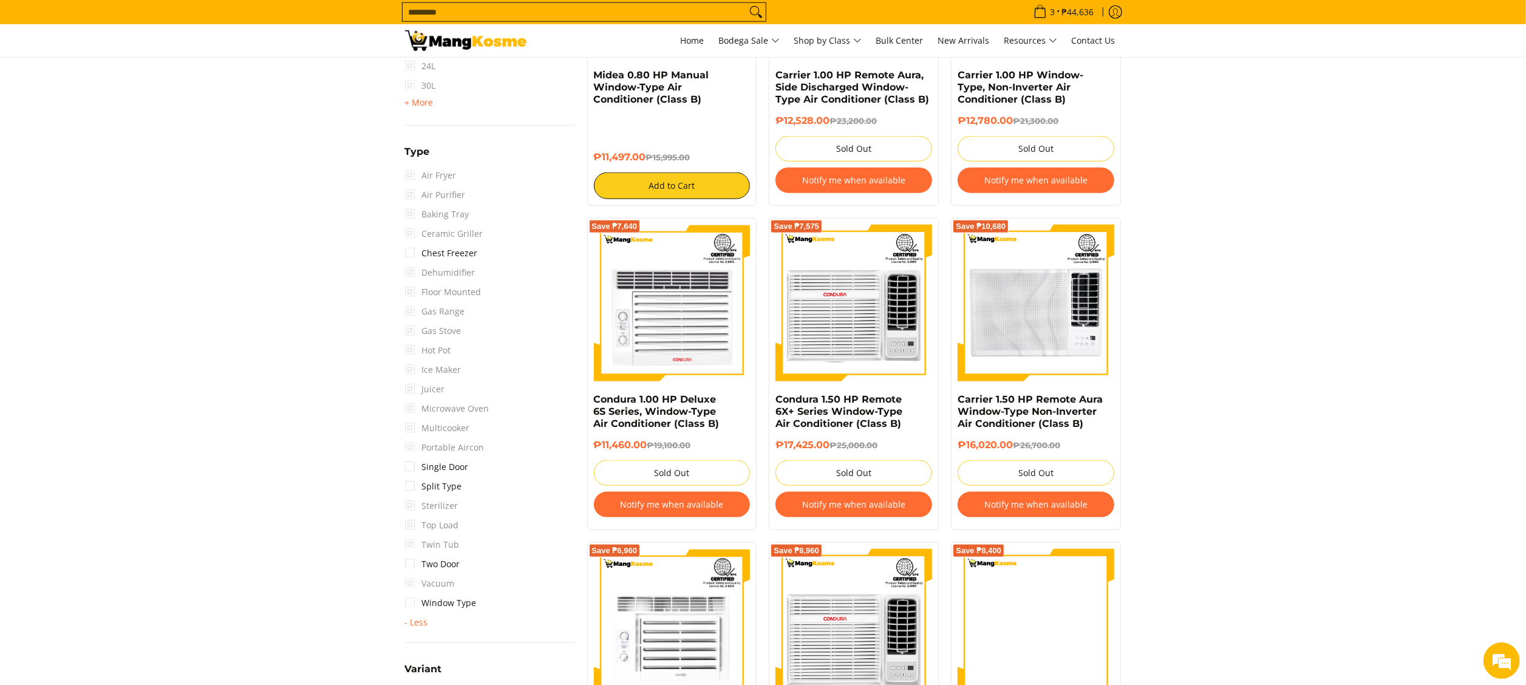
scroll to position [1263, 0]
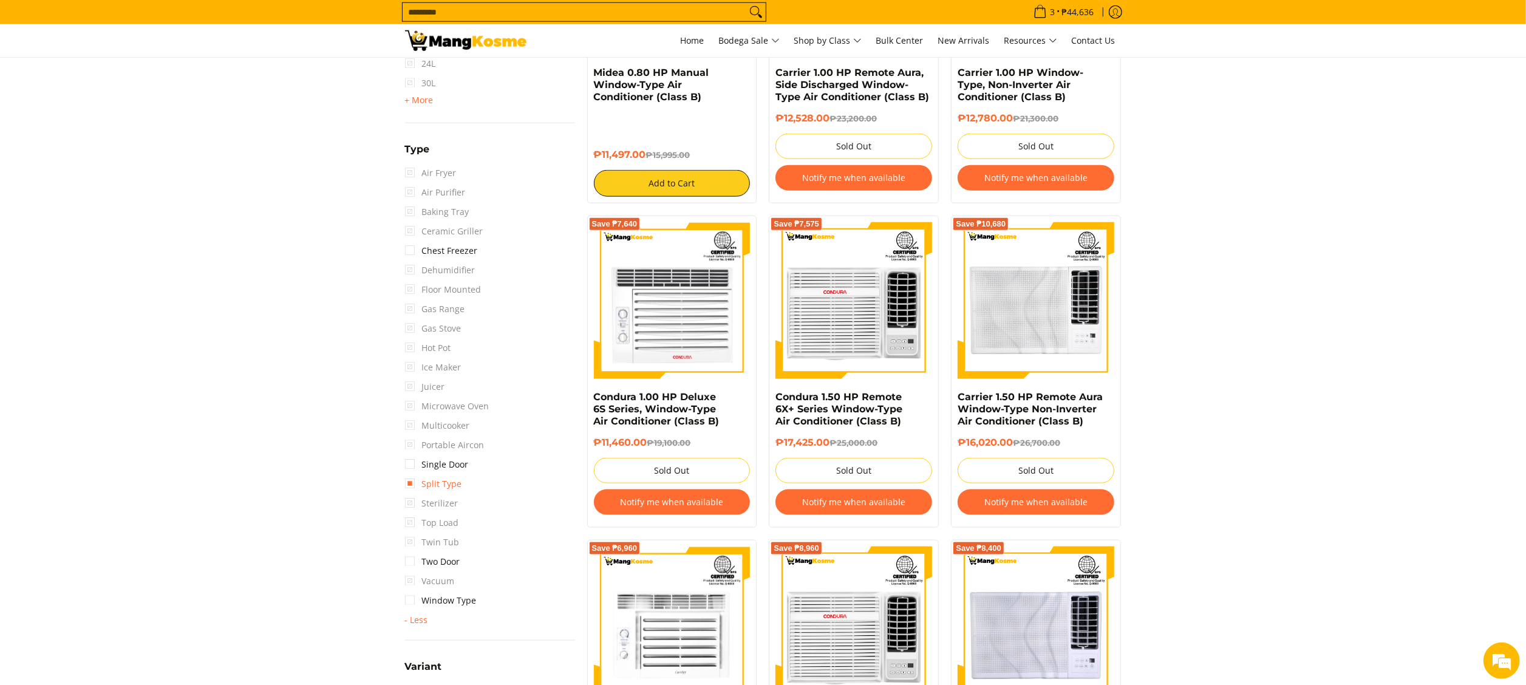
click at [452, 487] on link "Split Type" at bounding box center [433, 483] width 57 height 19
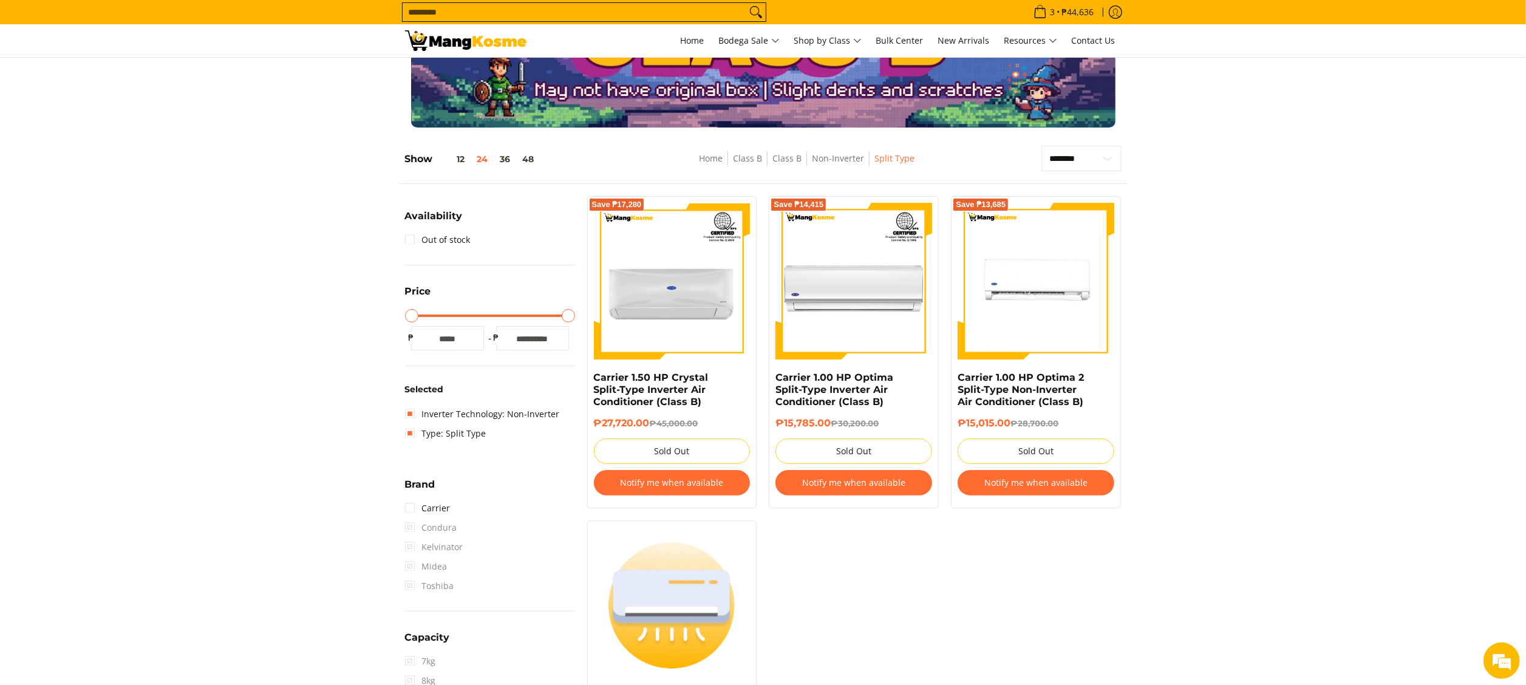
scroll to position [121, 0]
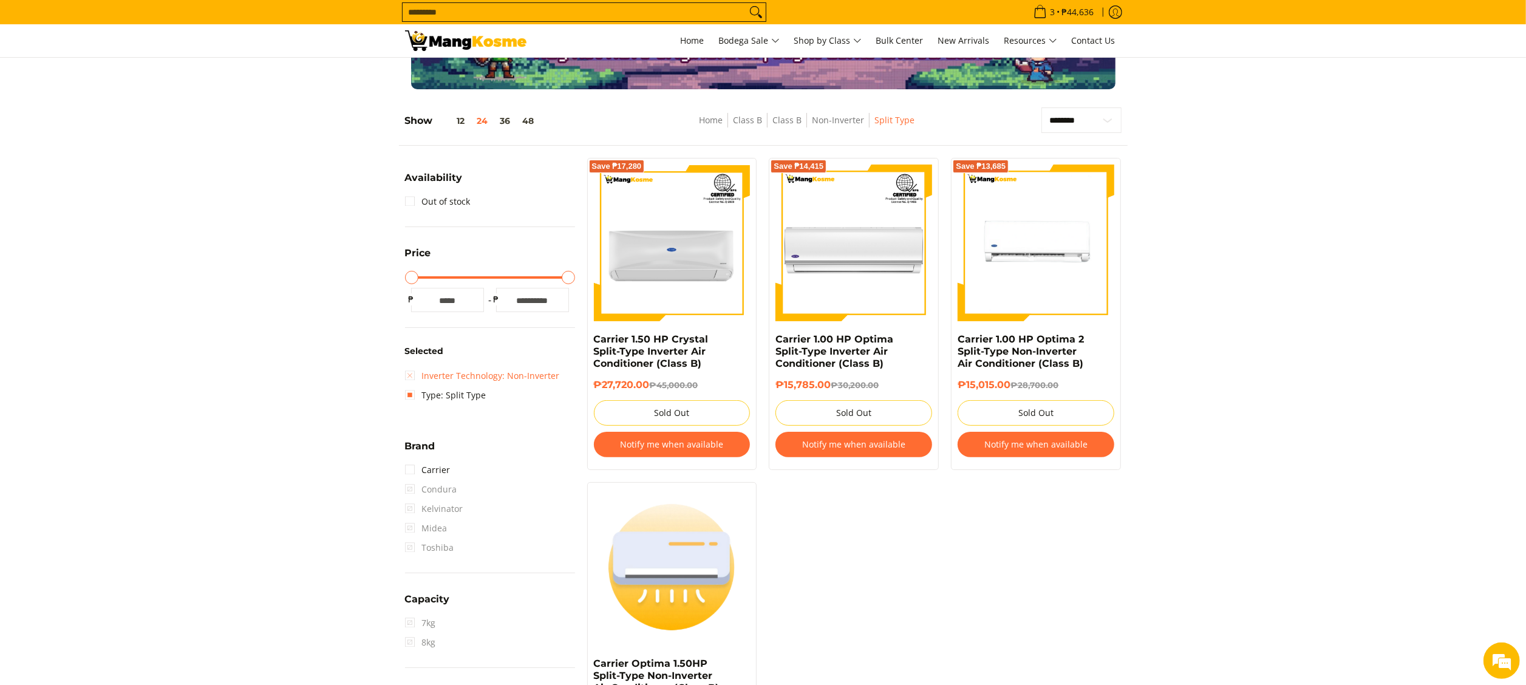
click at [484, 377] on link "Inverter Technology: Non-Inverter" at bounding box center [482, 375] width 155 height 19
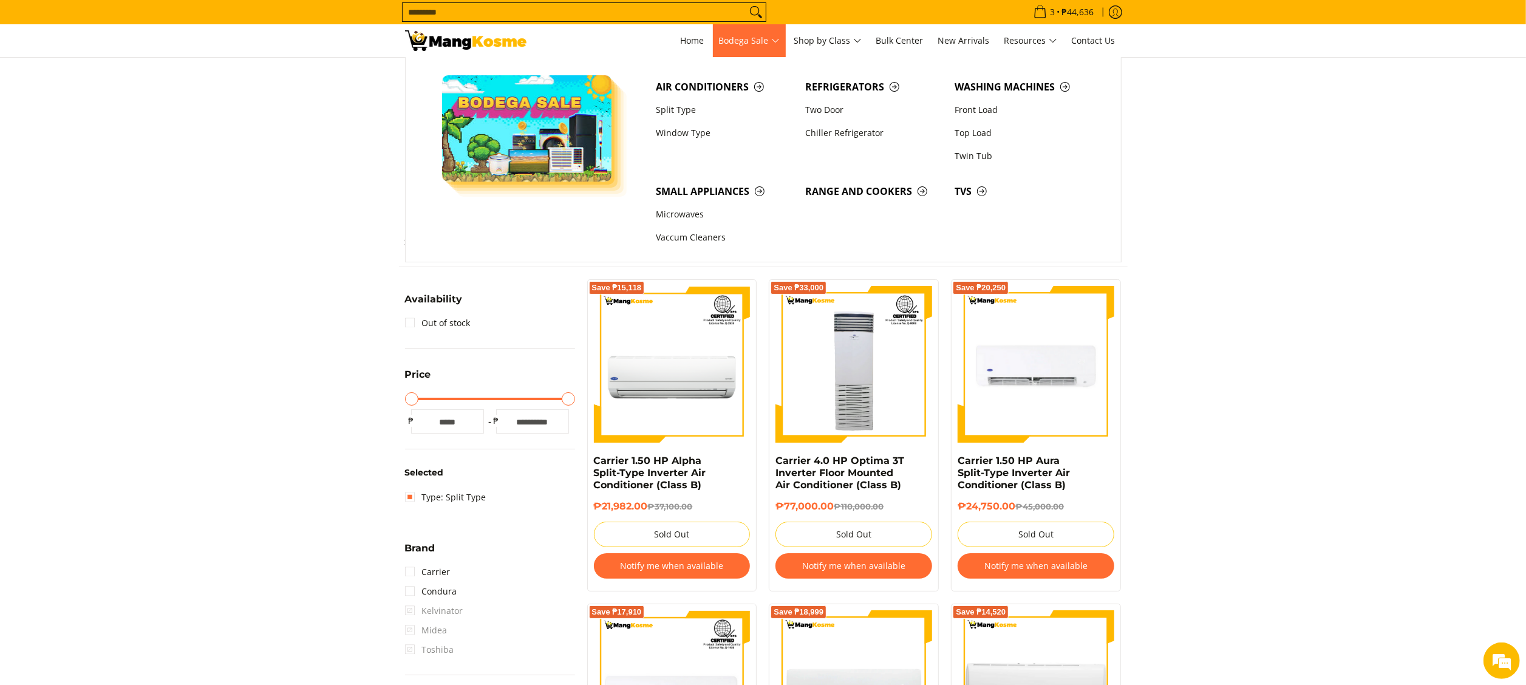
click at [751, 41] on span "Bodega Sale" at bounding box center [749, 40] width 61 height 15
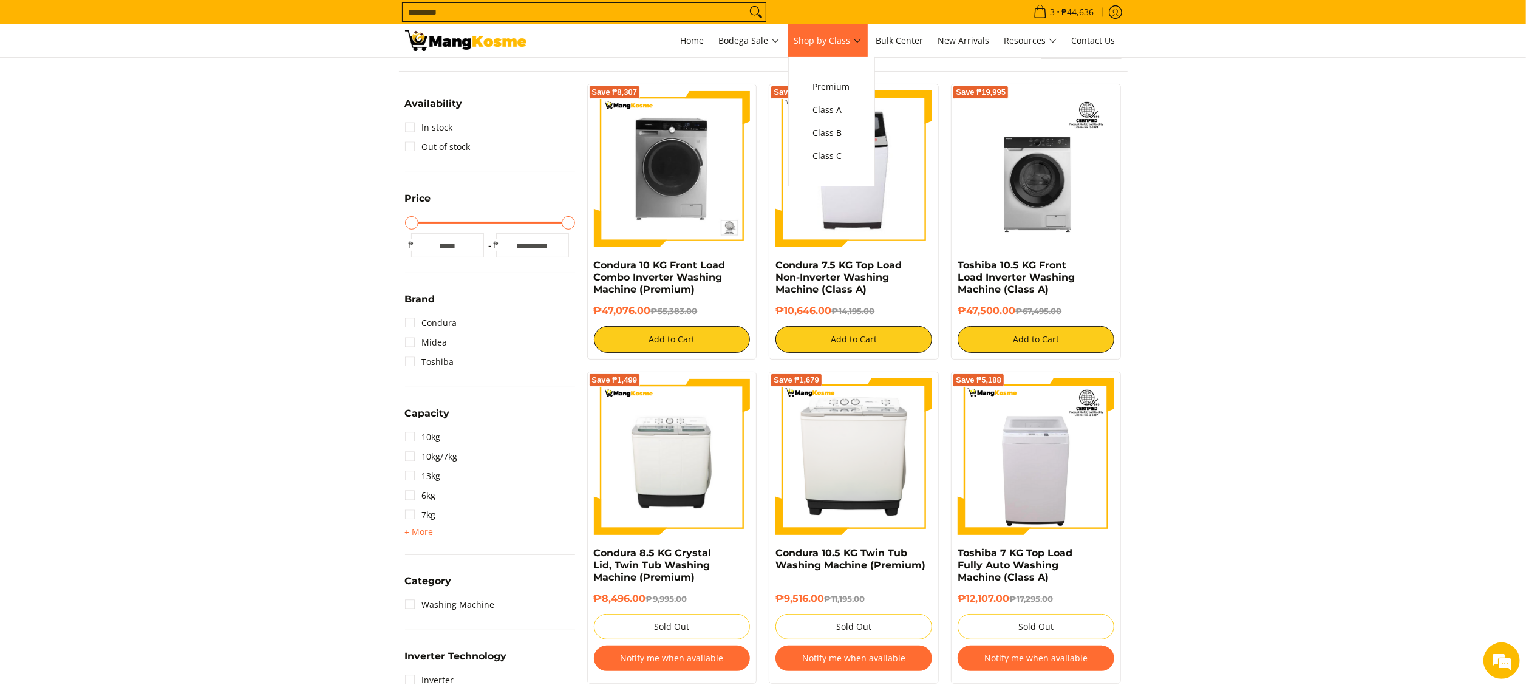
scroll to position [243, 0]
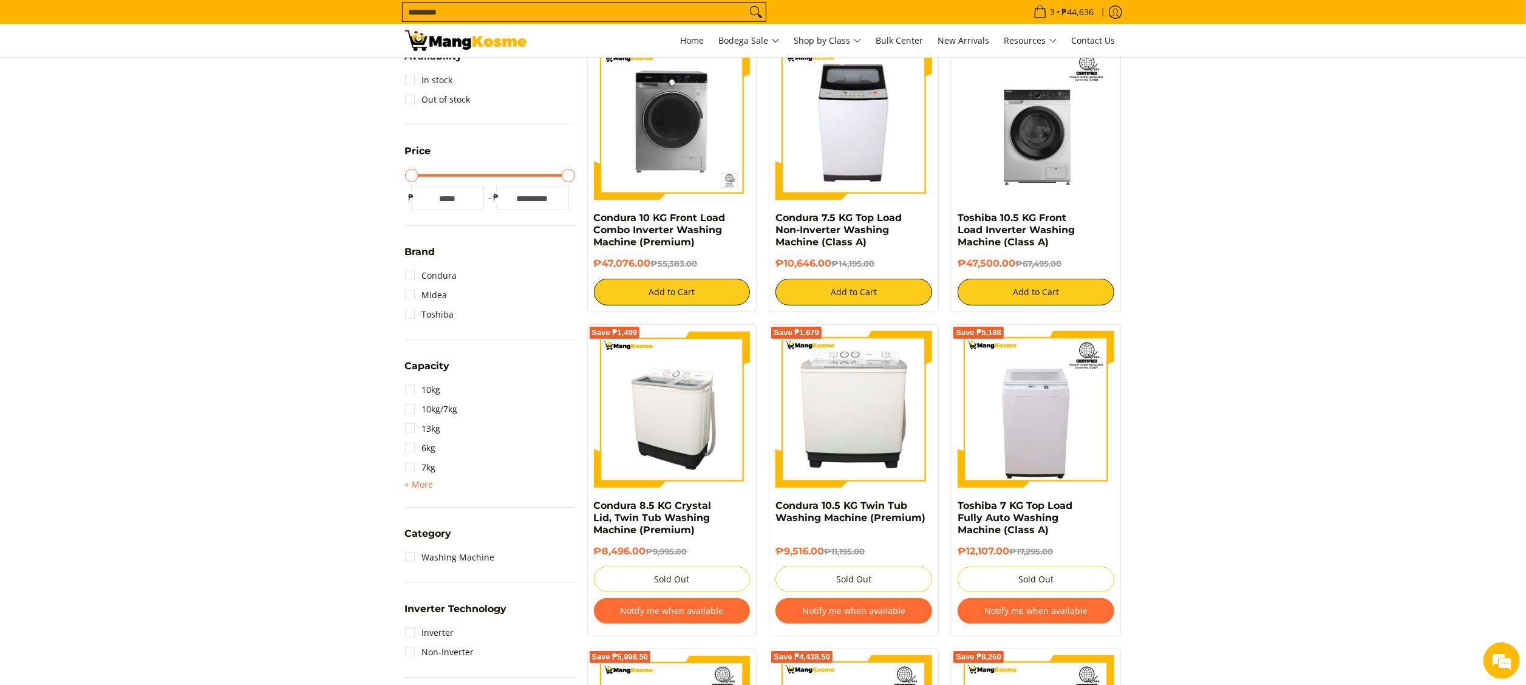
click at [673, 420] on img at bounding box center [672, 409] width 157 height 157
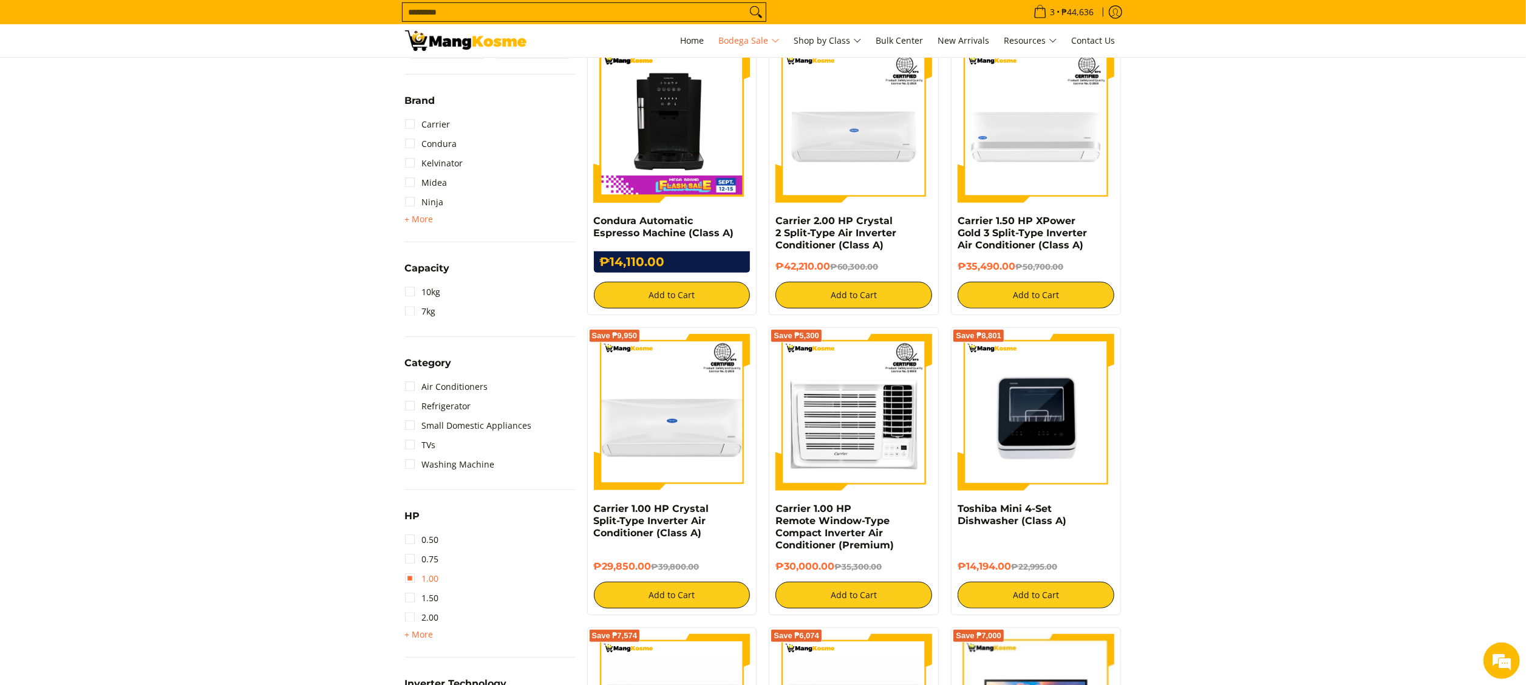
click at [437, 581] on link "1.00" at bounding box center [422, 578] width 34 height 19
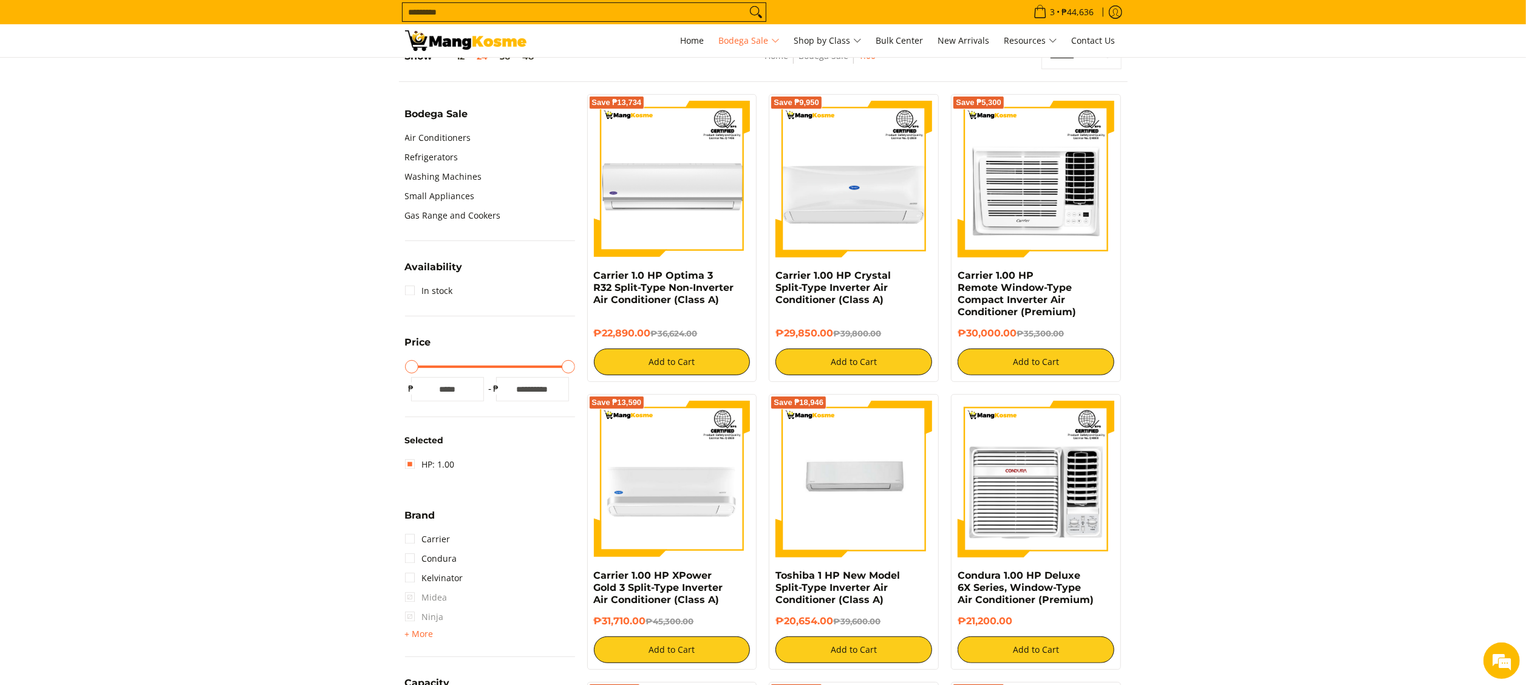
scroll to position [370, 0]
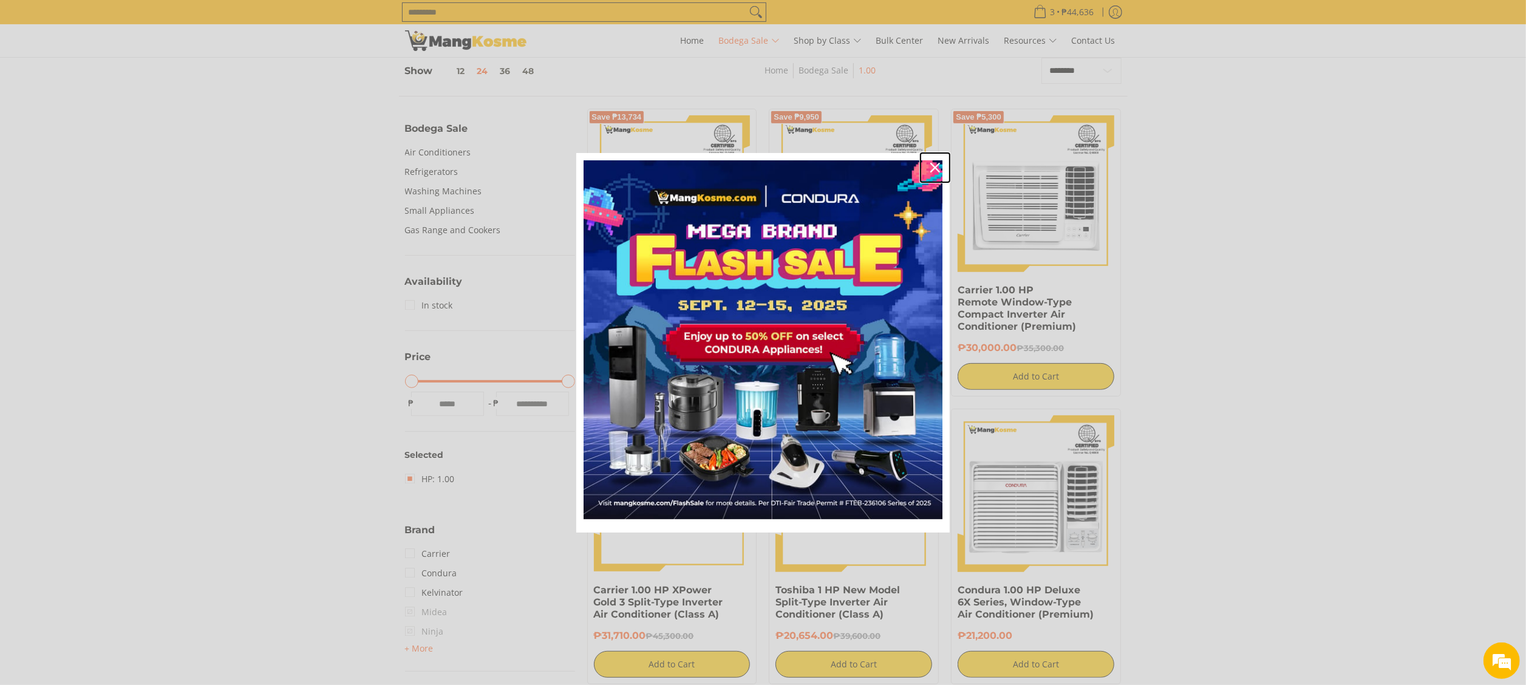
click at [935, 168] on icon "close icon" at bounding box center [935, 168] width 10 height 10
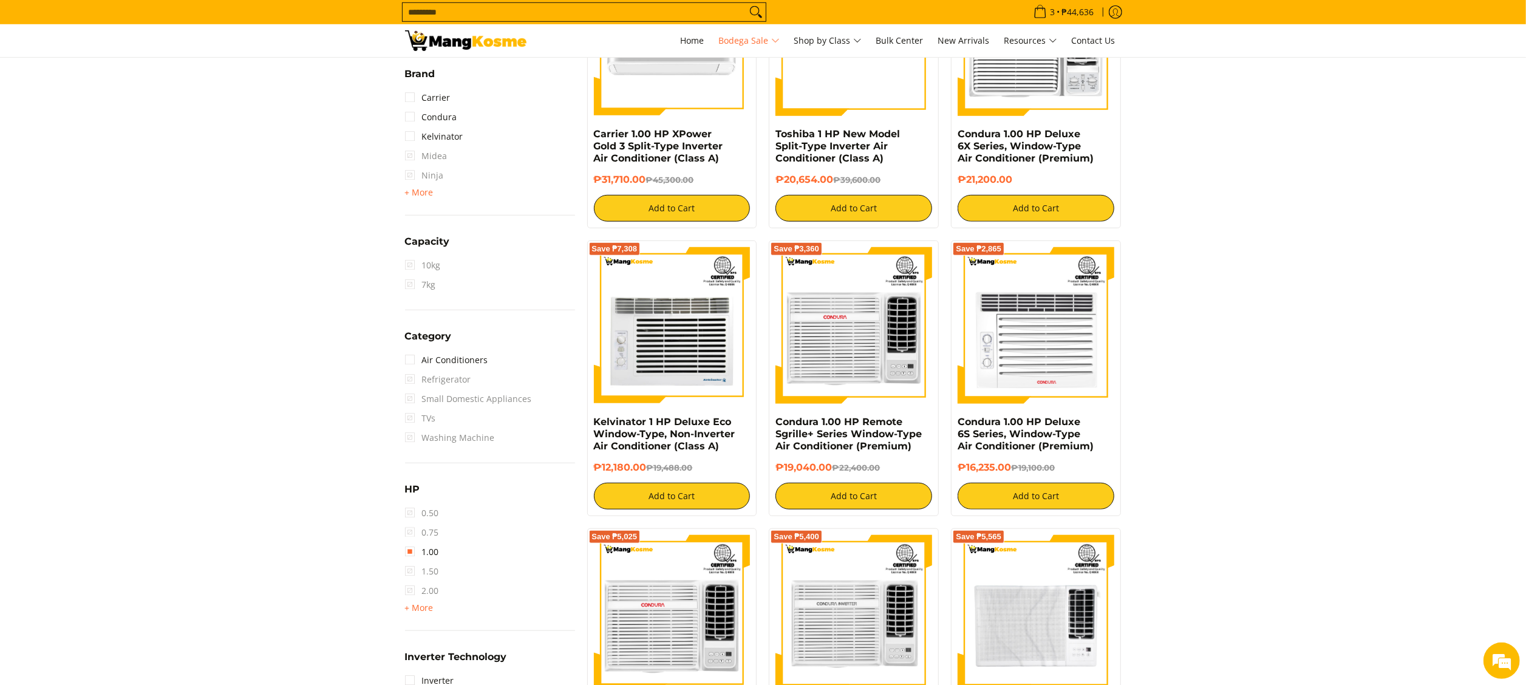
scroll to position [977, 0]
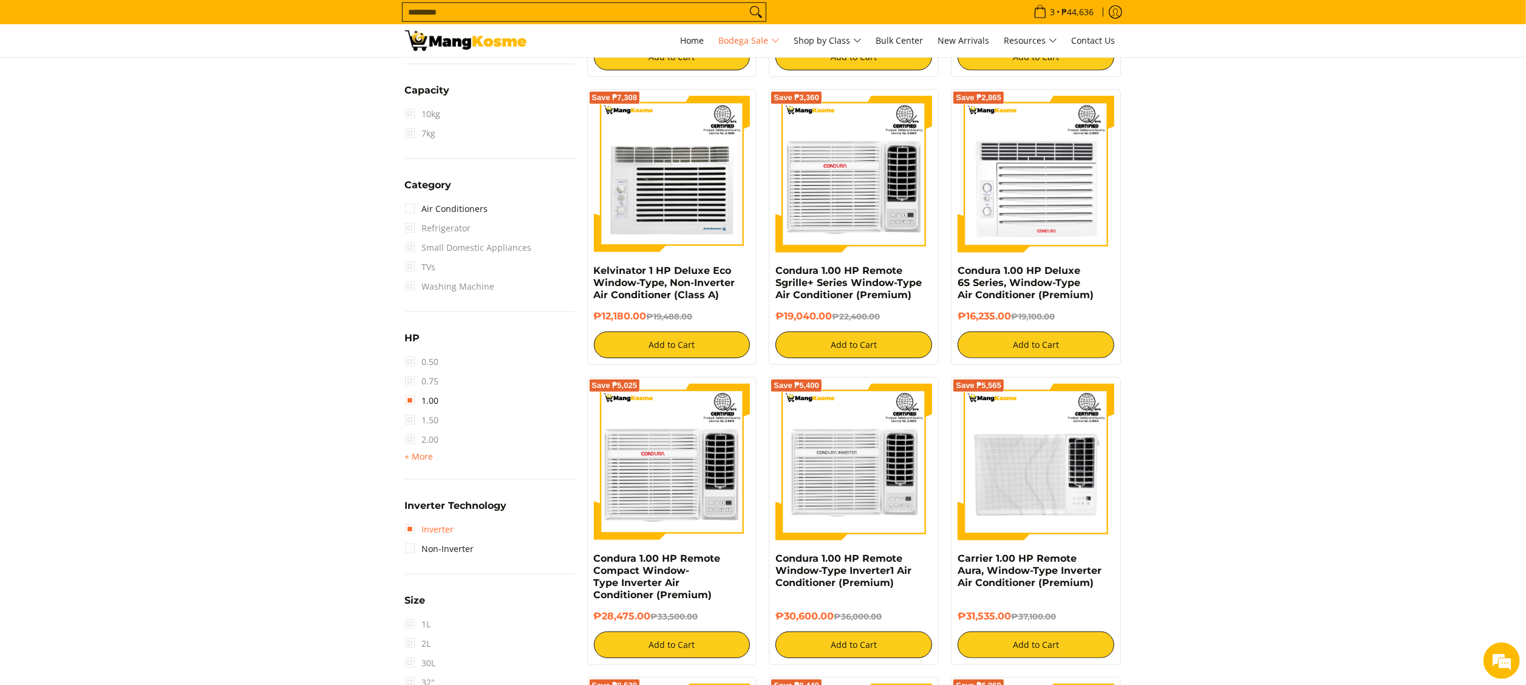
click at [447, 525] on link "Inverter" at bounding box center [429, 529] width 49 height 19
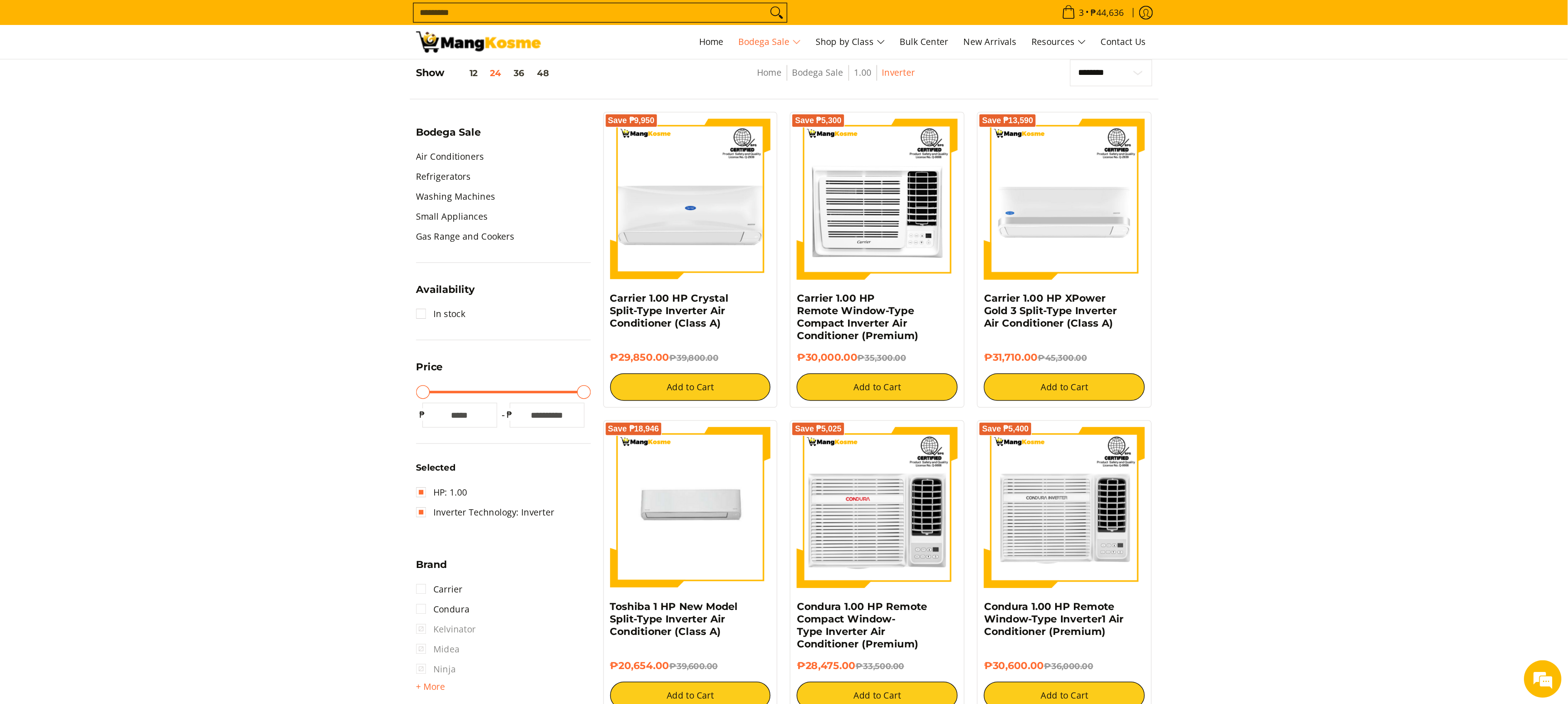
scroll to position [254, 0]
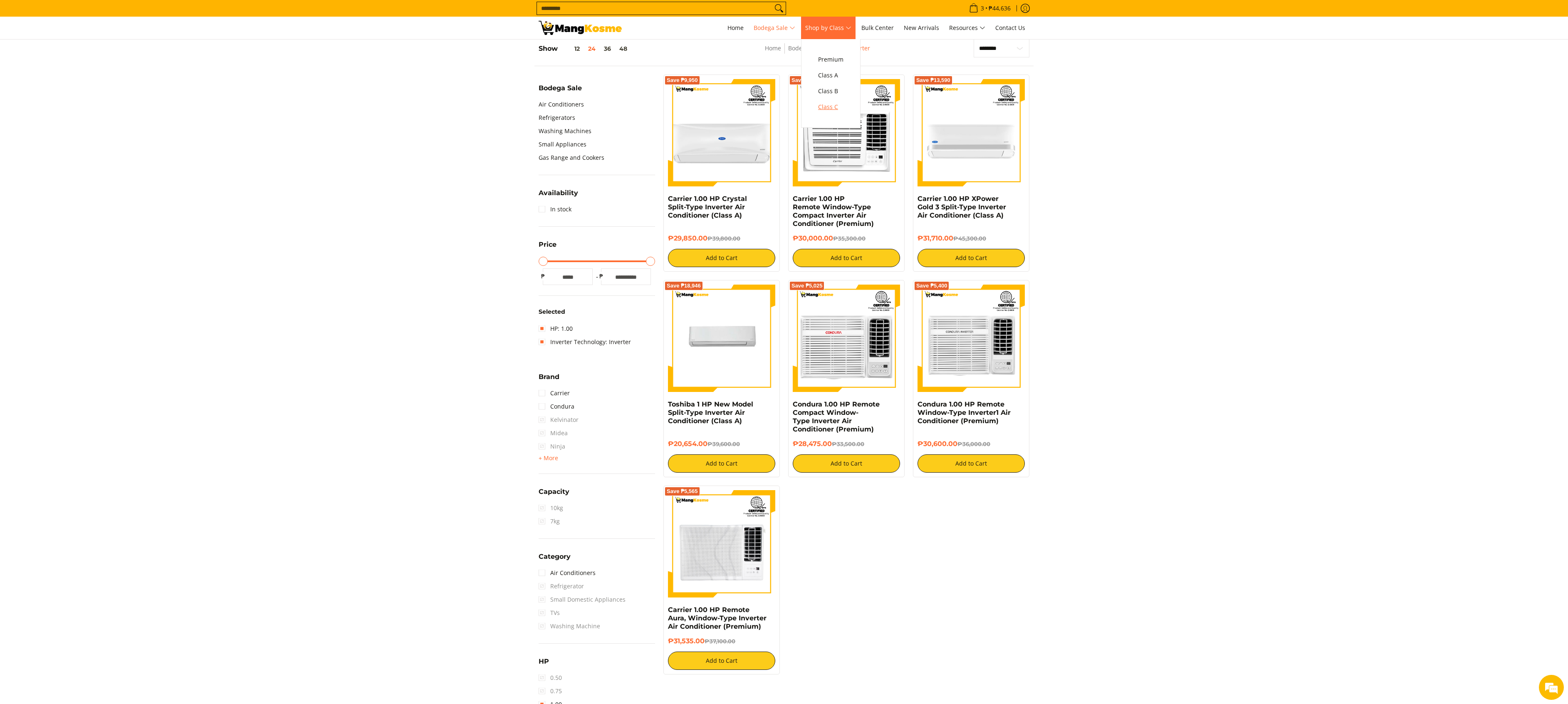
click at [826, 114] on link "Class C" at bounding box center [830, 106] width 34 height 16
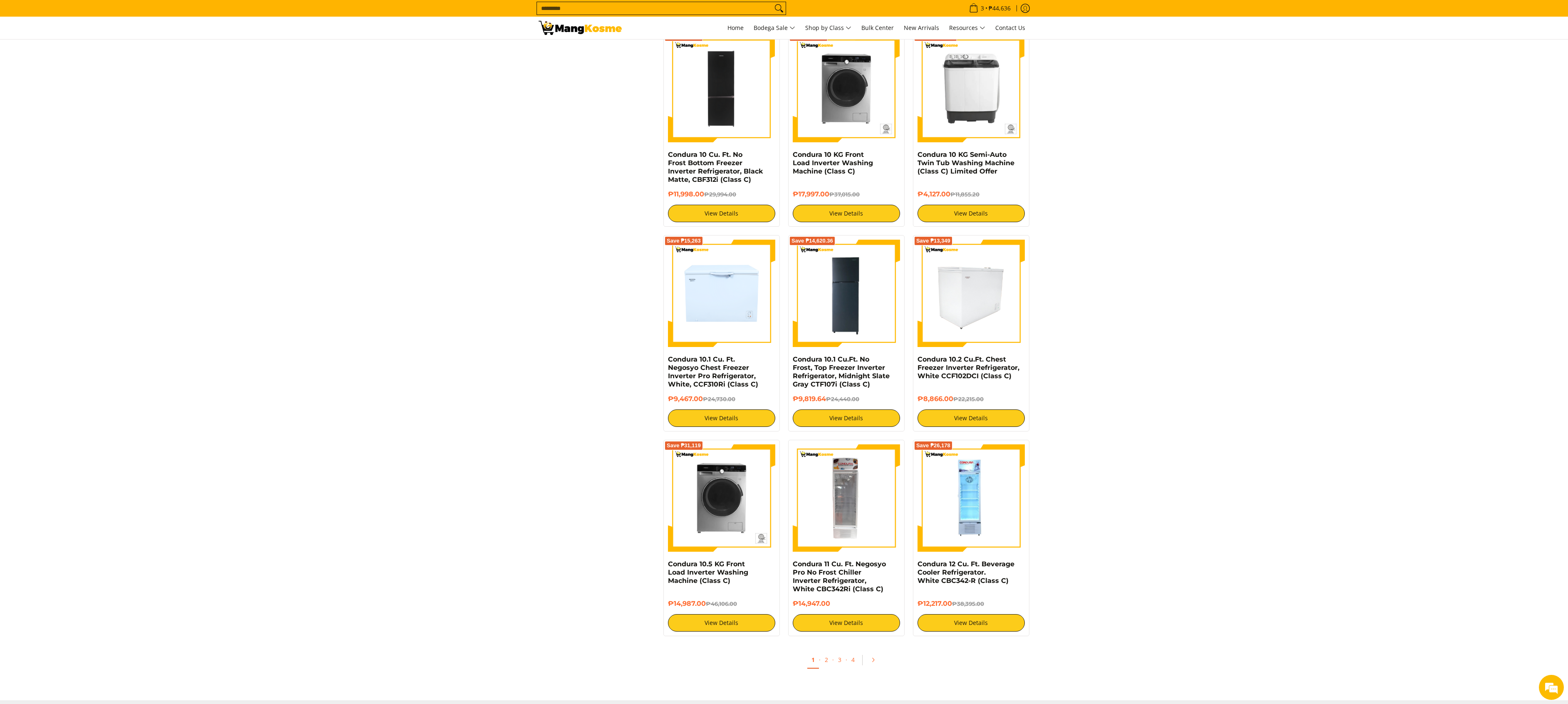
scroll to position [1124, 0]
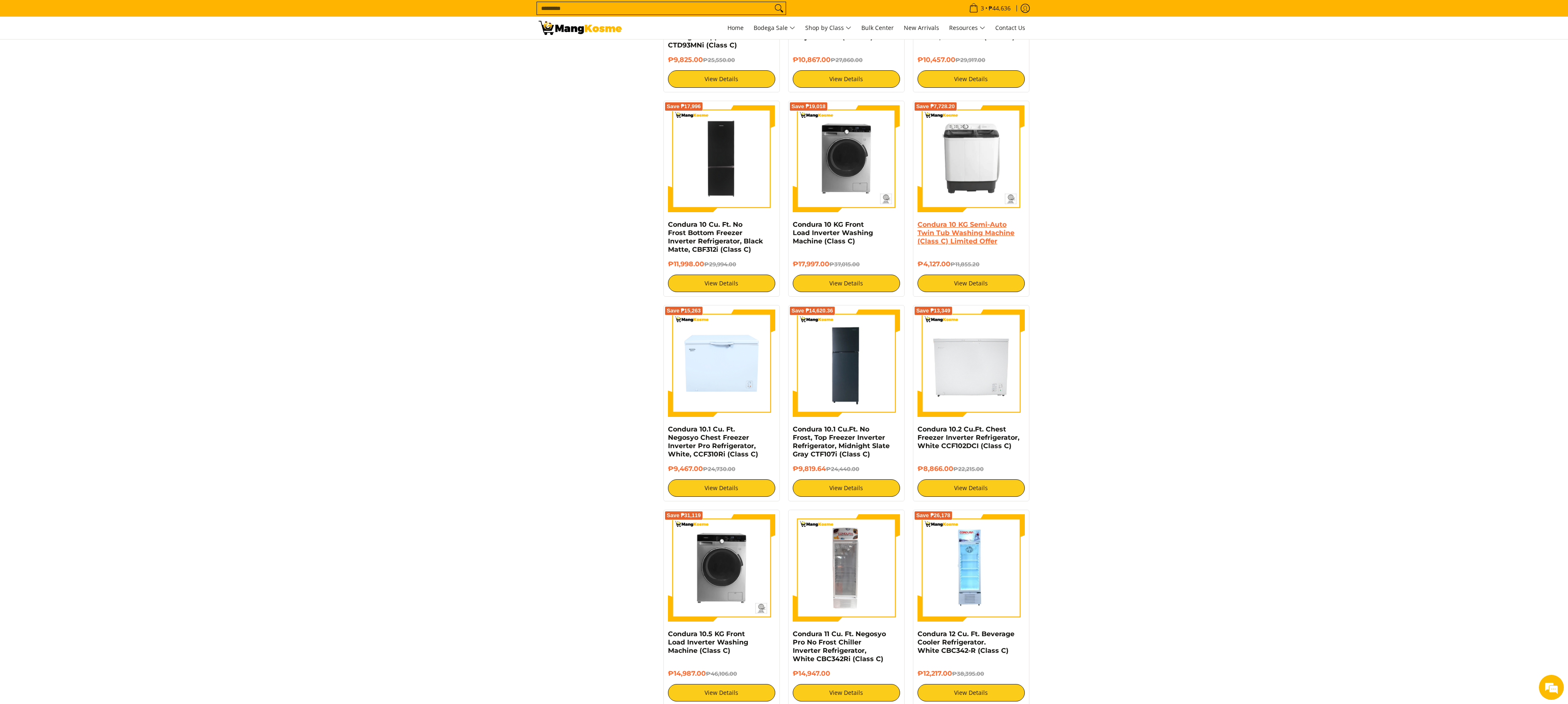
click at [983, 245] on link "Condura 10 KG Semi-Auto Twin Tub Washing Machine (Class C) Limited Offer" at bounding box center [965, 233] width 97 height 25
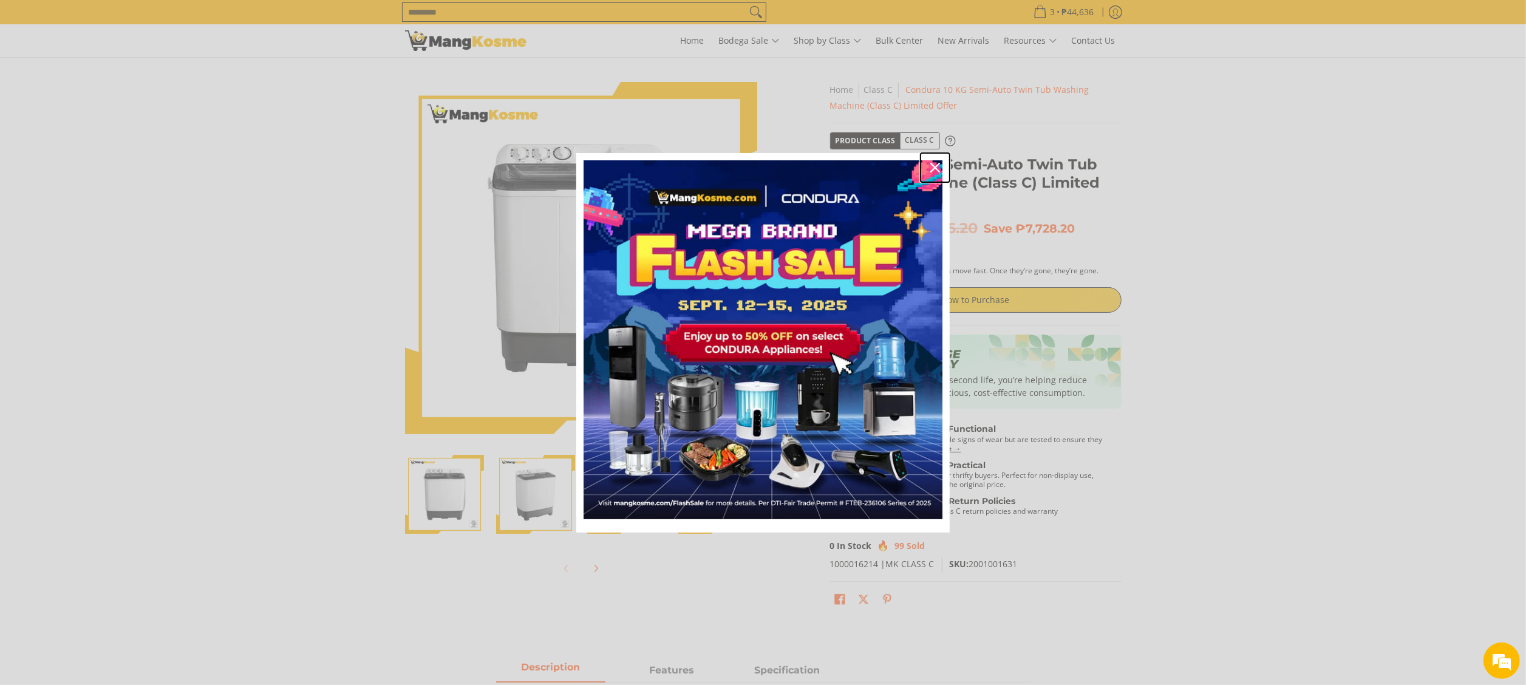
click at [931, 166] on icon "close icon" at bounding box center [935, 168] width 10 height 10
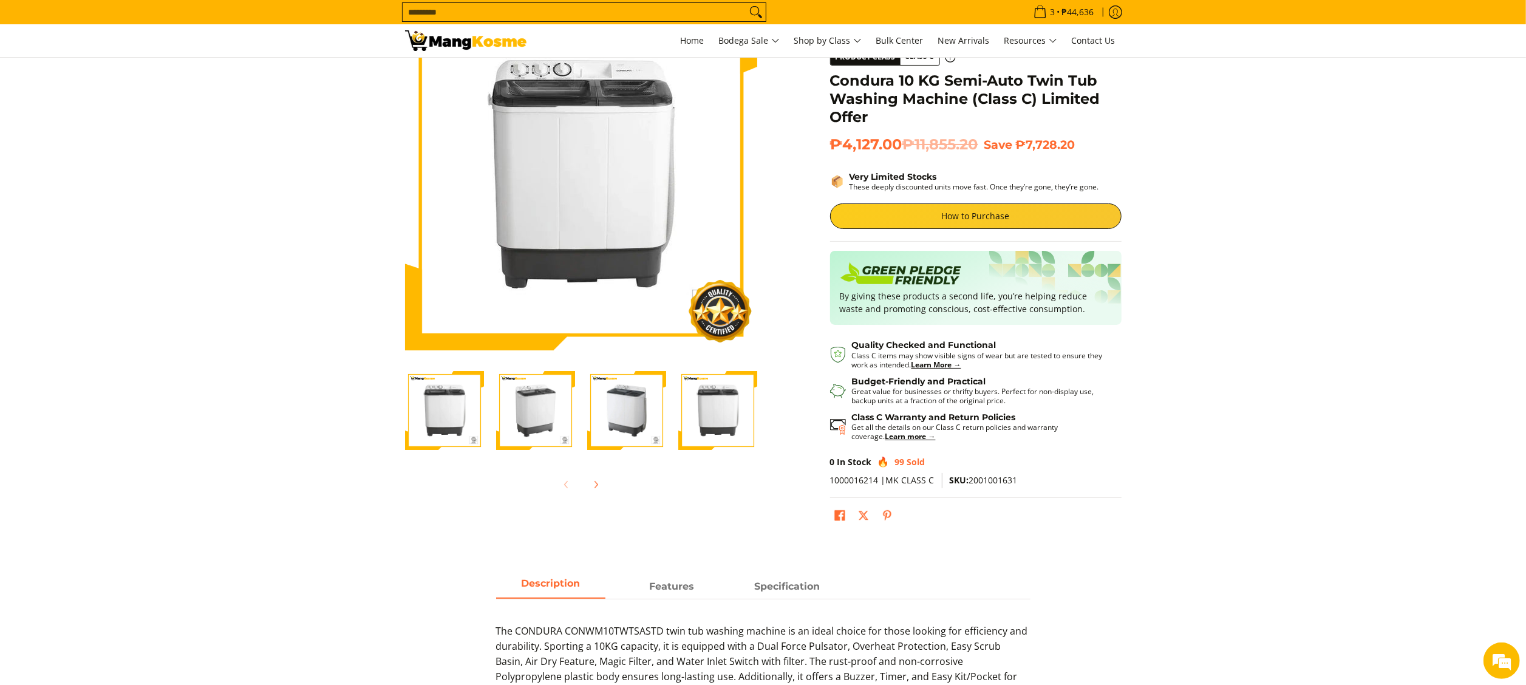
scroll to position [121, 0]
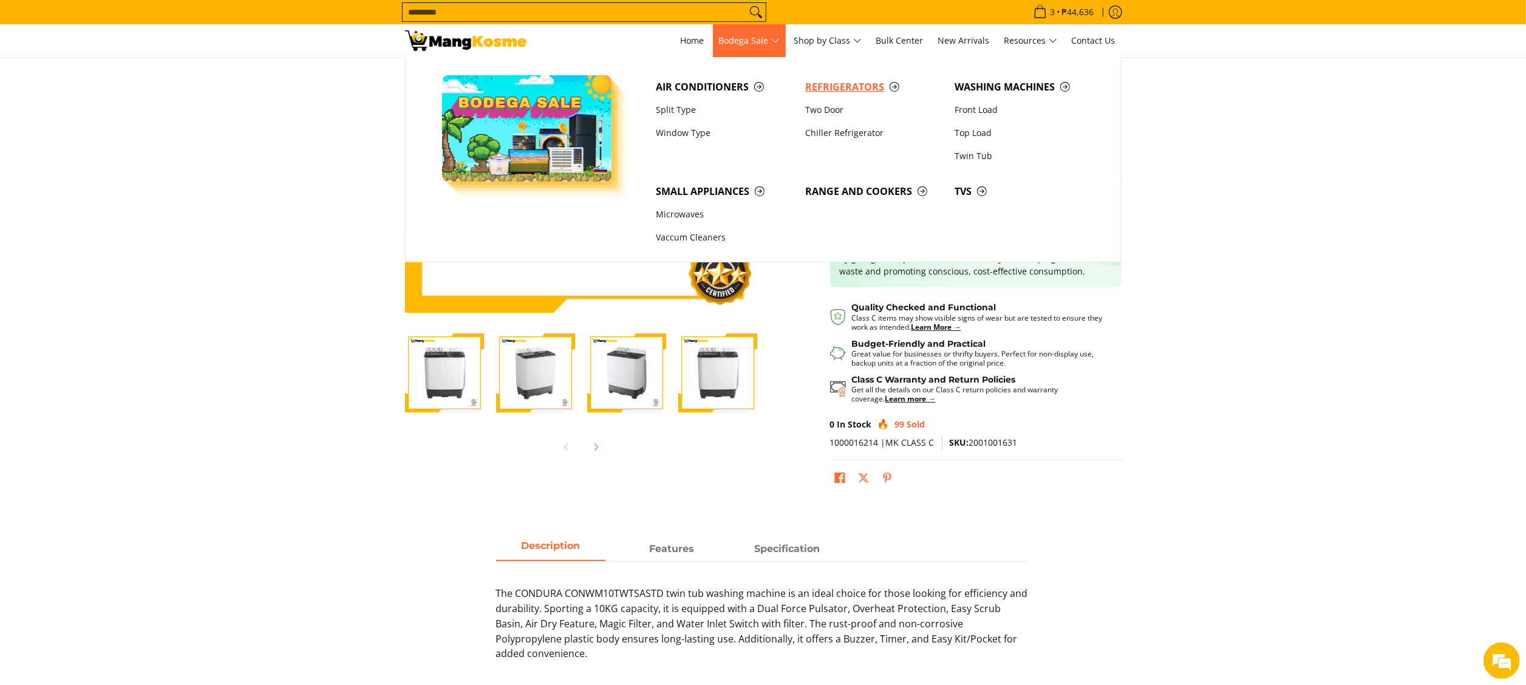
click at [810, 78] on link "Refrigerators" at bounding box center [873, 86] width 149 height 23
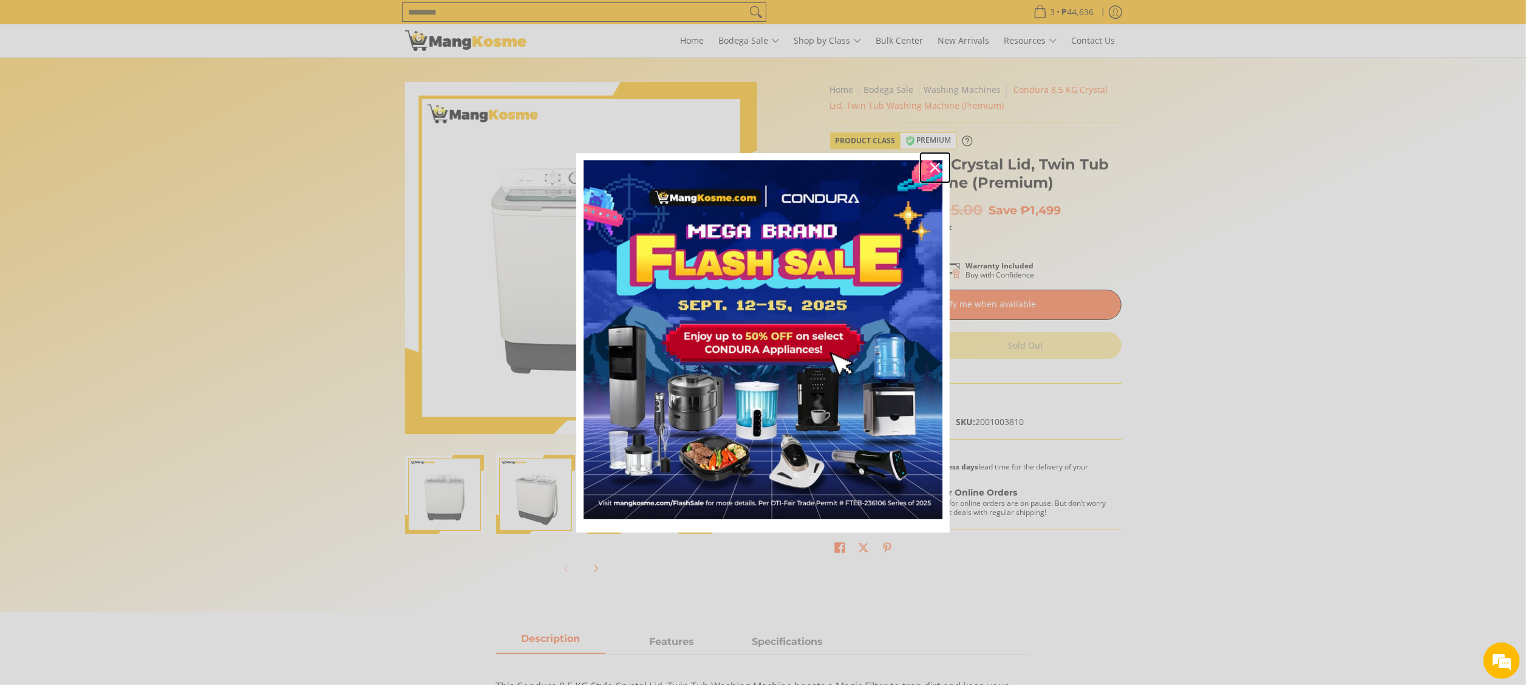
drag, startPoint x: 933, startPoint y: 171, endPoint x: 858, endPoint y: 156, distance: 76.1
click at [932, 171] on icon "close icon" at bounding box center [935, 168] width 10 height 10
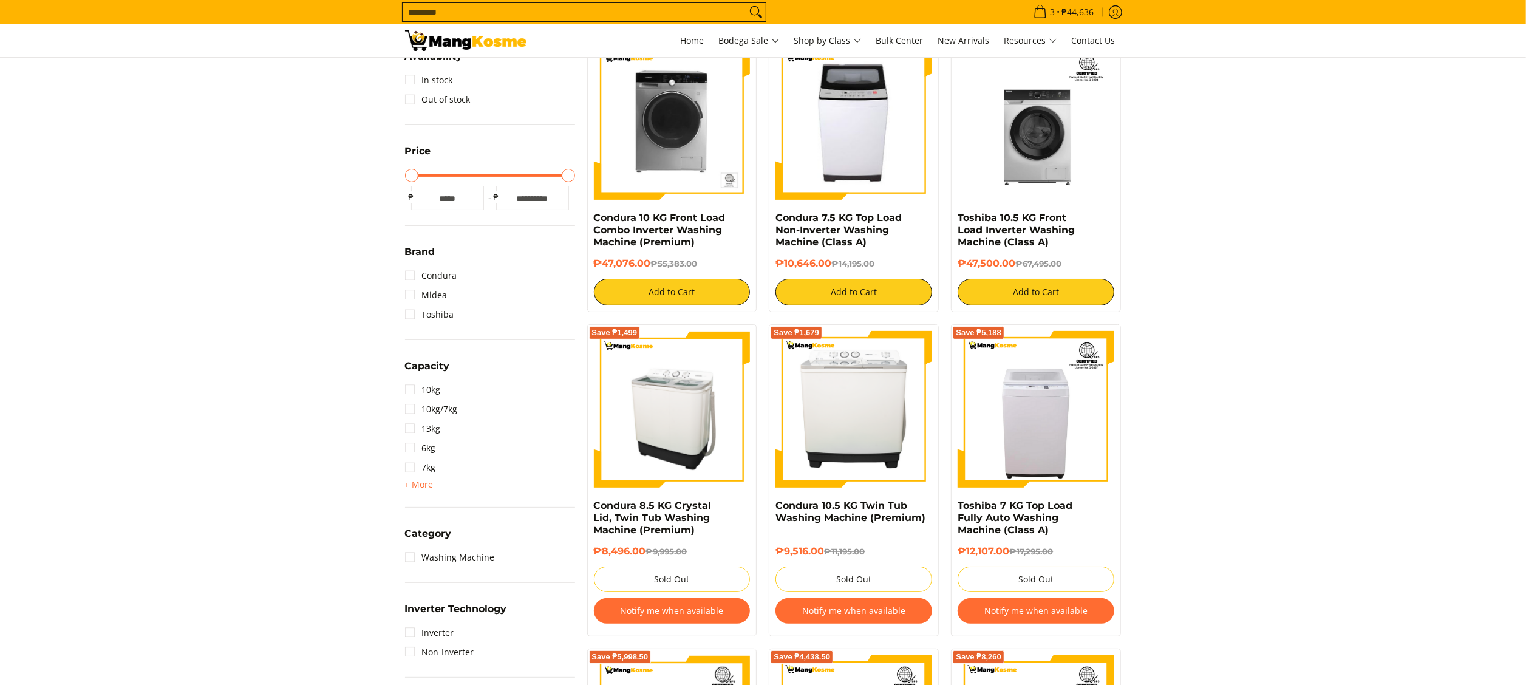
drag, startPoint x: 0, startPoint y: 0, endPoint x: 676, endPoint y: 418, distance: 795.2
click at [676, 418] on img at bounding box center [672, 409] width 157 height 157
click at [1073, 413] on img at bounding box center [1035, 409] width 157 height 157
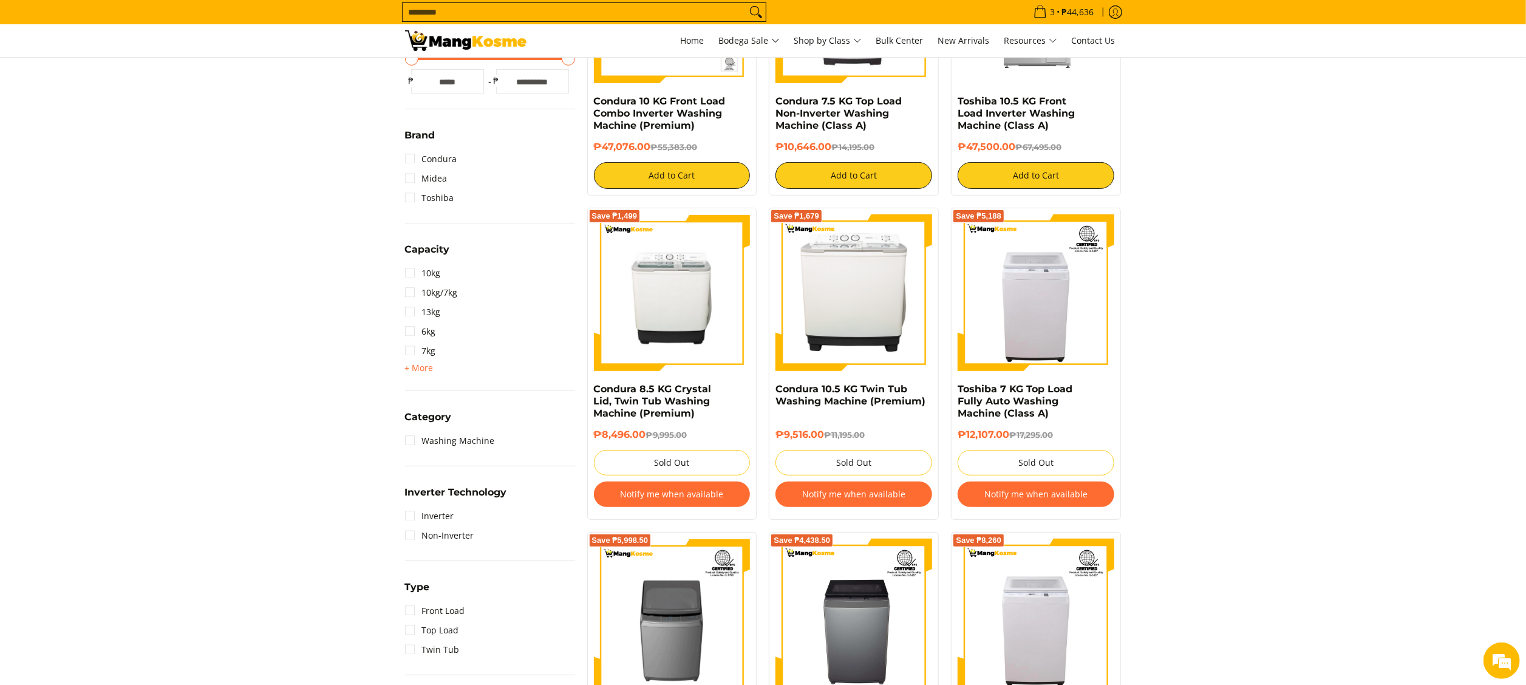
scroll to position [364, 0]
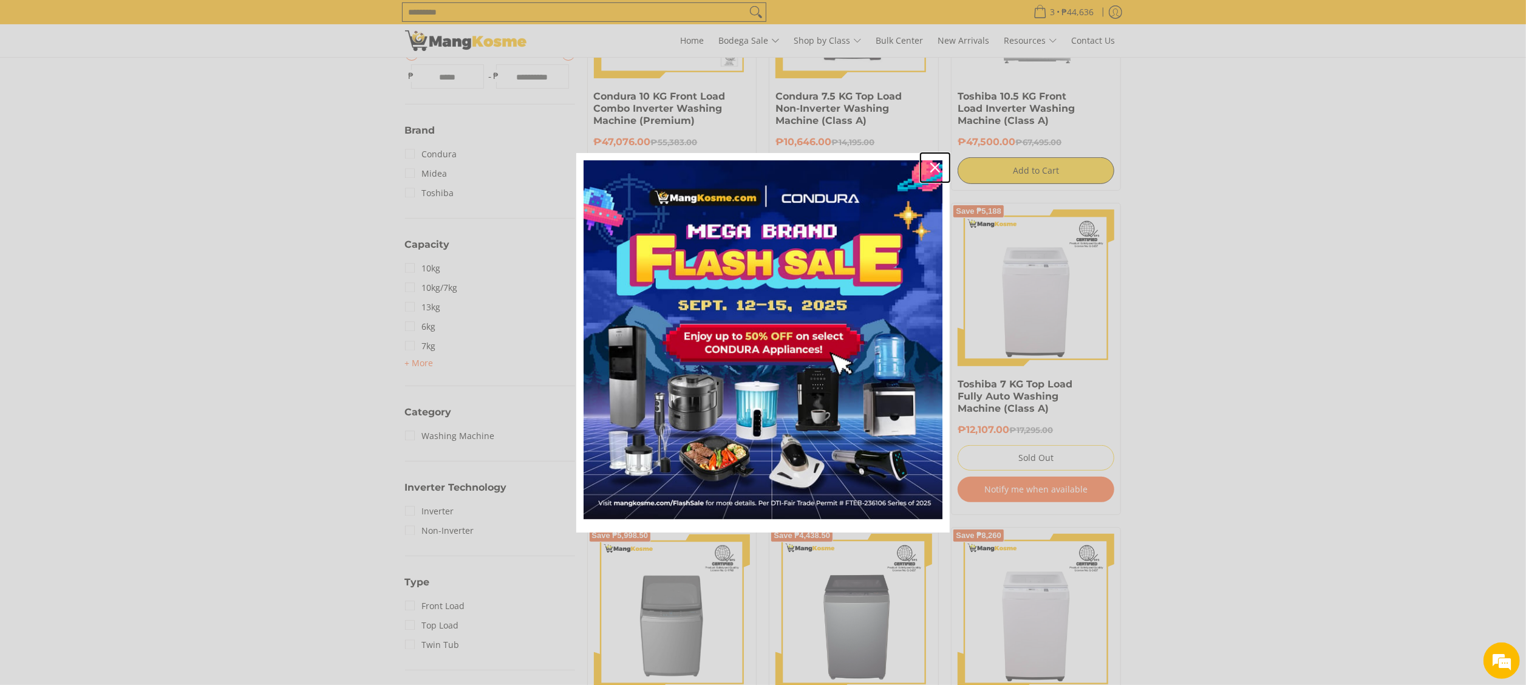
click at [929, 163] on div "Close" at bounding box center [934, 167] width 19 height 19
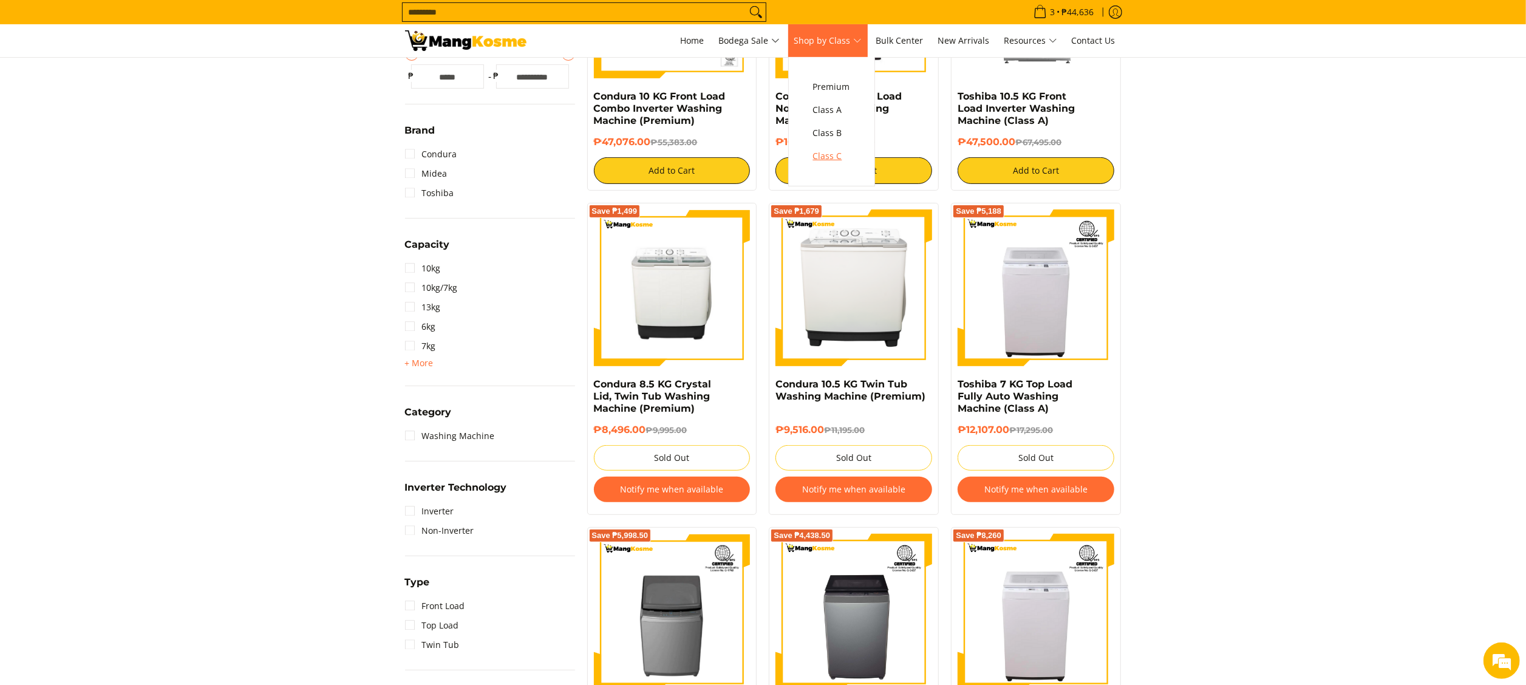
click at [841, 160] on span "Class C" at bounding box center [831, 156] width 37 height 15
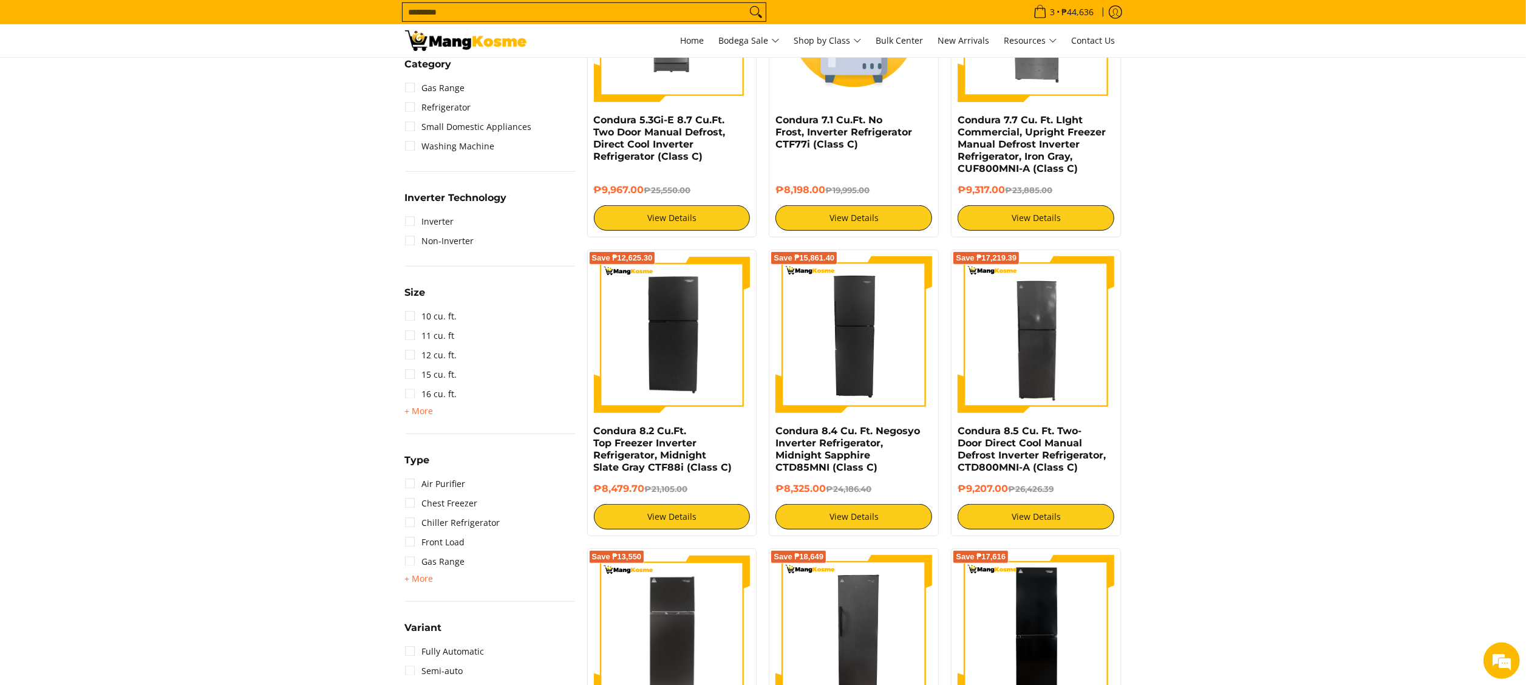
scroll to position [850, 0]
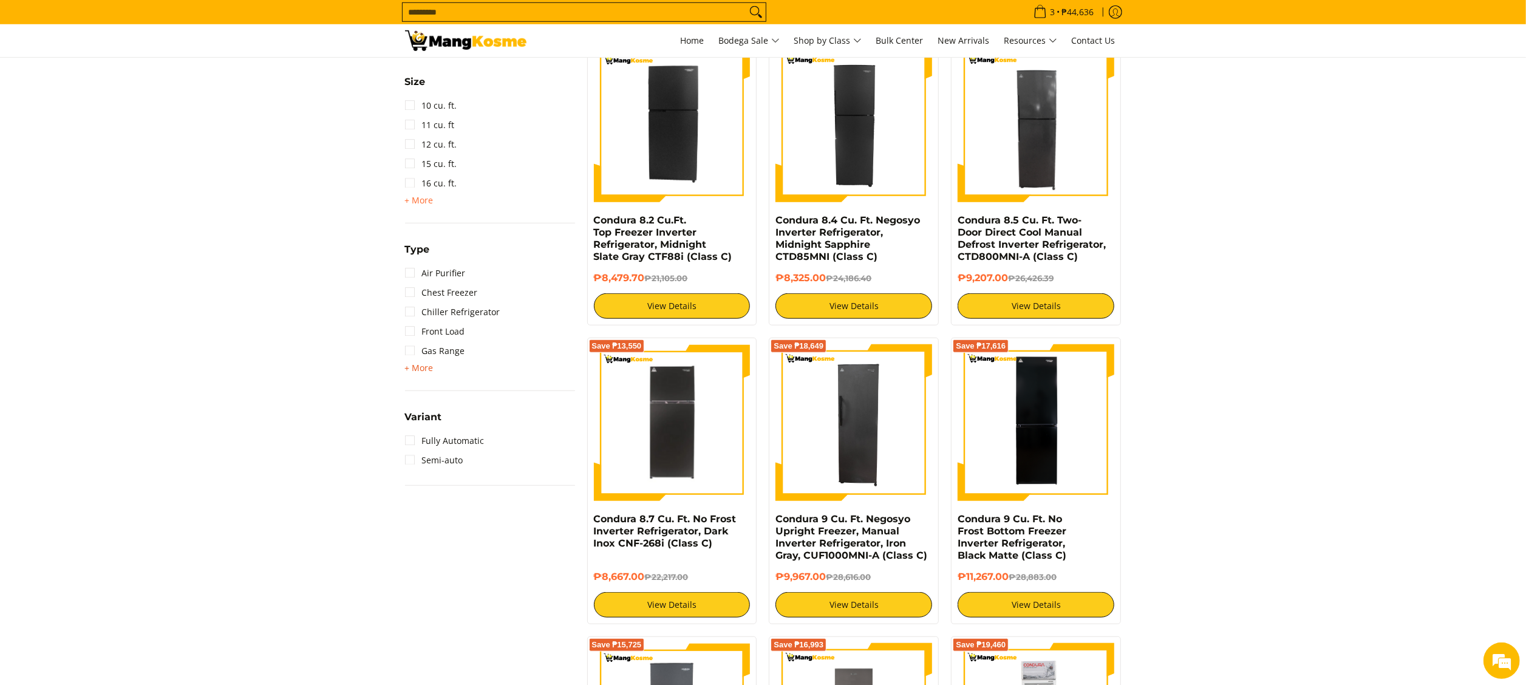
click at [423, 365] on span "+ More" at bounding box center [419, 368] width 29 height 10
click at [452, 467] on link "Twin Tub" at bounding box center [432, 467] width 55 height 19
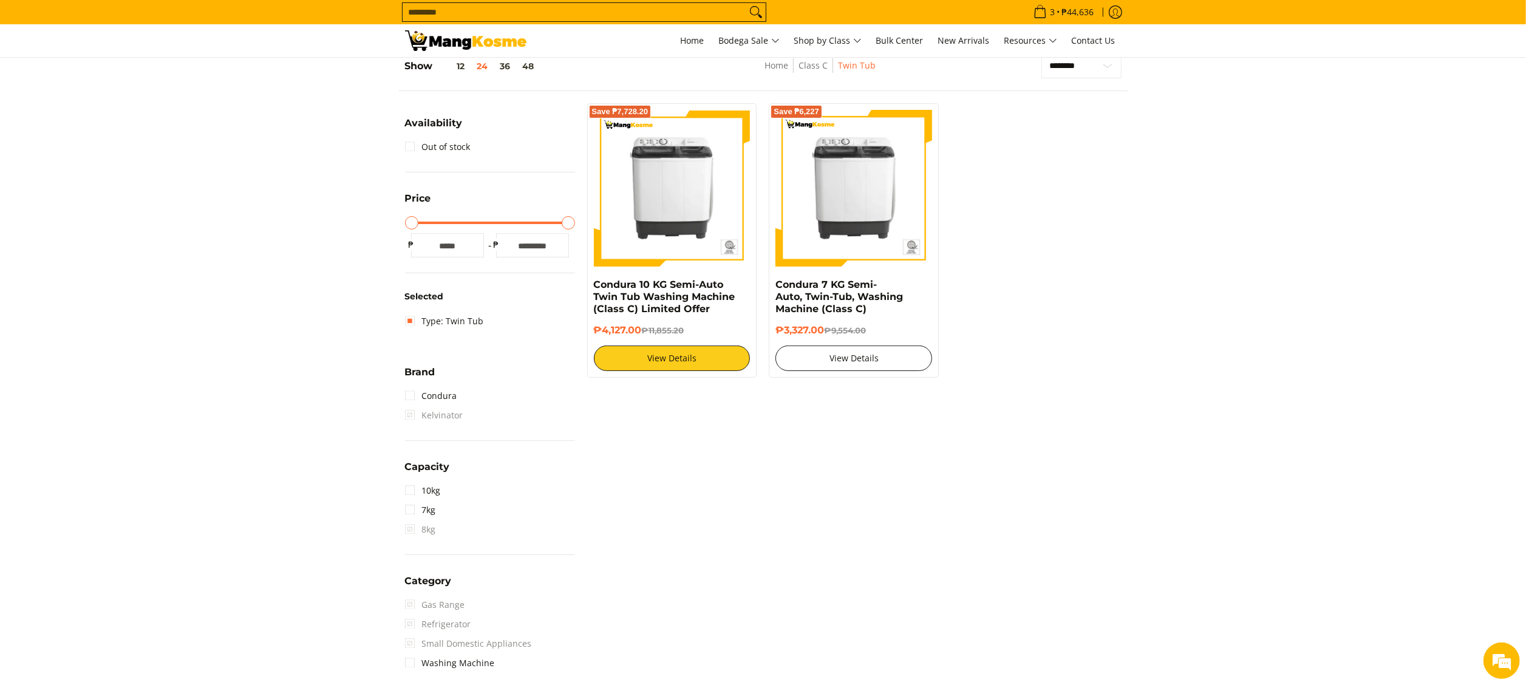
scroll to position [171, 0]
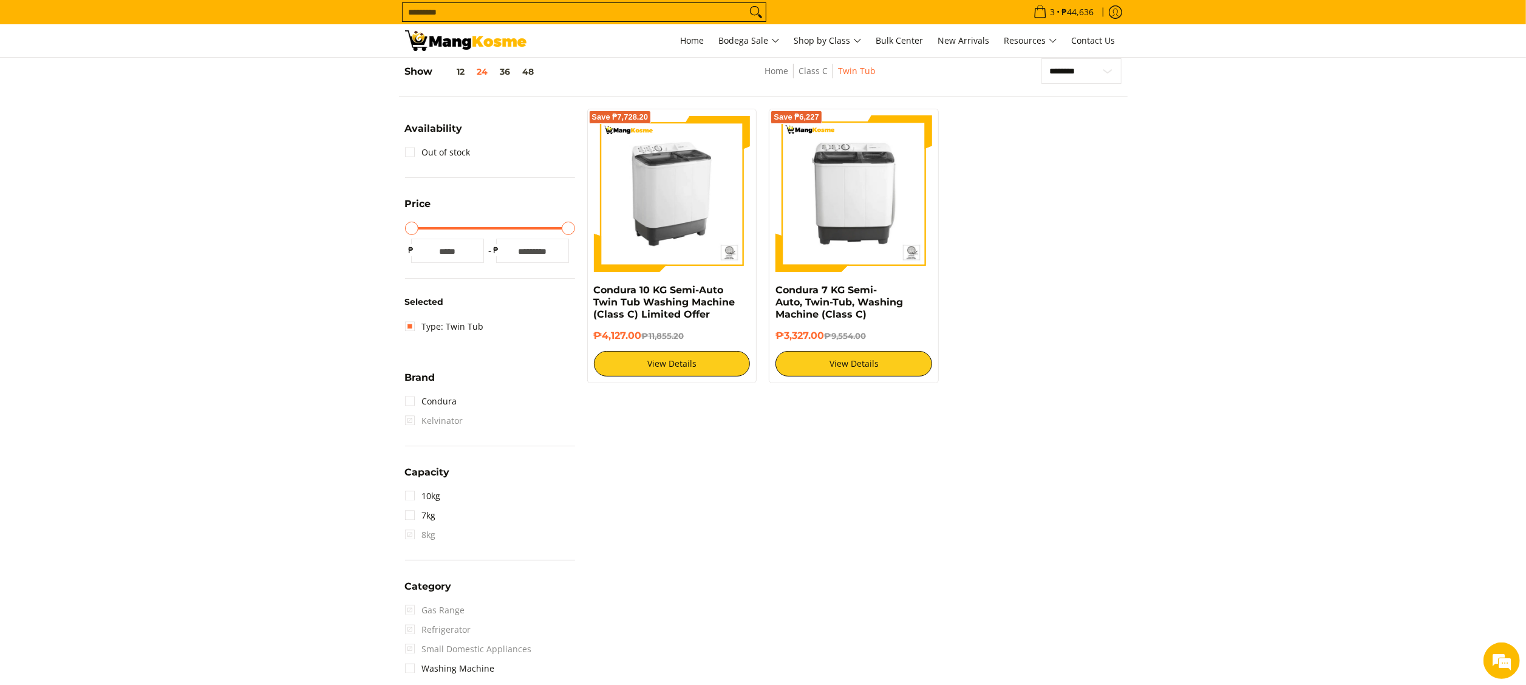
click at [685, 222] on img at bounding box center [672, 193] width 157 height 157
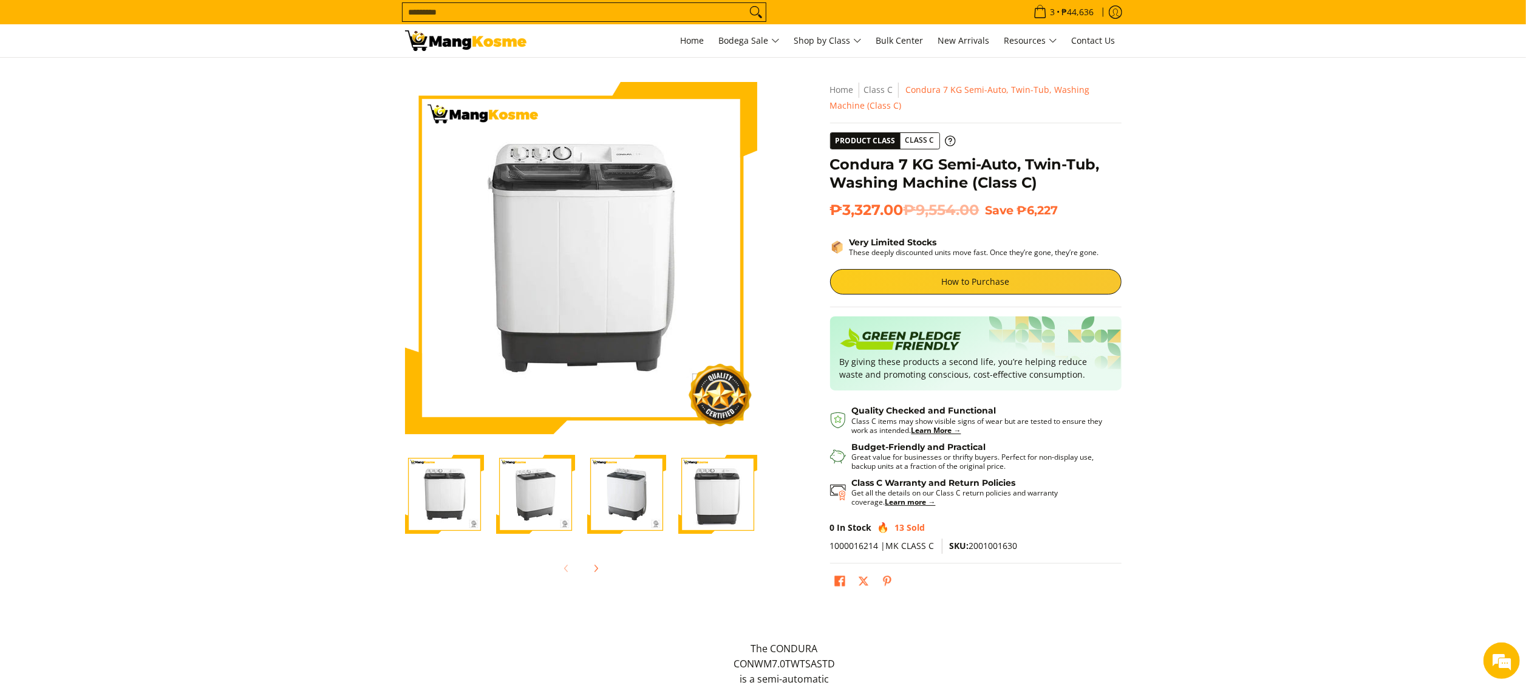
click at [535, 10] on input "Search..." at bounding box center [574, 12] width 344 height 18
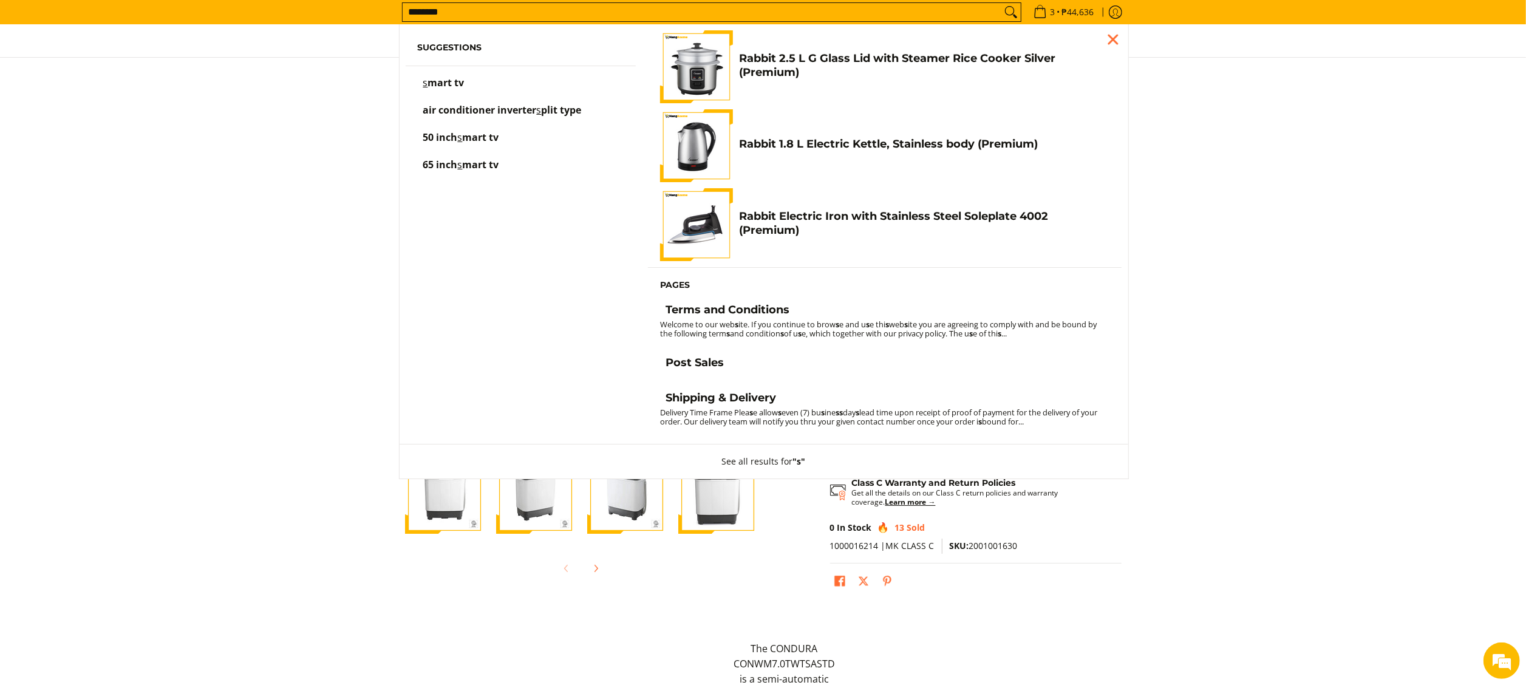
type input "********"
click at [1001, 3] on button "Search" at bounding box center [1010, 12] width 19 height 18
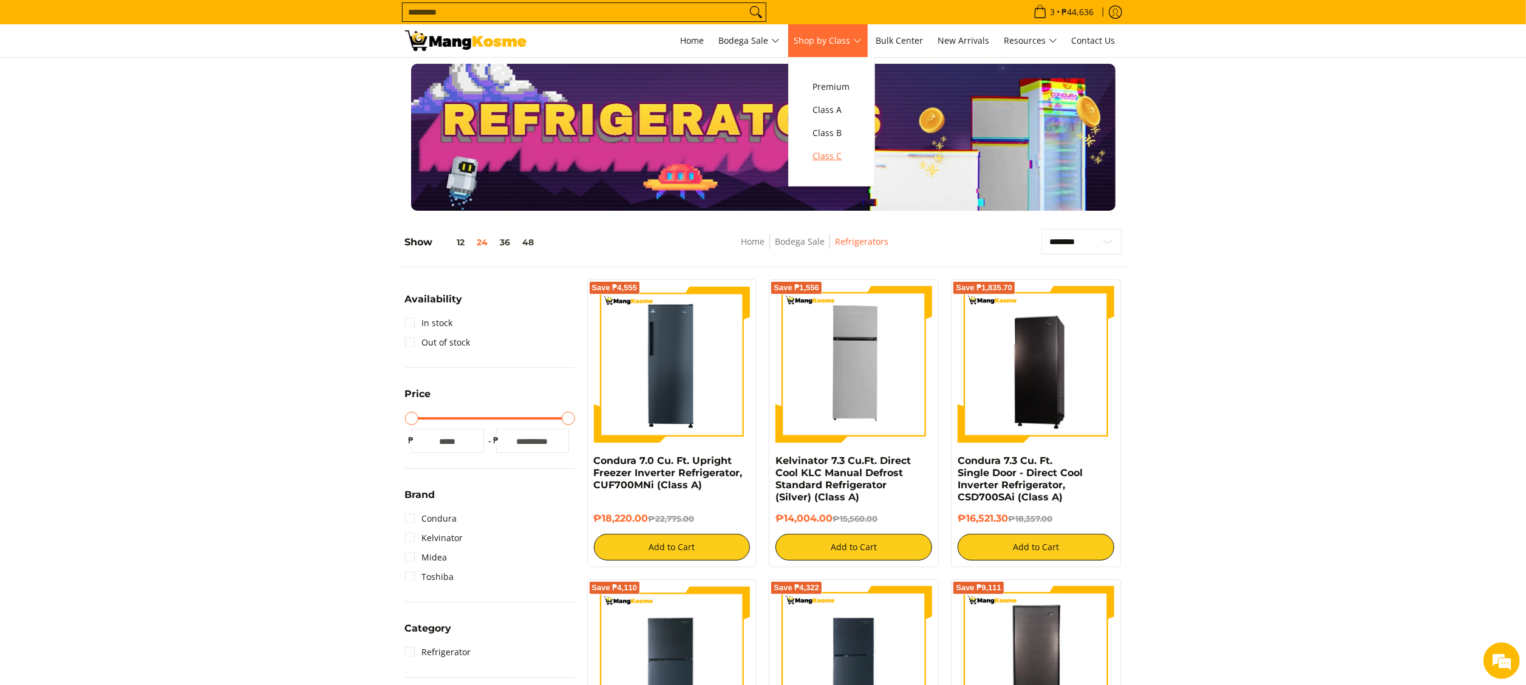
click at [846, 149] on span "Class C" at bounding box center [831, 156] width 37 height 15
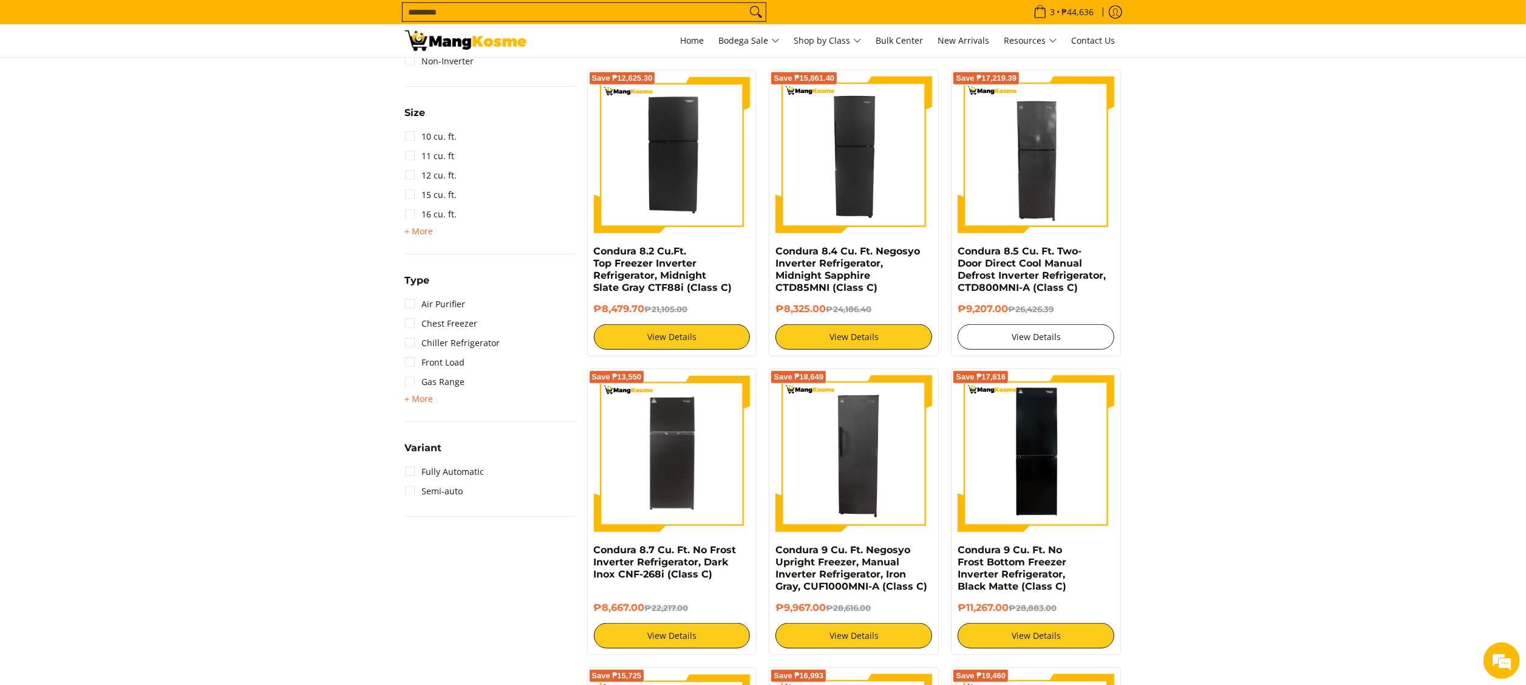
scroll to position [850, 0]
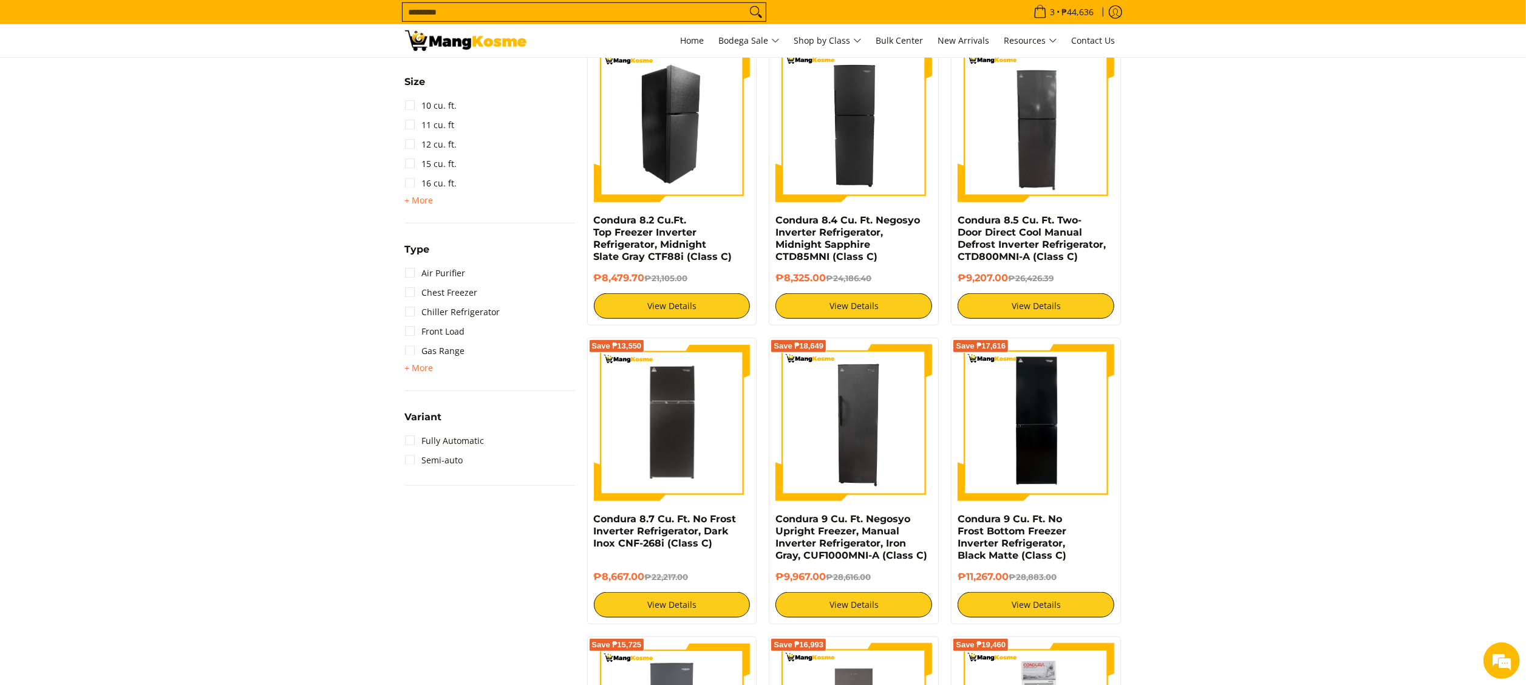
click at [637, 90] on img at bounding box center [672, 124] width 157 height 157
click at [1077, 409] on img at bounding box center [1035, 422] width 157 height 157
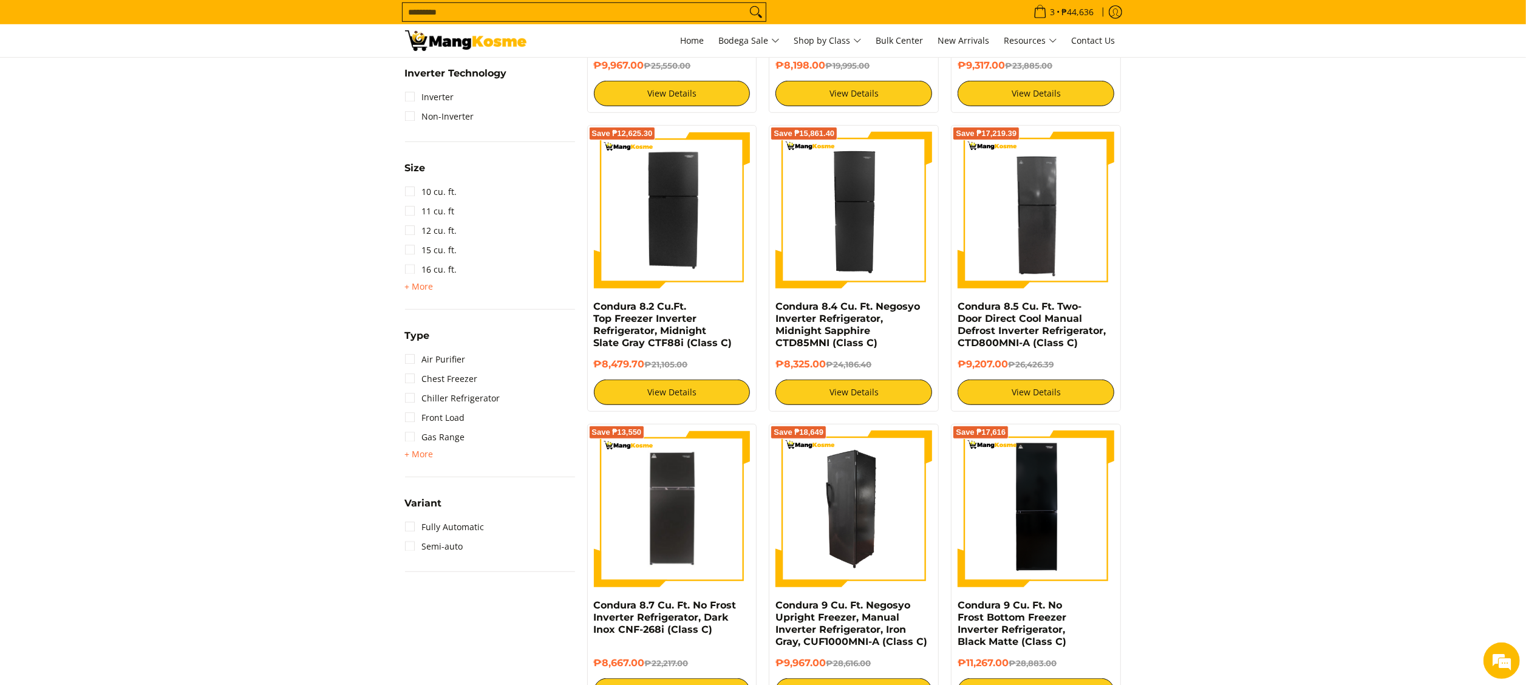
scroll to position [728, 0]
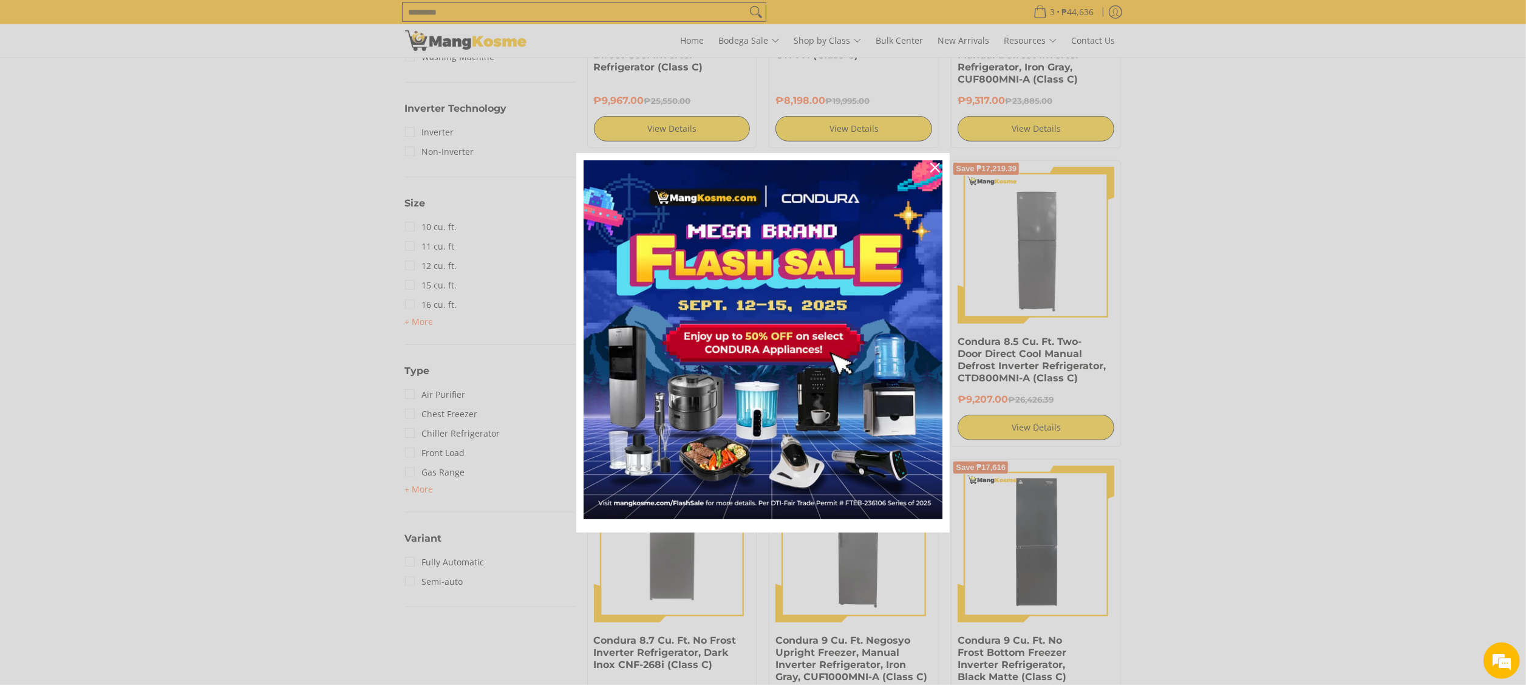
click at [931, 165] on icon "close icon" at bounding box center [935, 168] width 10 height 10
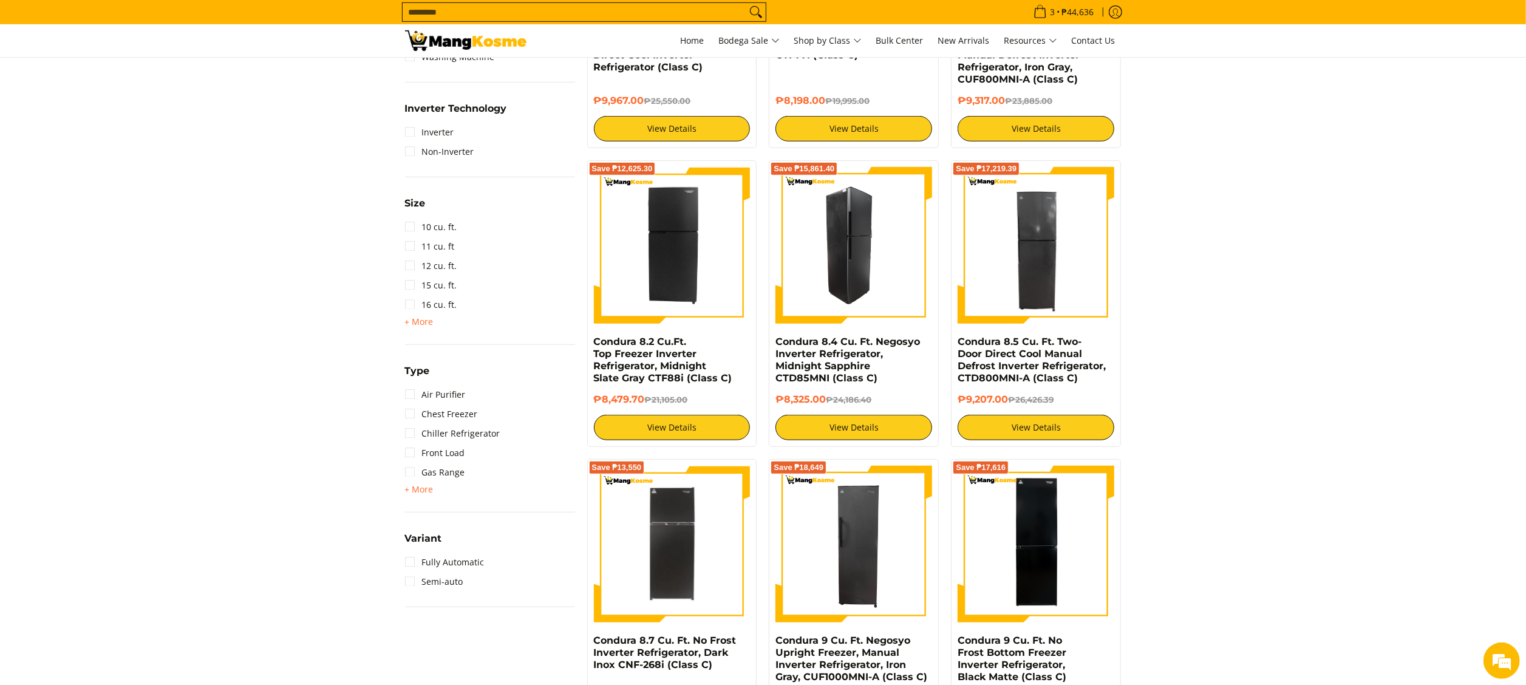
click at [882, 237] on img at bounding box center [853, 245] width 157 height 157
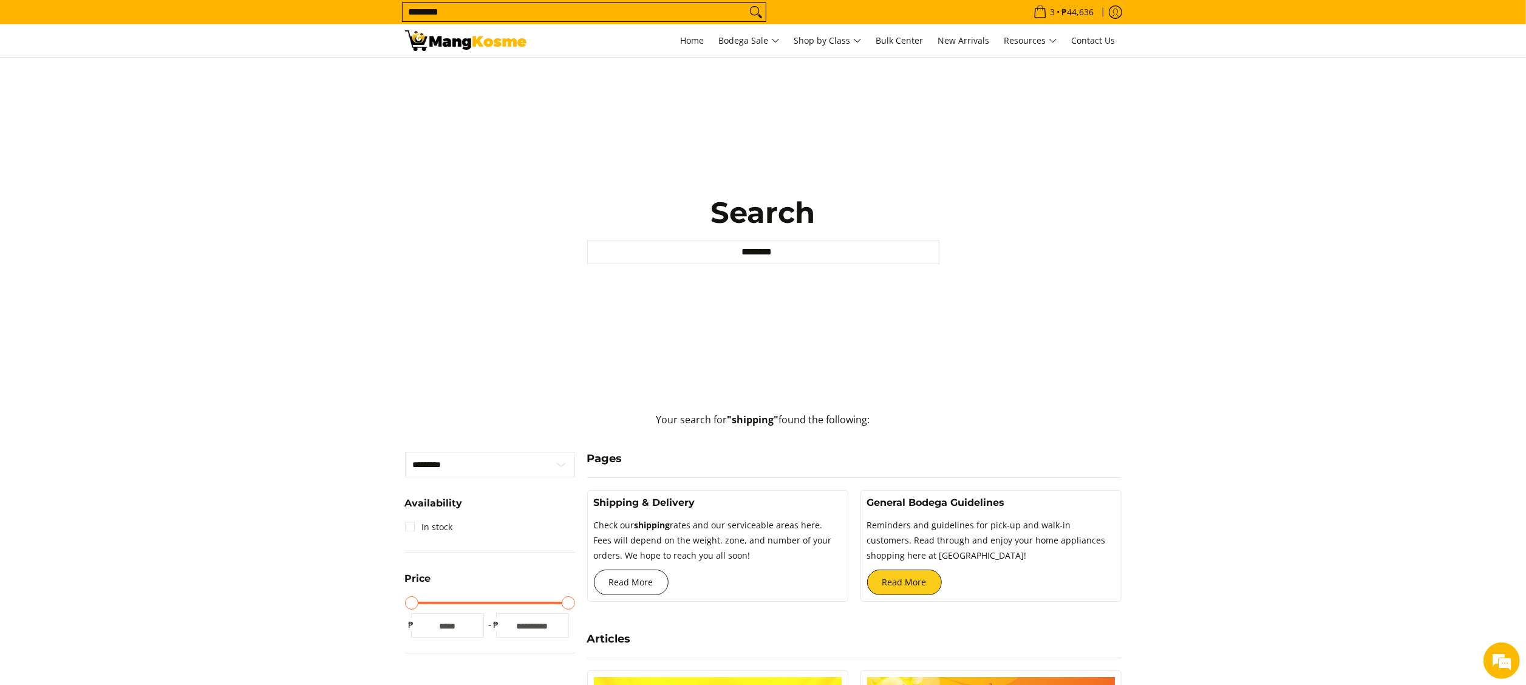
click at [642, 586] on link "Read More" at bounding box center [631, 581] width 75 height 25
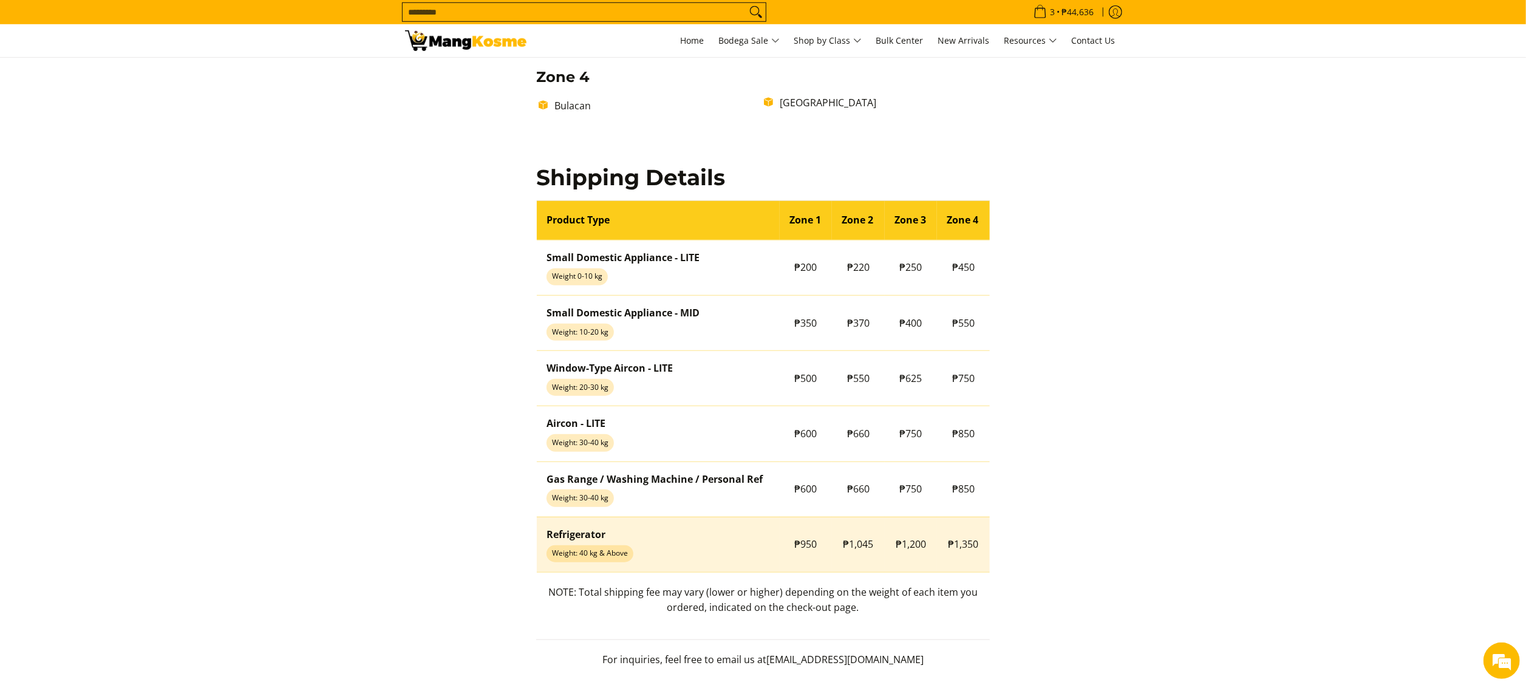
scroll to position [971, 0]
